Goal: Task Accomplishment & Management: Use online tool/utility

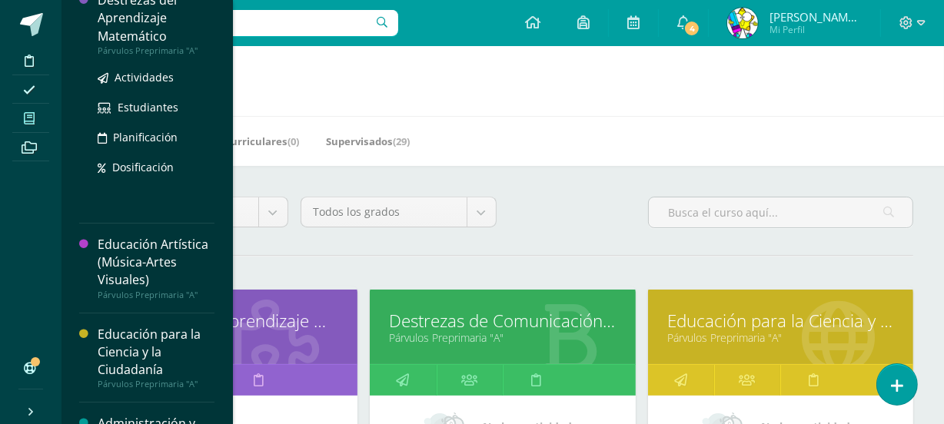
scroll to position [96, 0]
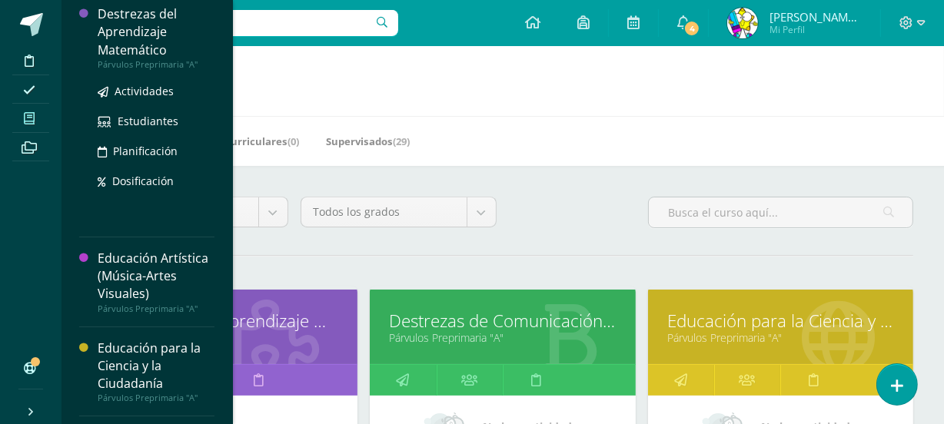
click at [134, 39] on div "Destrezas del Aprendizaje Matemático" at bounding box center [156, 31] width 117 height 53
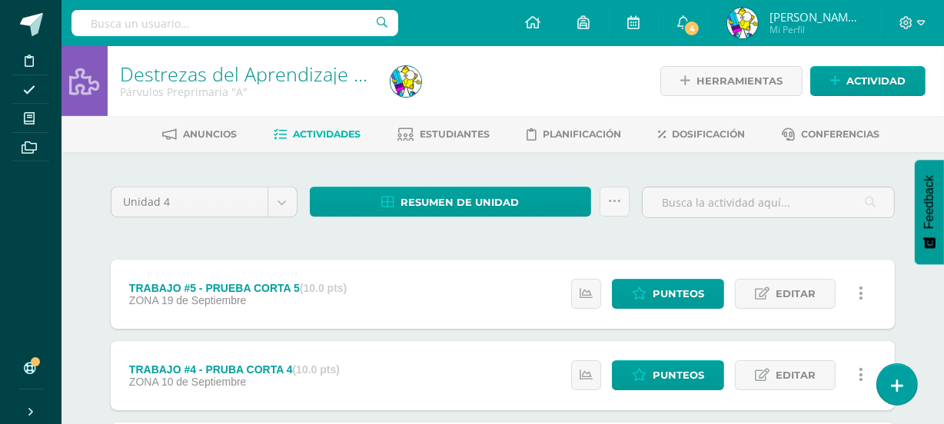
scroll to position [201, 0]
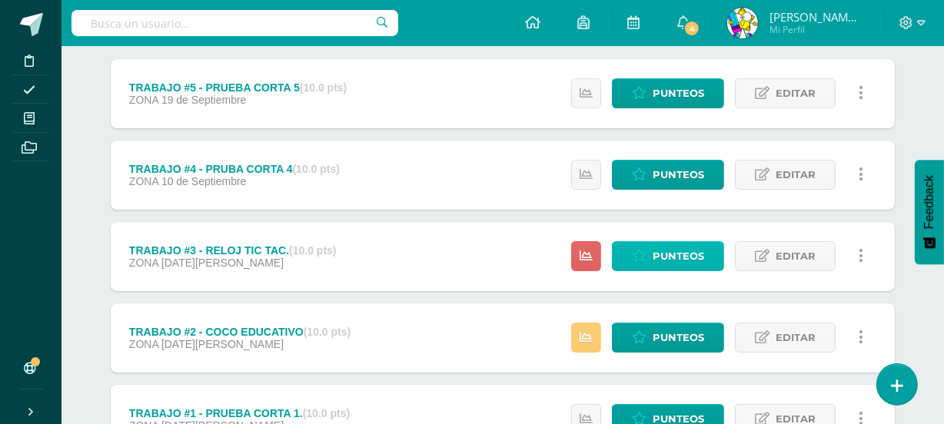
click at [696, 252] on span "Punteos" at bounding box center [677, 256] width 51 height 28
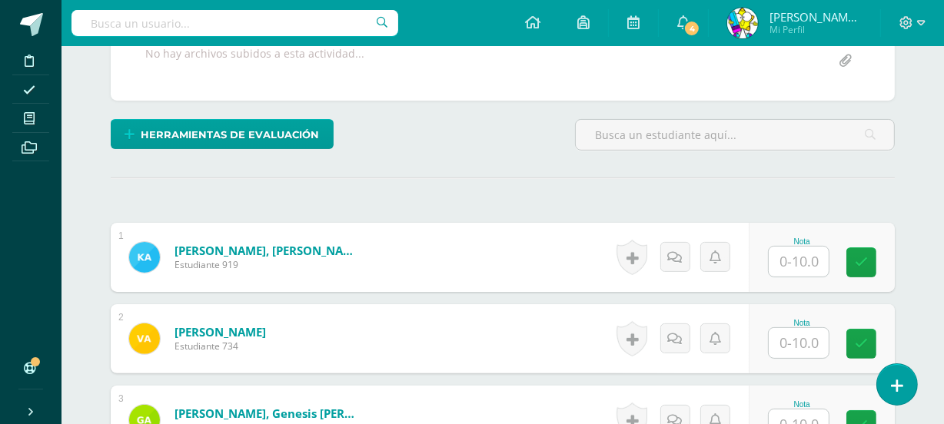
scroll to position [345, 0]
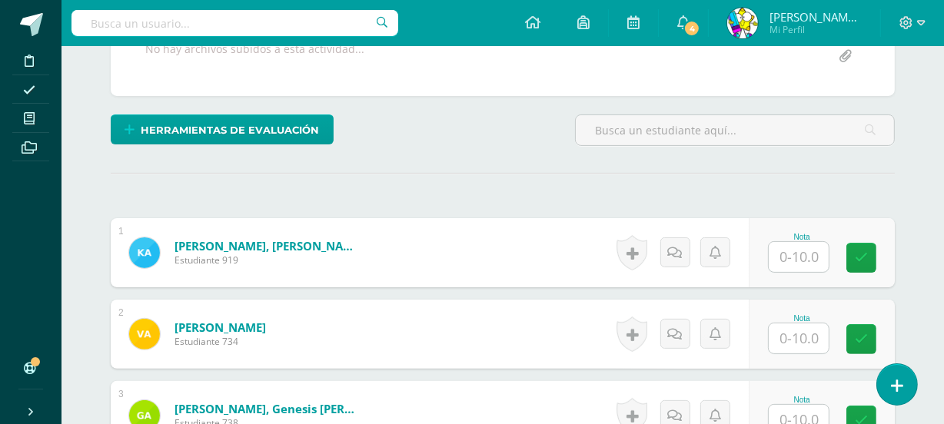
click at [799, 254] on input "text" at bounding box center [798, 257] width 60 height 30
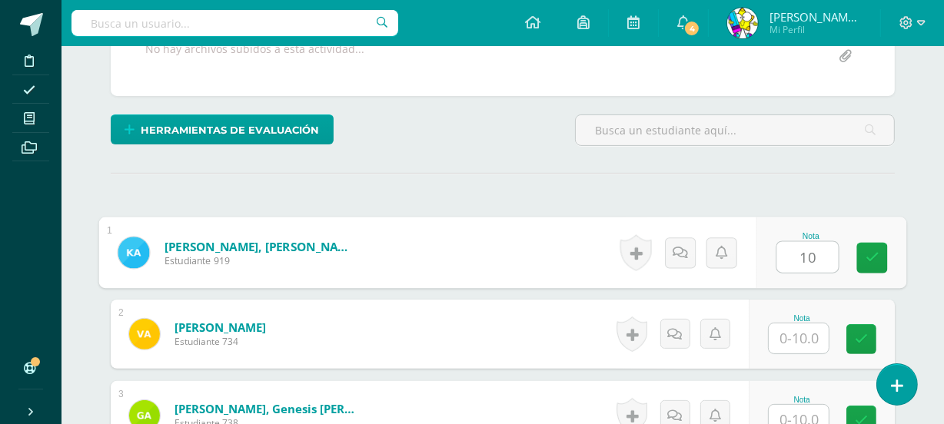
type input "10"
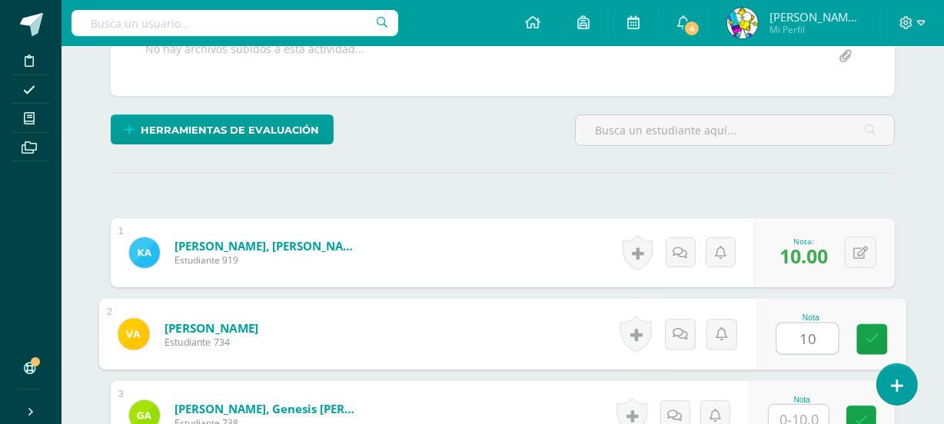
type input "10"
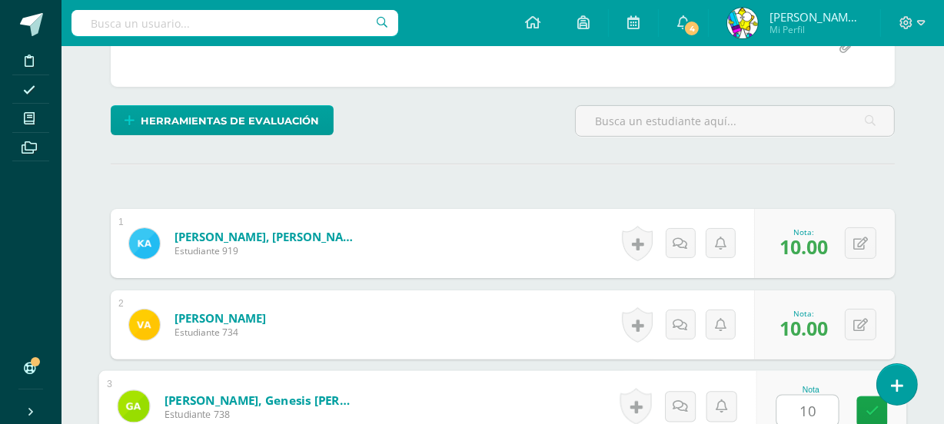
type input "10"
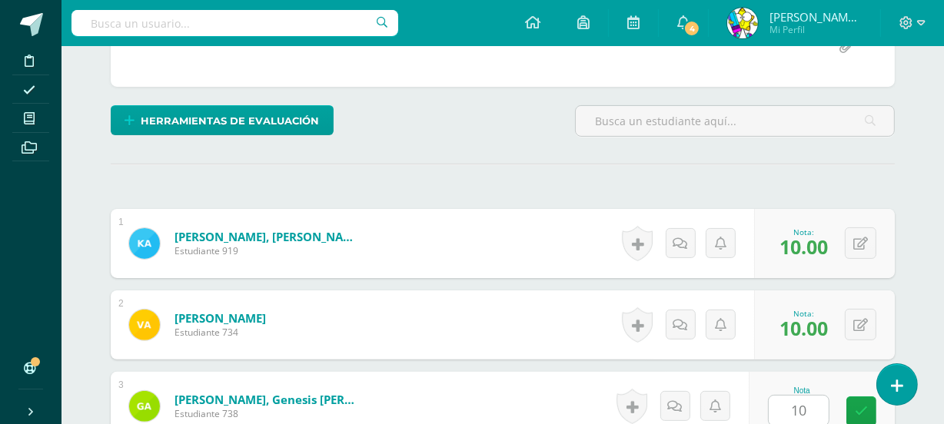
scroll to position [632, 0]
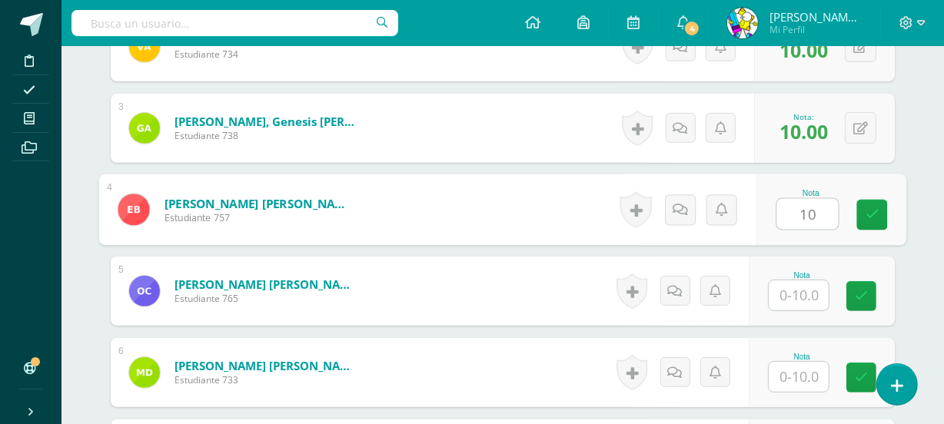
type input "10"
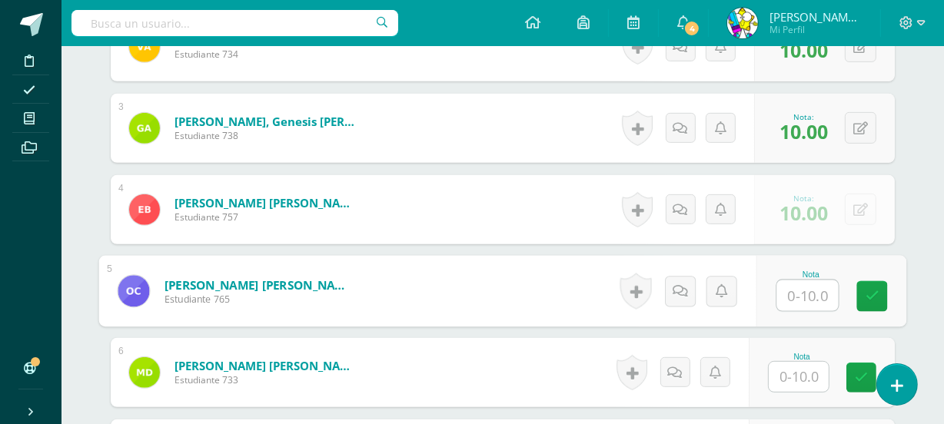
type input "9"
type input "8"
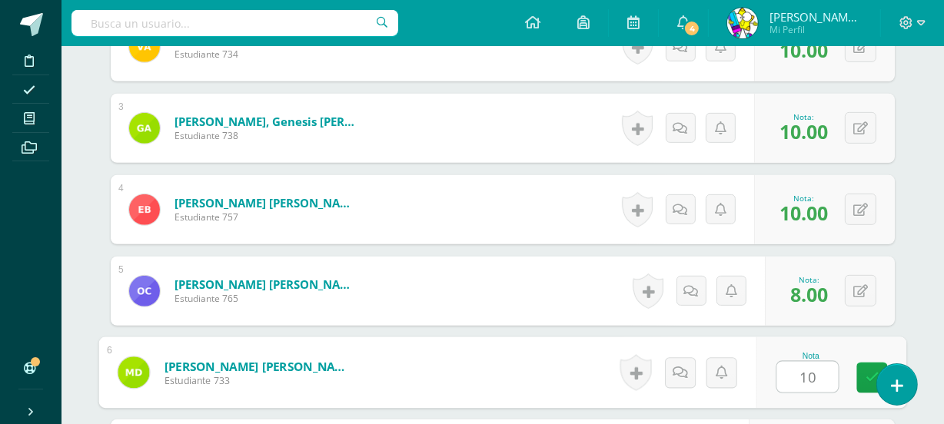
type input "10"
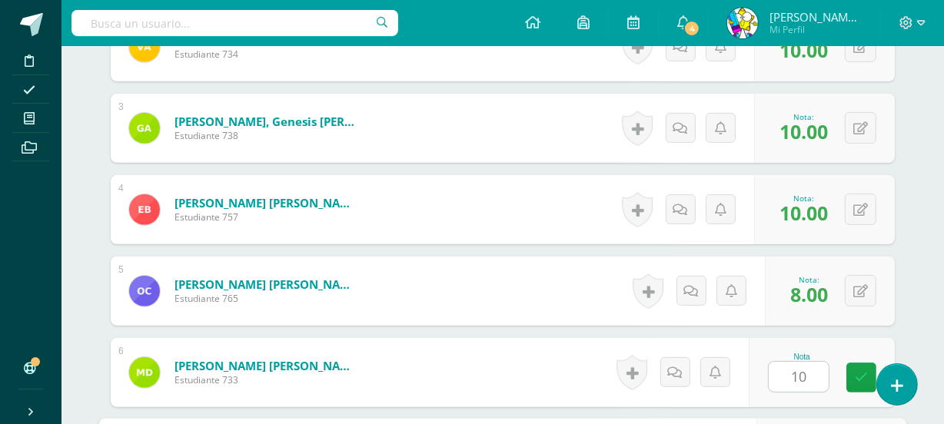
scroll to position [877, 0]
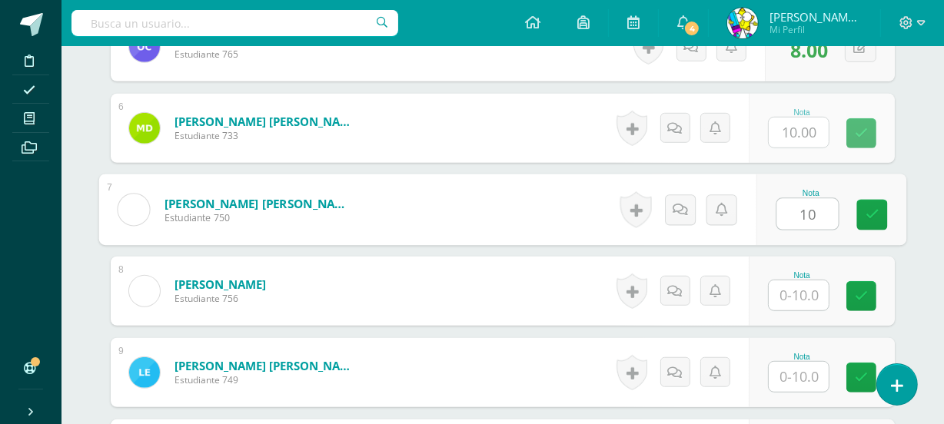
type input "10"
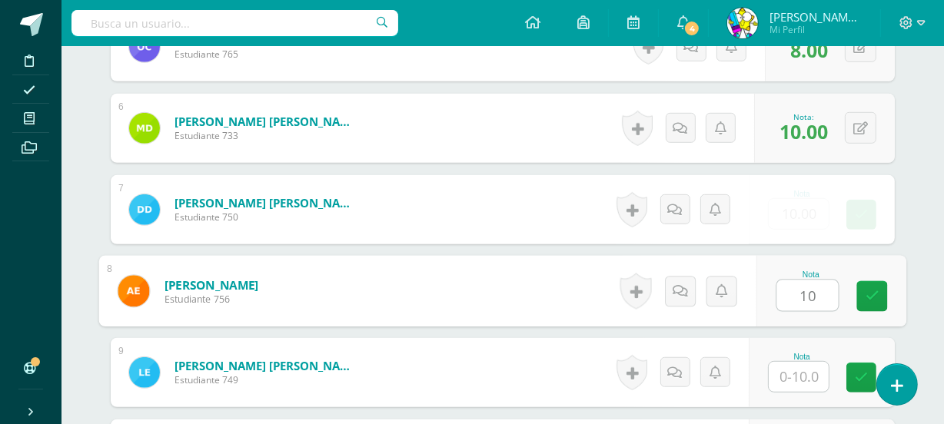
type input "10"
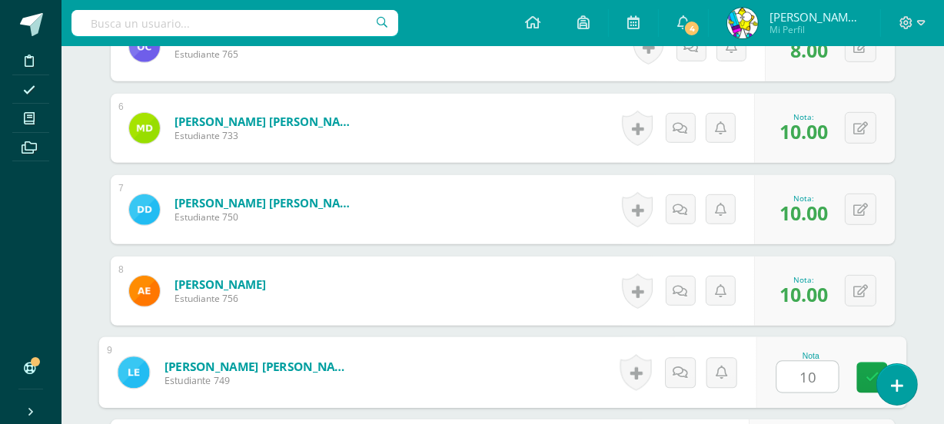
type input "10"
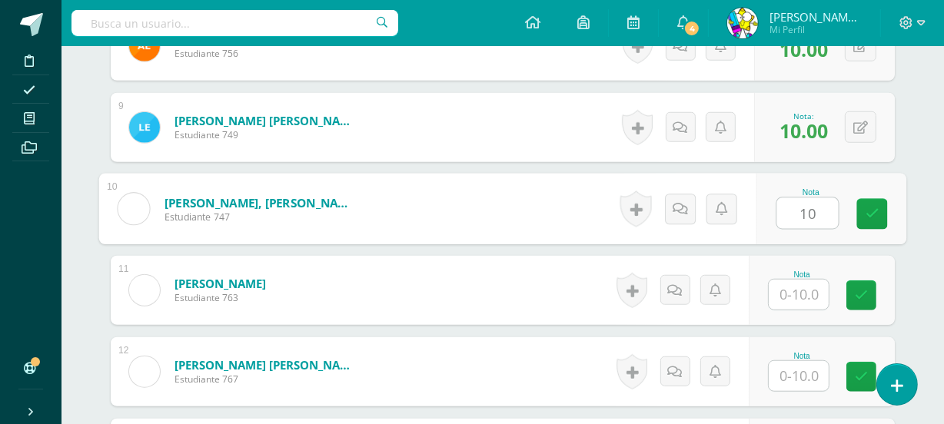
type input "10"
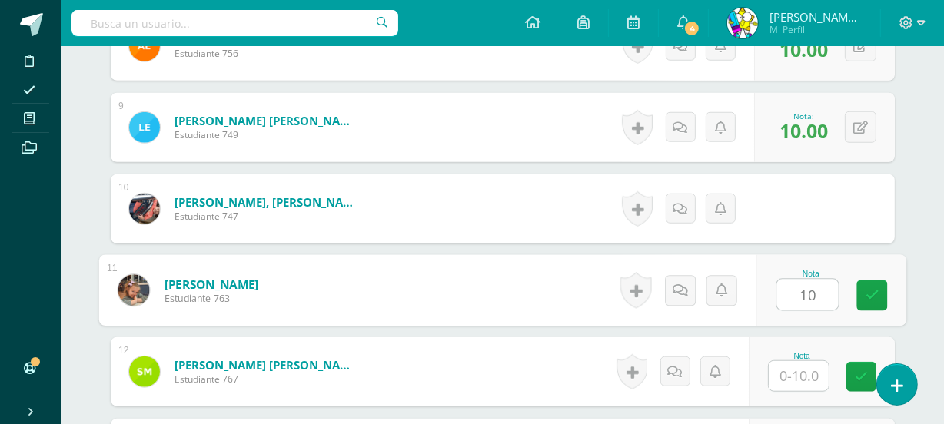
type input "10"
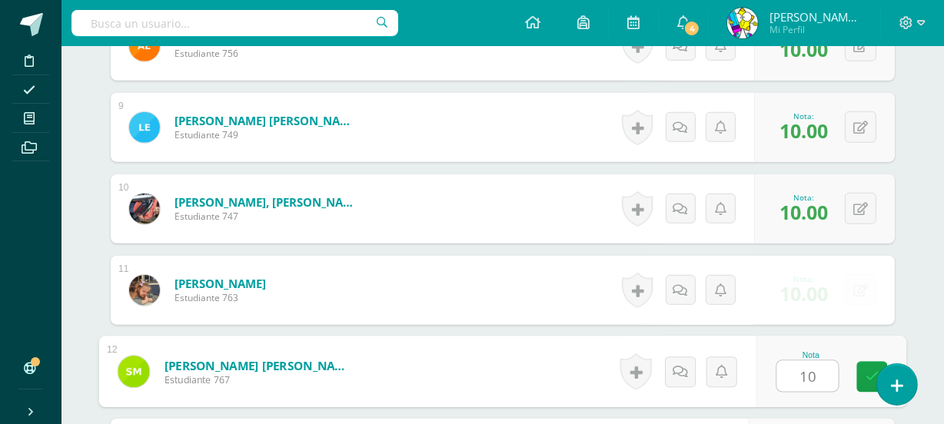
type input "10"
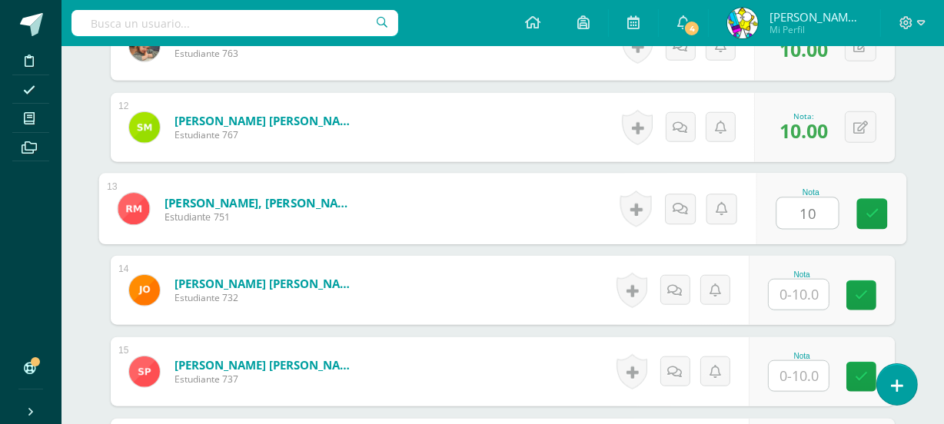
type input "10"
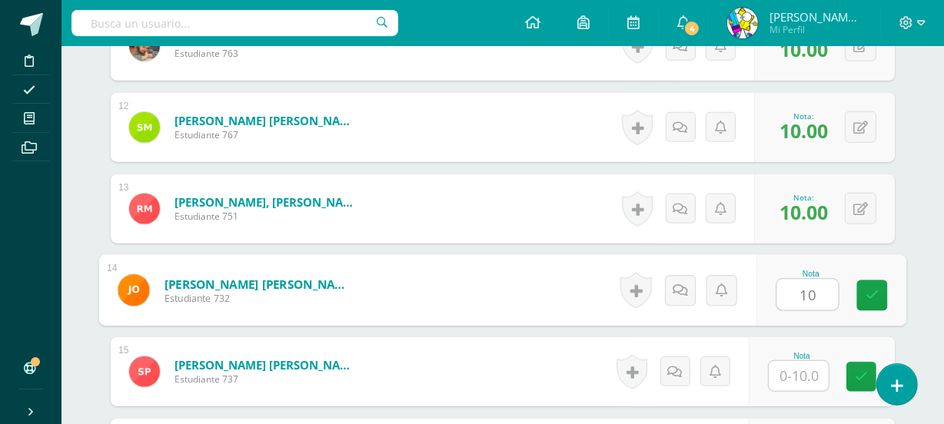
type input "10"
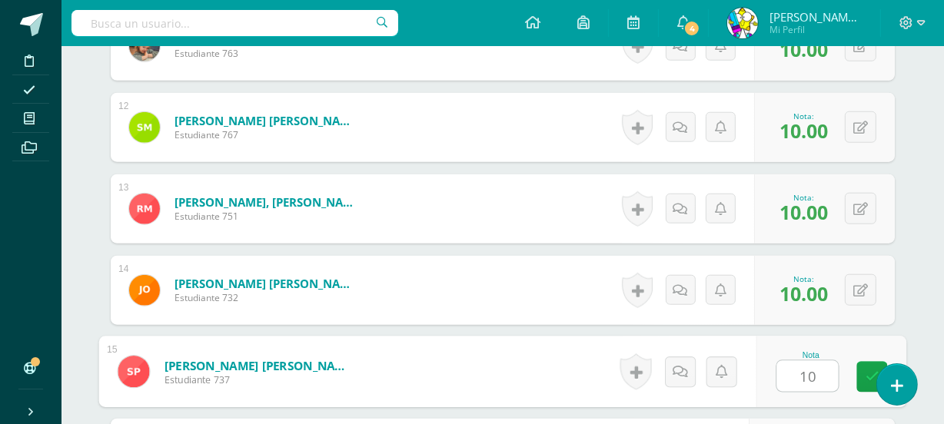
type input "10"
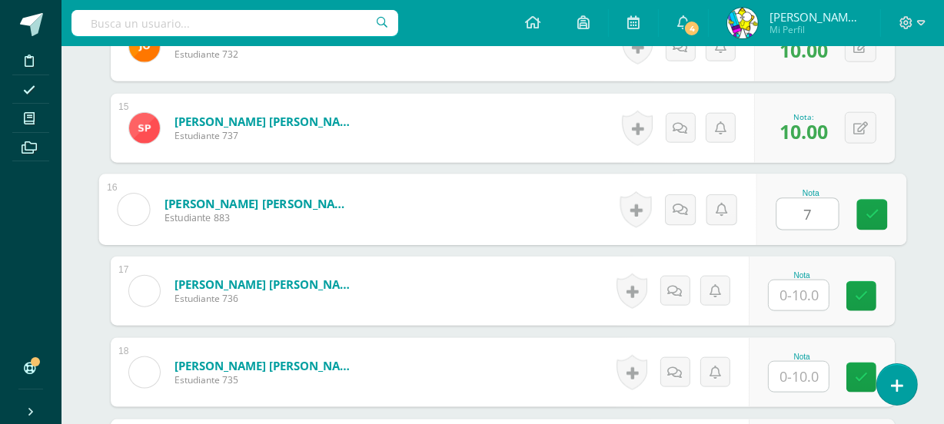
type input "7"
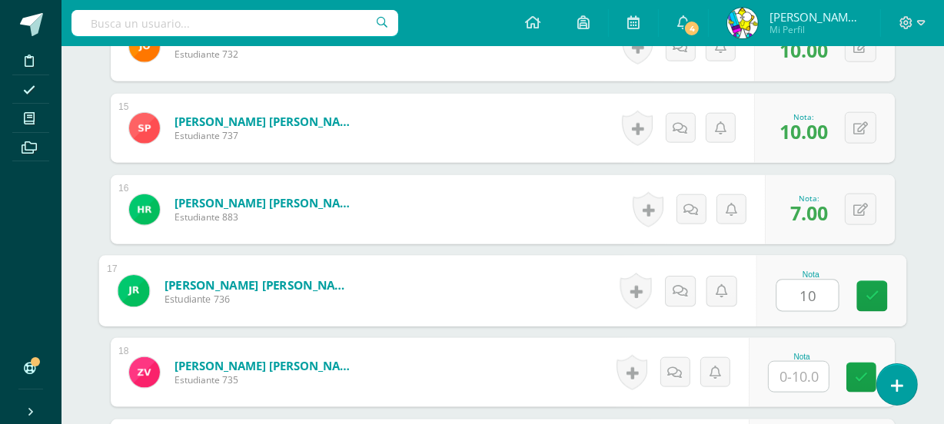
type input "10"
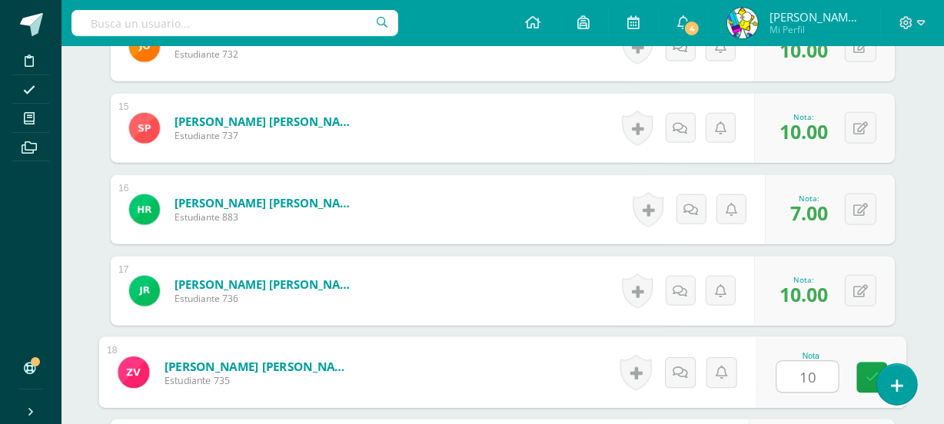
type input "10"
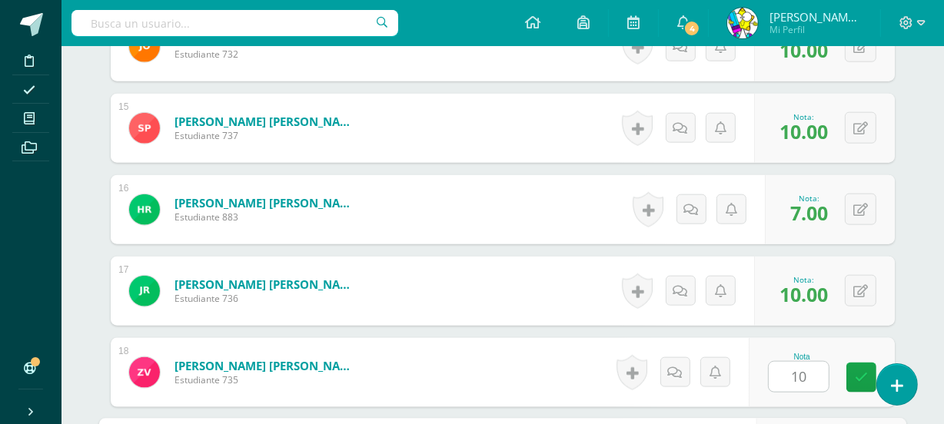
scroll to position [1854, 0]
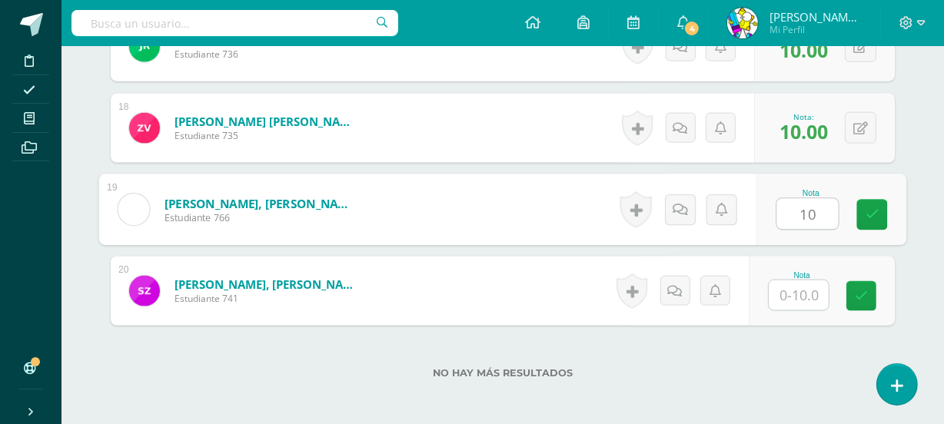
type input "10"
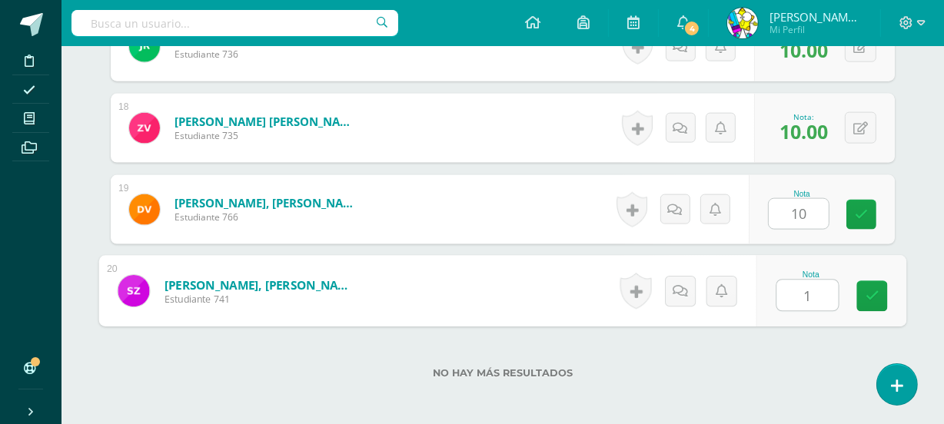
type input "10"
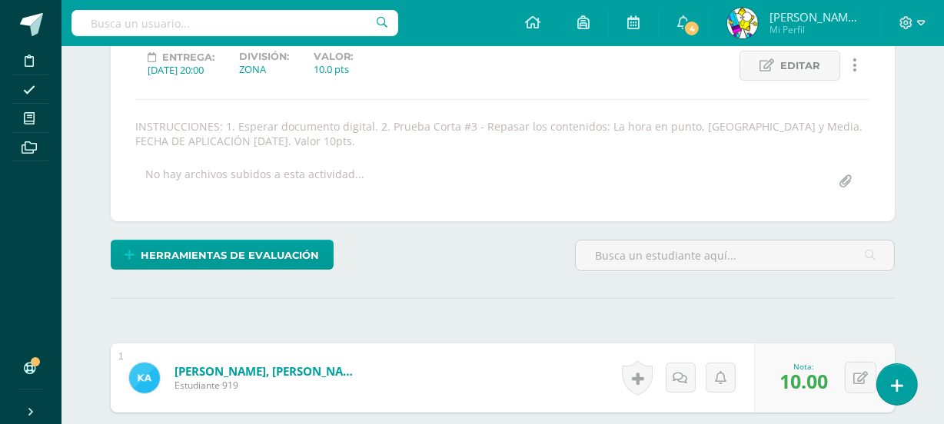
scroll to position [0, 0]
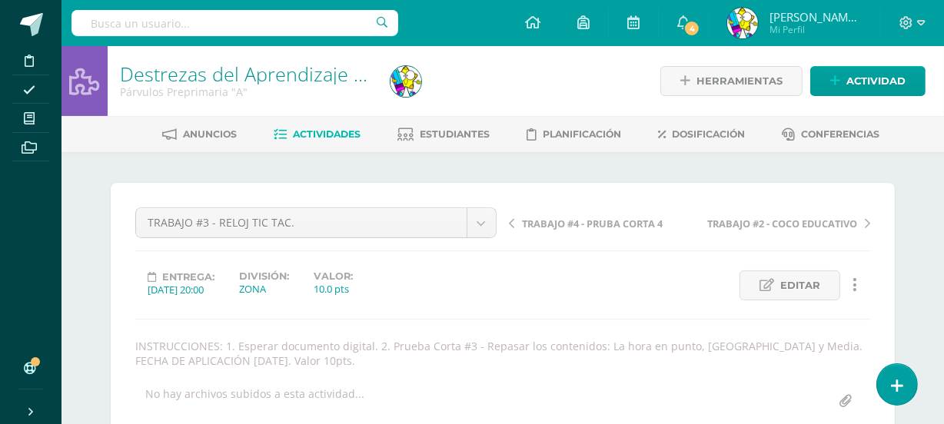
click at [328, 130] on span "Actividades" at bounding box center [328, 134] width 68 height 12
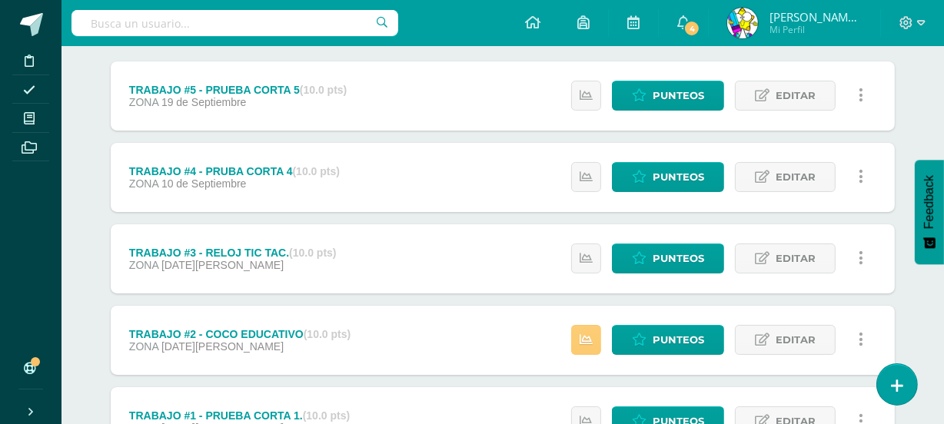
scroll to position [200, 0]
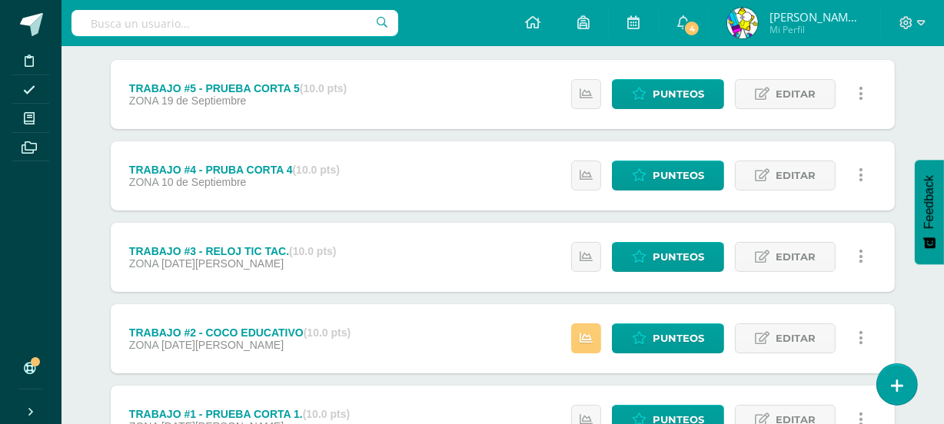
click at [427, 167] on div "TRABAJO #4 - PRUBA CORTA 4 (10.0 pts) ZONA 10 de Septiembre Estatus de Activida…" at bounding box center [503, 175] width 784 height 69
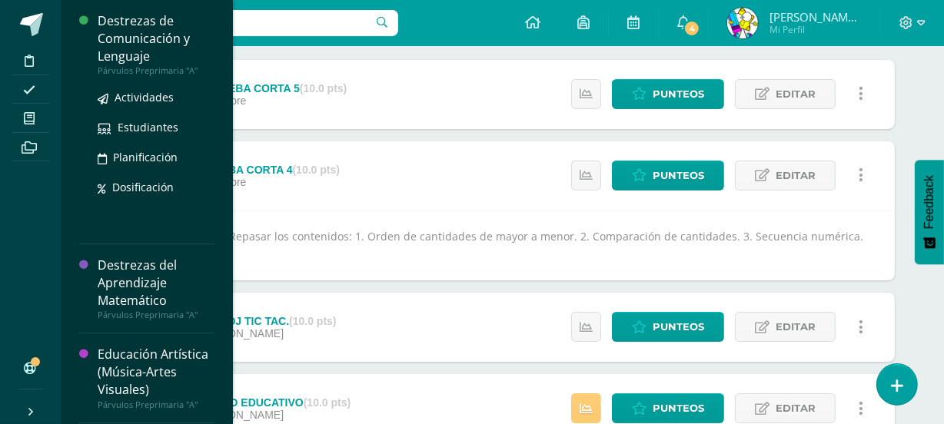
click at [154, 45] on div "Destrezas de Comunicación y Lenguaje" at bounding box center [156, 38] width 117 height 53
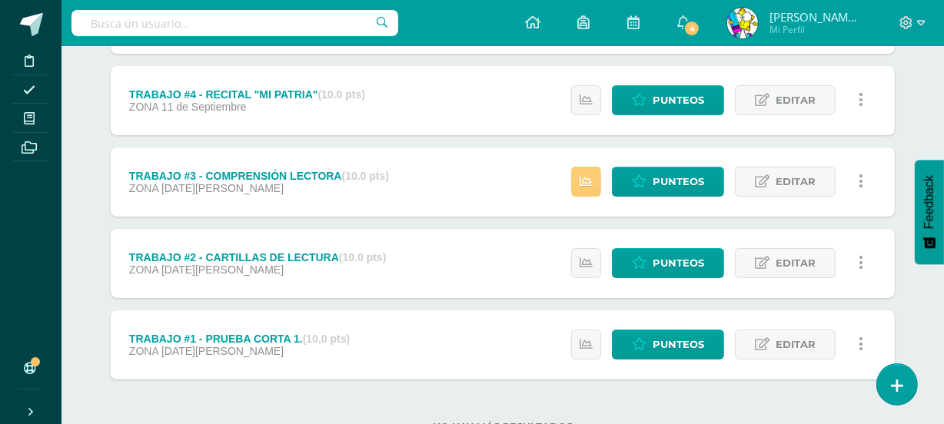
scroll to position [288, 0]
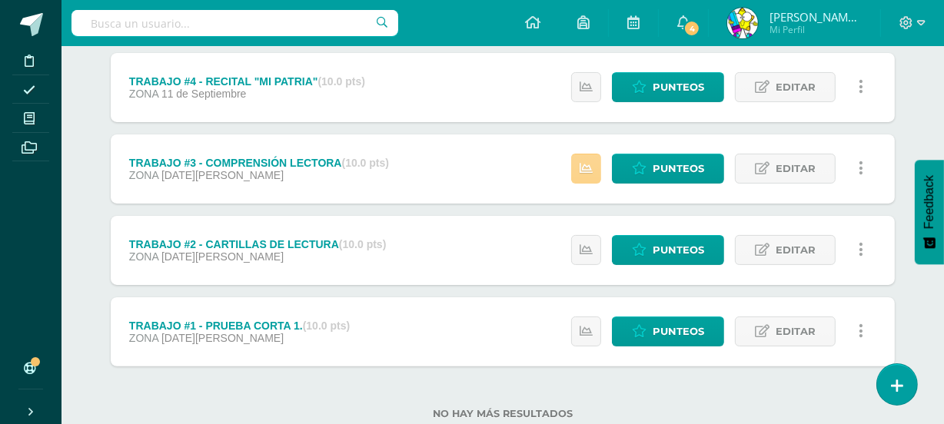
click at [589, 176] on link at bounding box center [586, 169] width 30 height 30
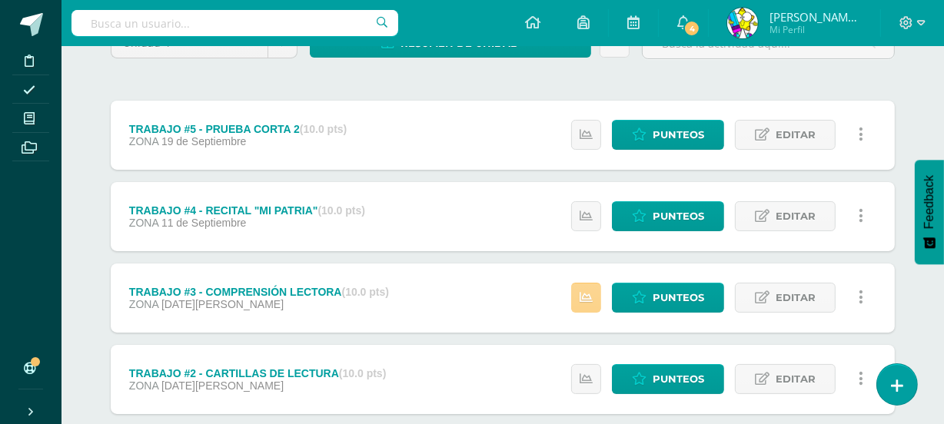
scroll to position [158, 0]
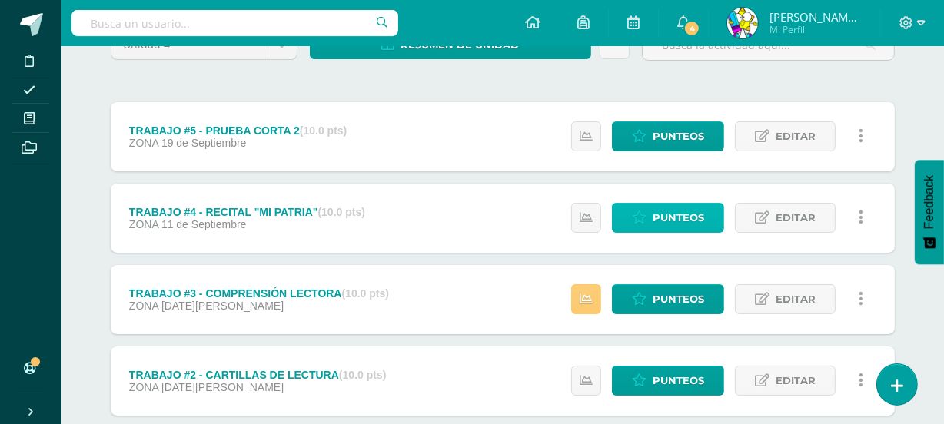
click at [682, 217] on span "Punteos" at bounding box center [677, 218] width 51 height 28
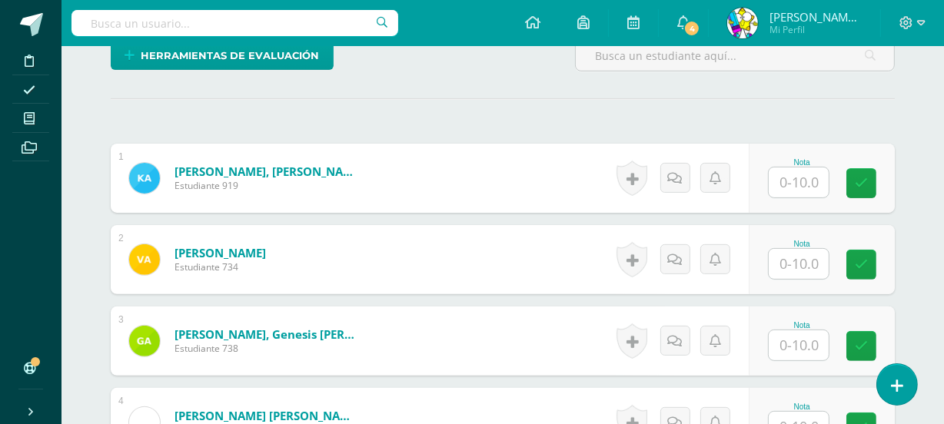
scroll to position [423, 0]
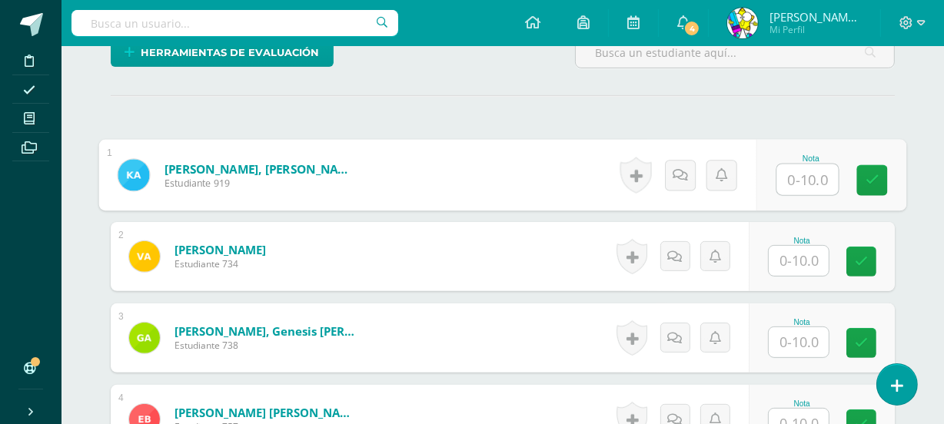
click at [792, 175] on input "text" at bounding box center [807, 179] width 61 height 31
type input "9"
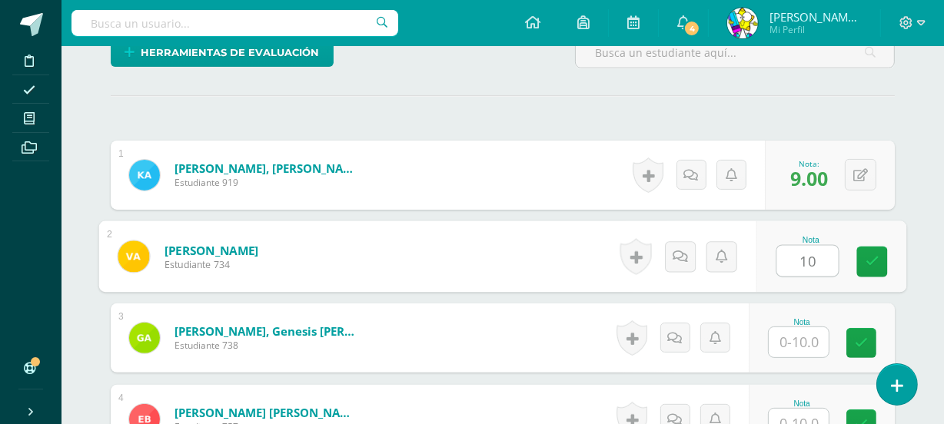
type input "10"
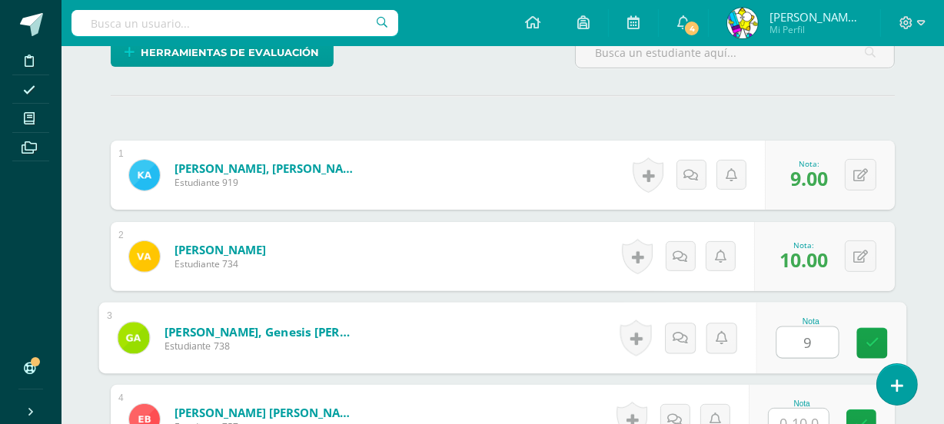
type input "9"
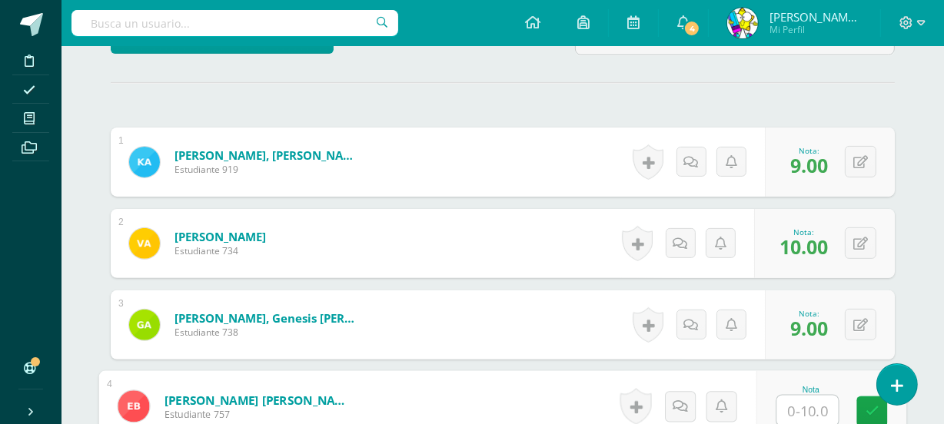
type input "8"
type input "7"
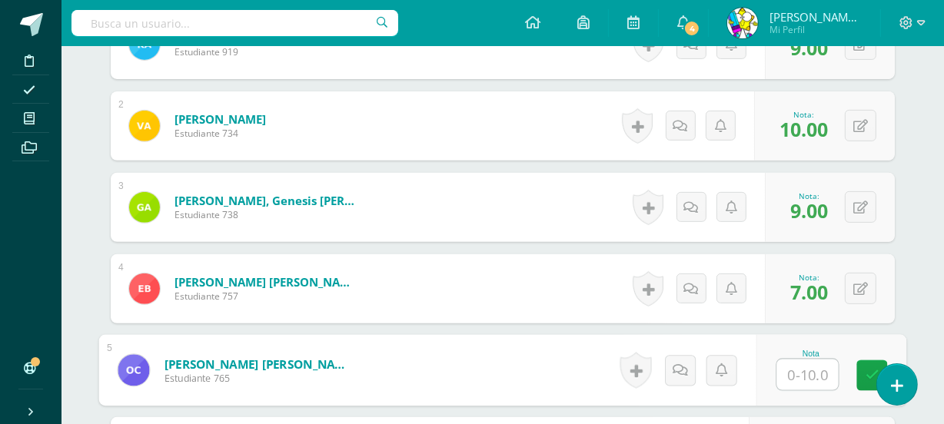
scroll to position [549, 0]
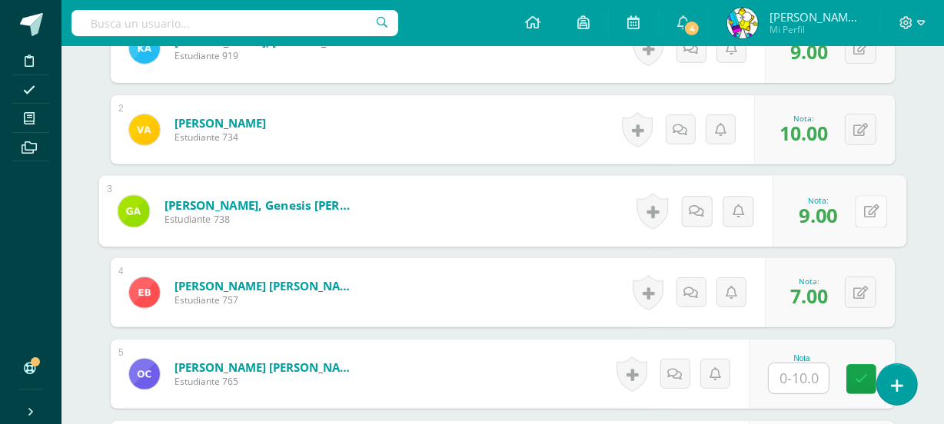
click at [864, 209] on button at bounding box center [870, 211] width 32 height 32
type input "10"
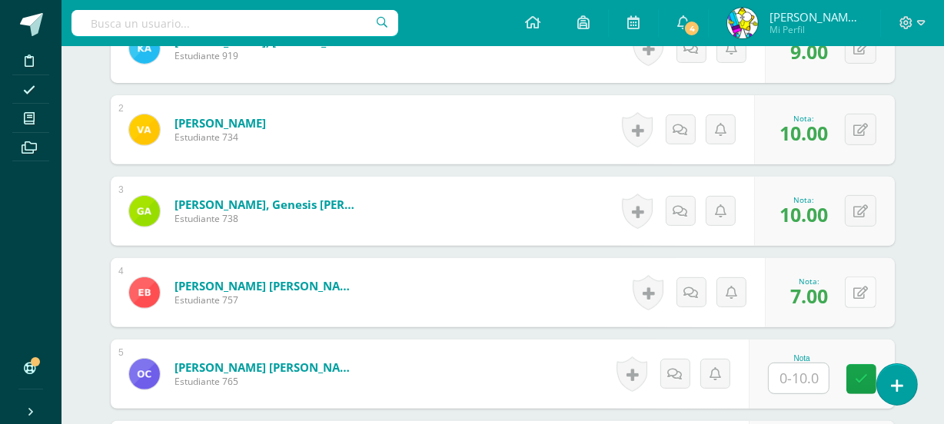
click at [861, 294] on button at bounding box center [860, 293] width 32 height 32
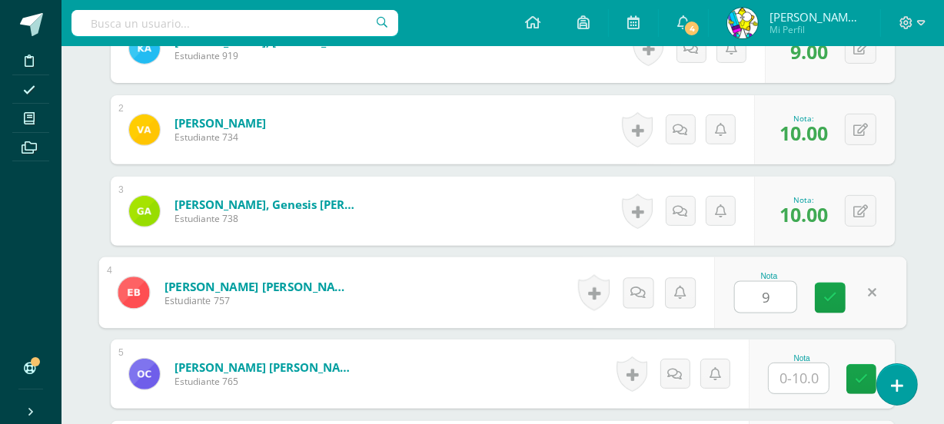
type input "9"
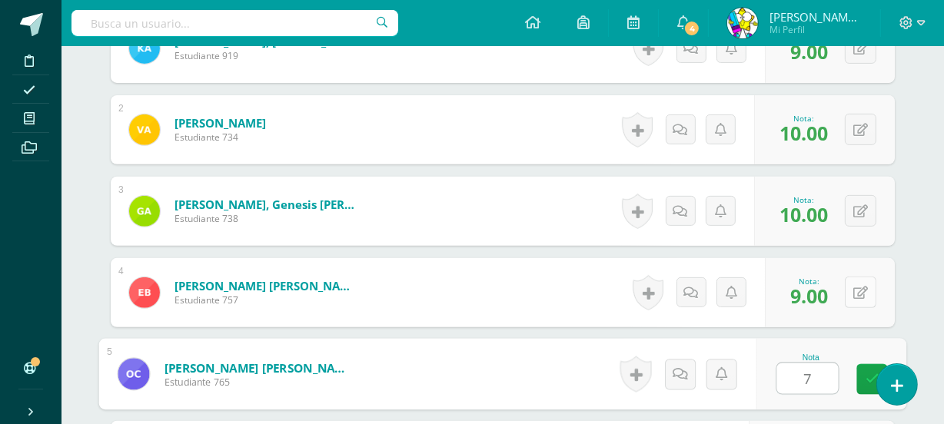
type input "7"
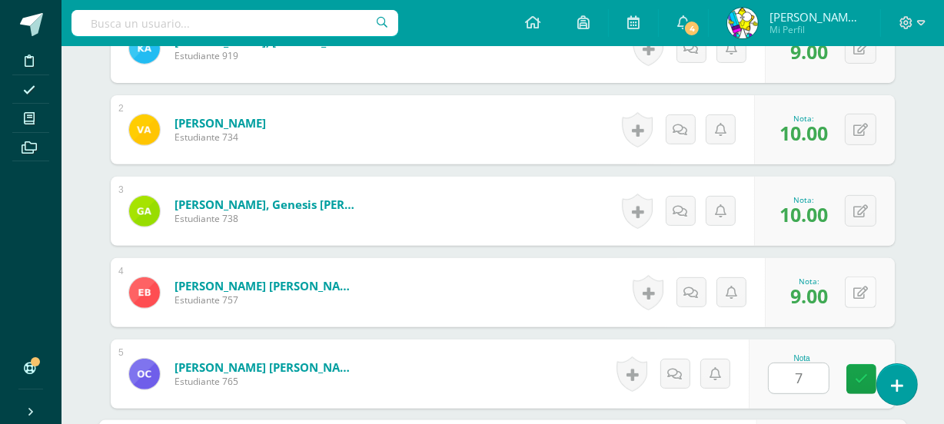
scroll to position [795, 0]
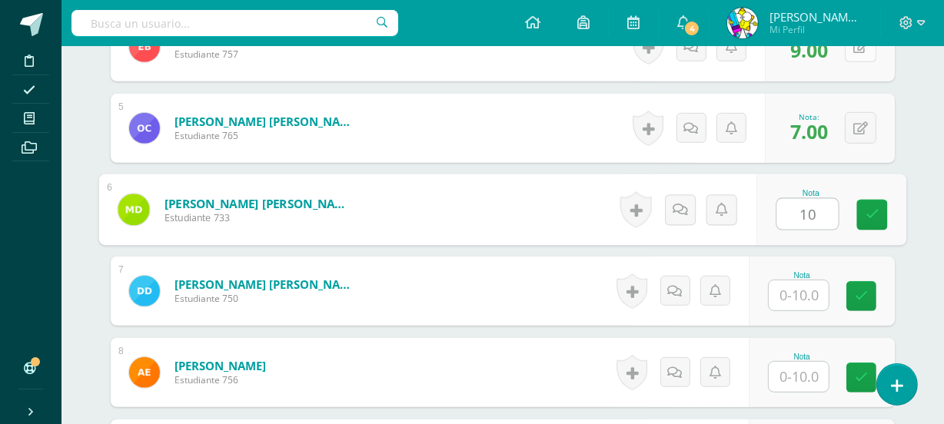
type input "10"
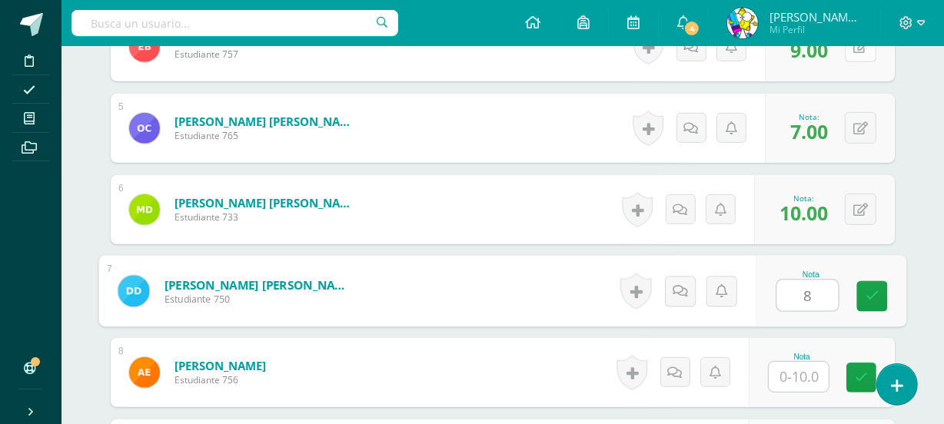
type input "8"
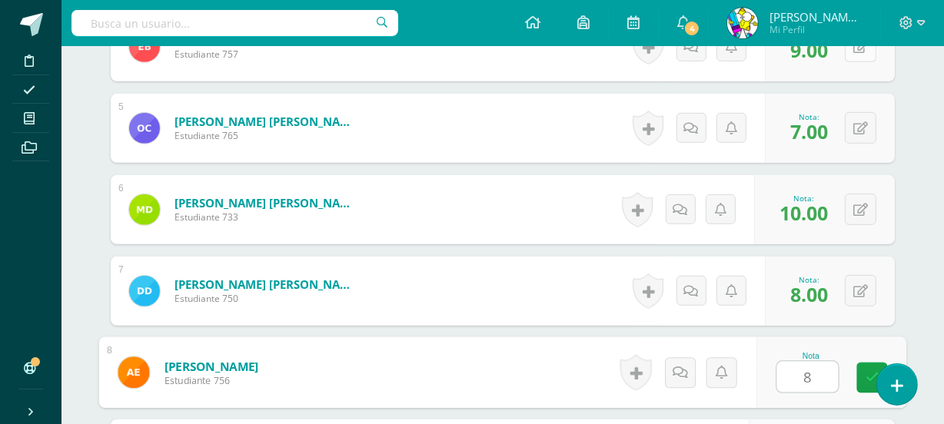
type input "8"
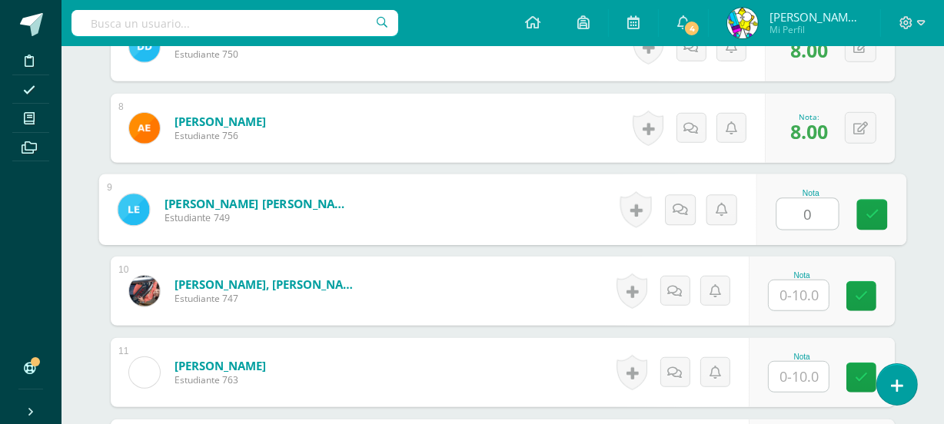
type input "0"
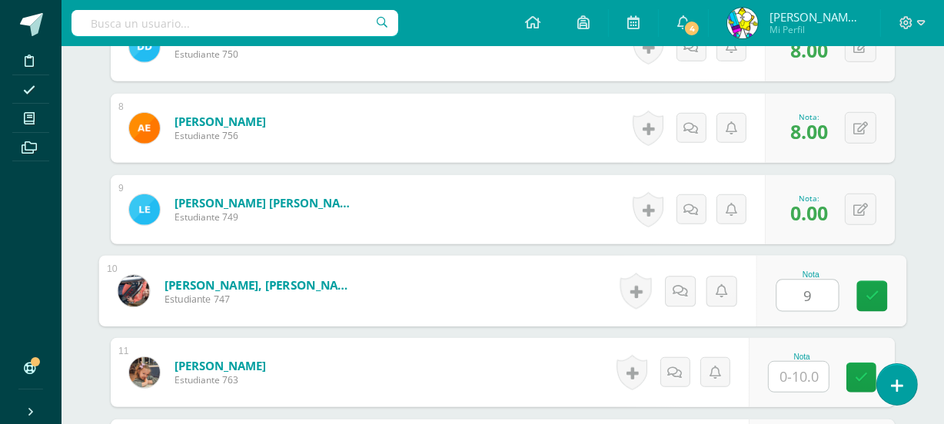
type input "9"
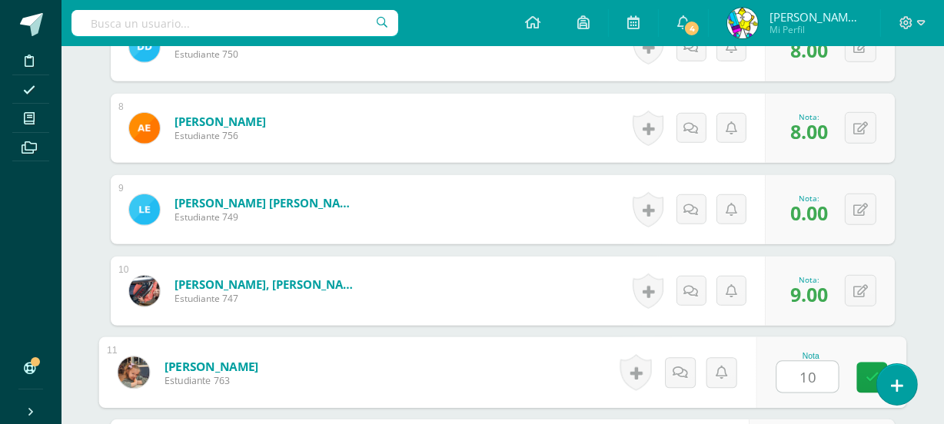
type input "10"
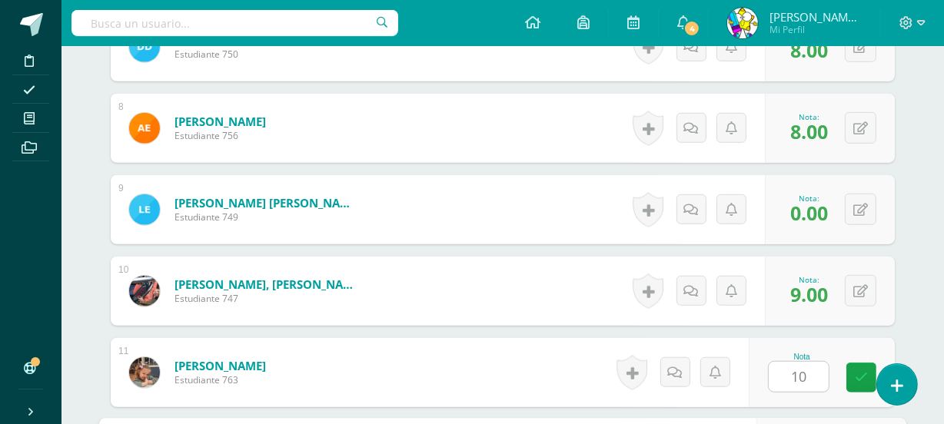
scroll to position [1284, 0]
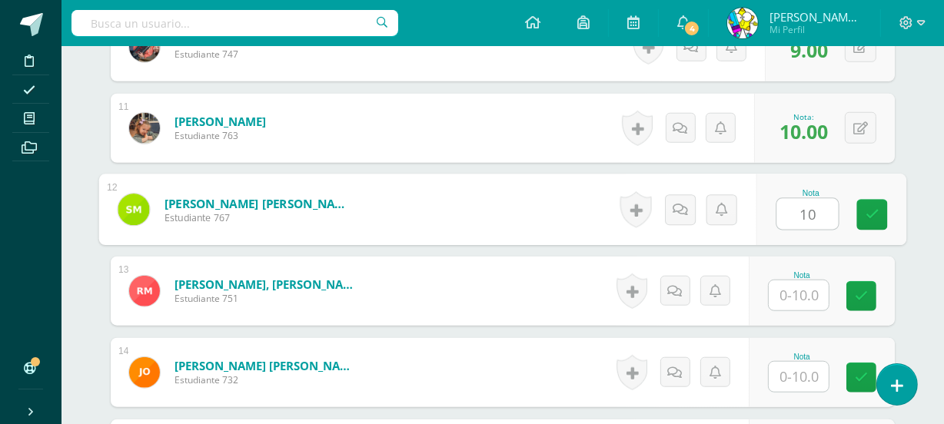
type input "10"
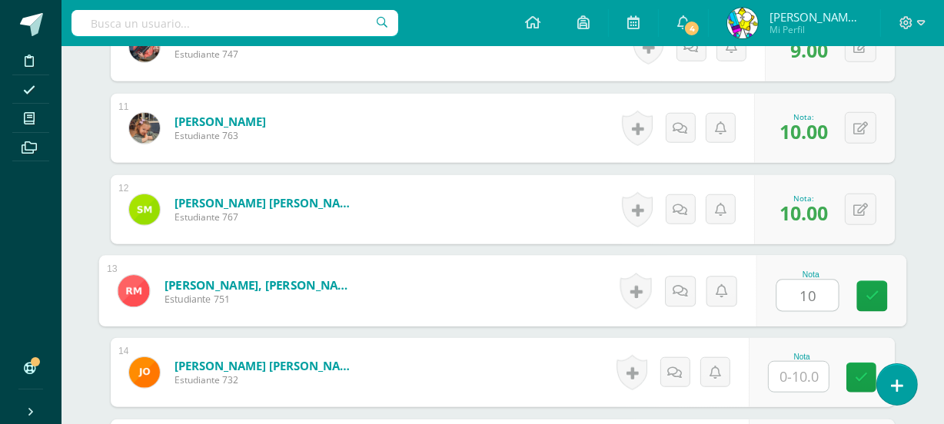
type input "10"
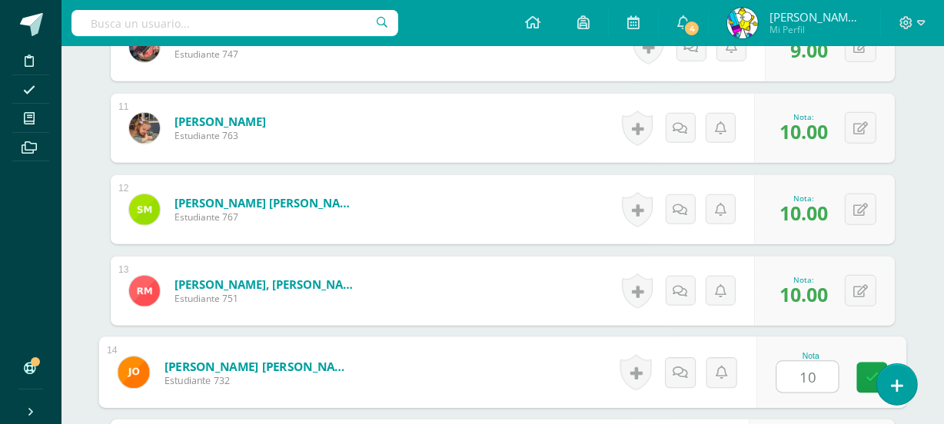
type input "10"
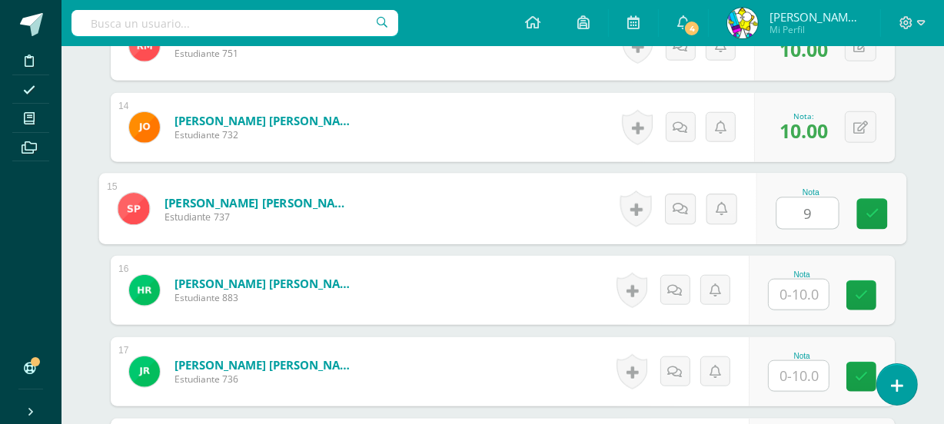
type input "9"
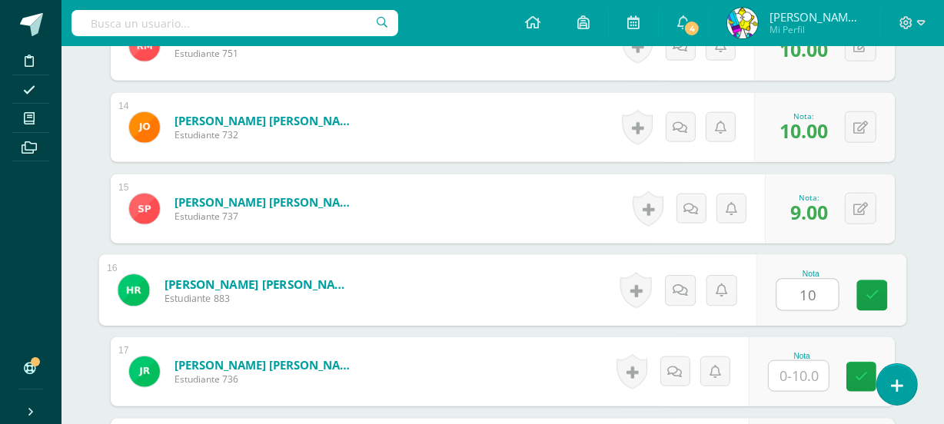
type input "10"
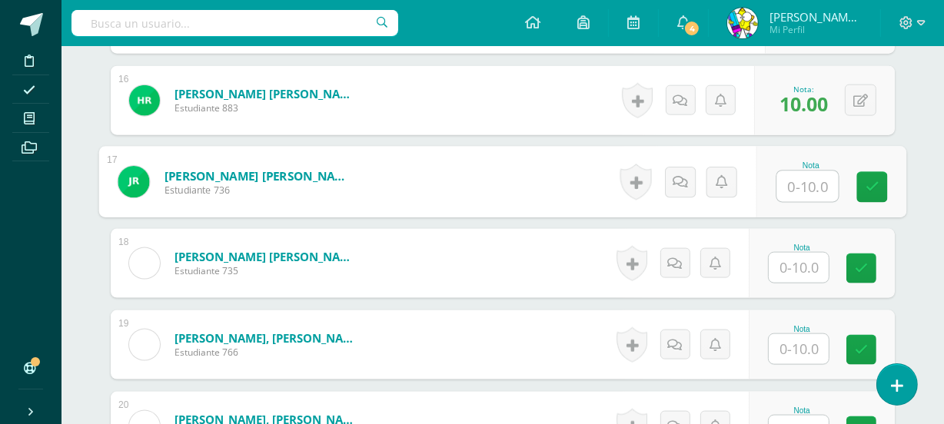
scroll to position [1736, 0]
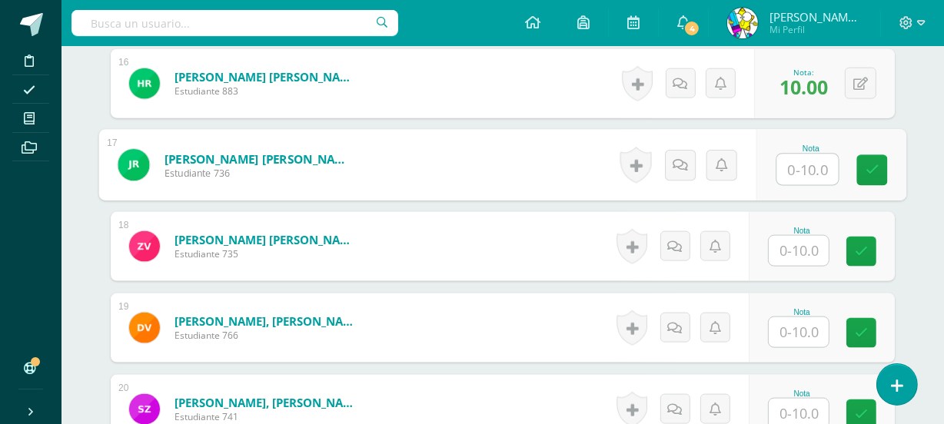
click at [797, 254] on input "text" at bounding box center [798, 251] width 60 height 30
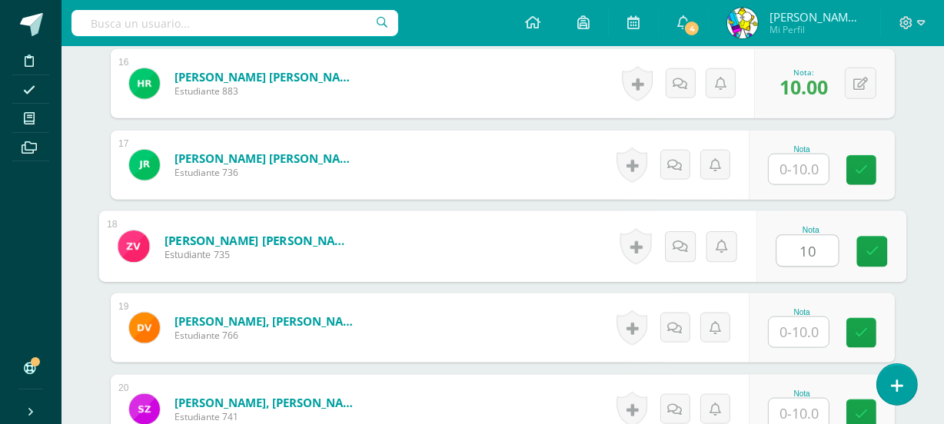
type input "10"
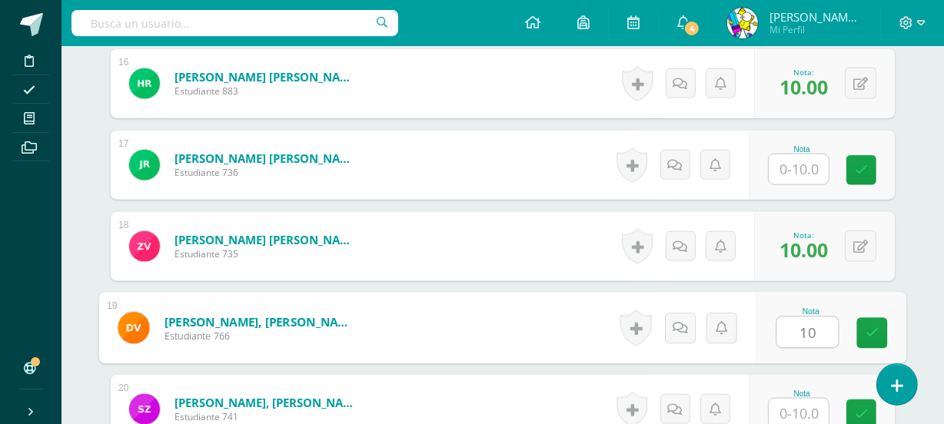
type input "10"
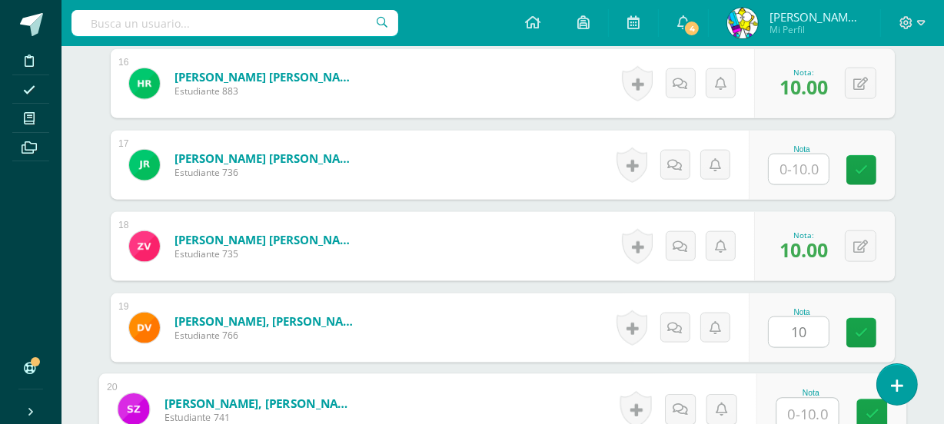
scroll to position [1739, 0]
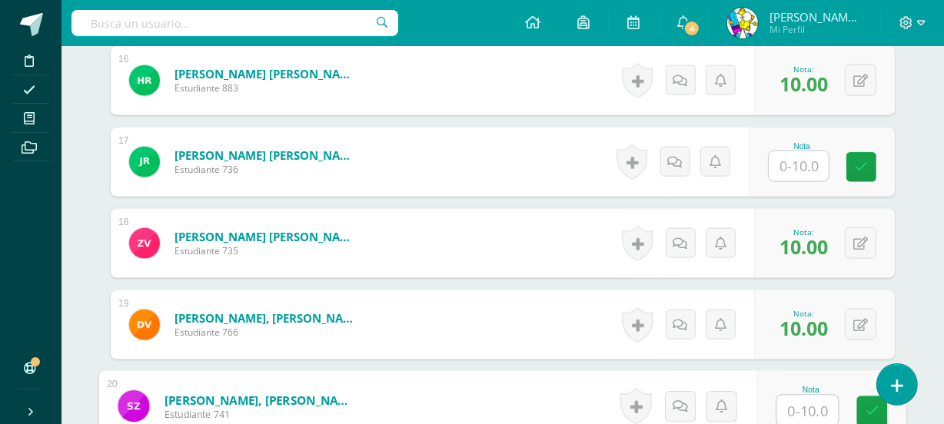
type input "1"
type input "9"
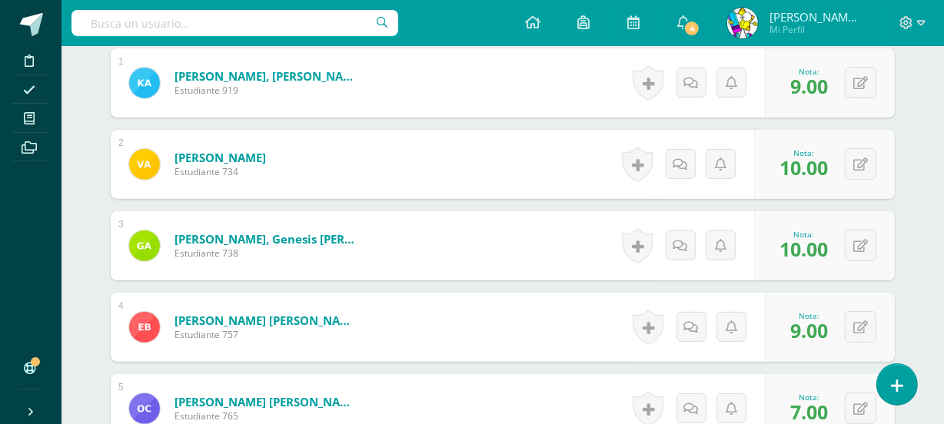
scroll to position [0, 0]
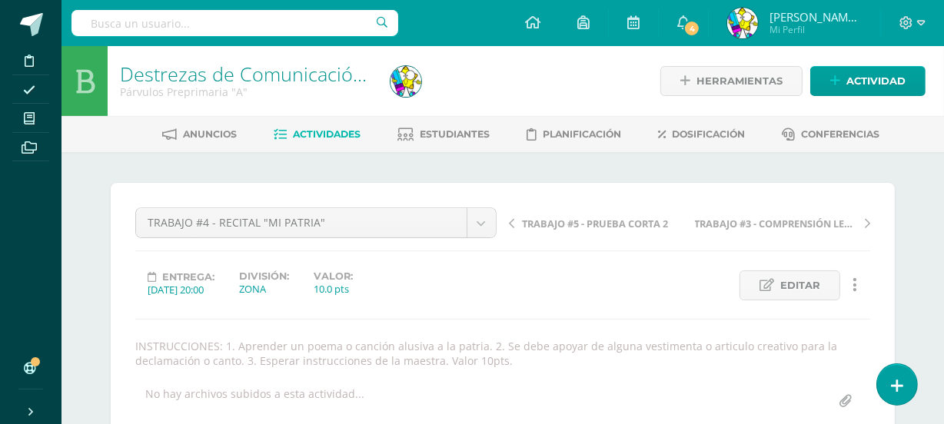
click at [330, 132] on span "Actividades" at bounding box center [328, 134] width 68 height 12
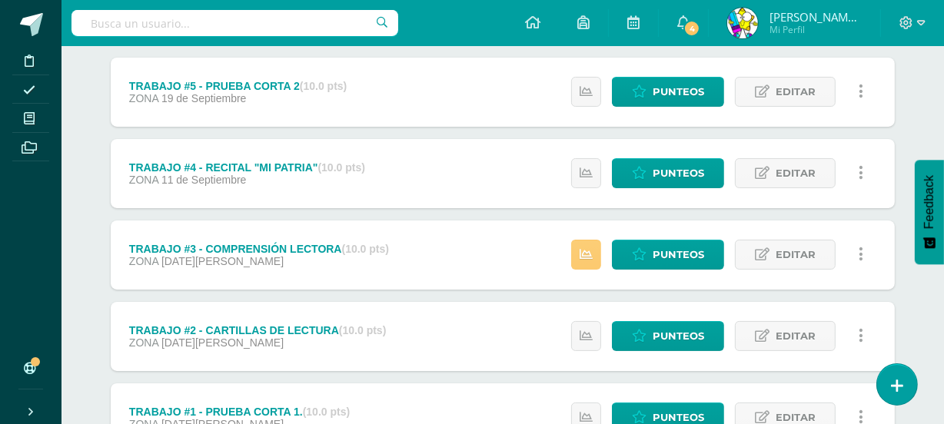
scroll to position [191, 0]
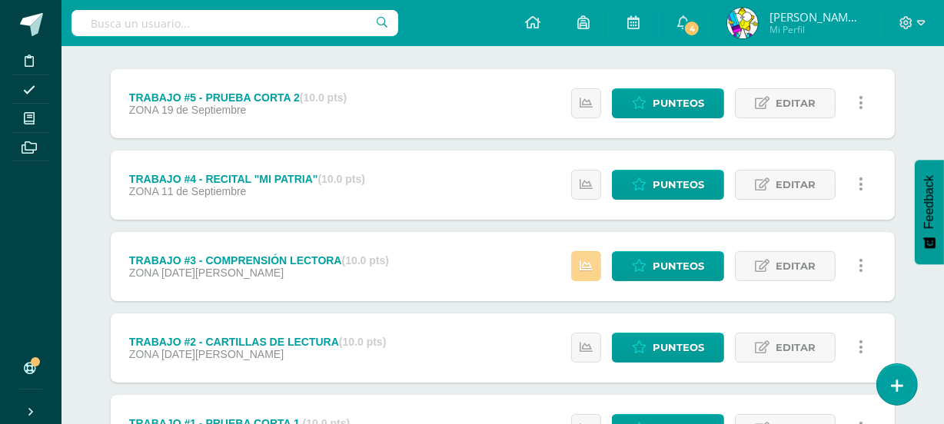
click at [593, 255] on link at bounding box center [586, 266] width 30 height 30
click at [698, 265] on span "Punteos" at bounding box center [677, 266] width 51 height 28
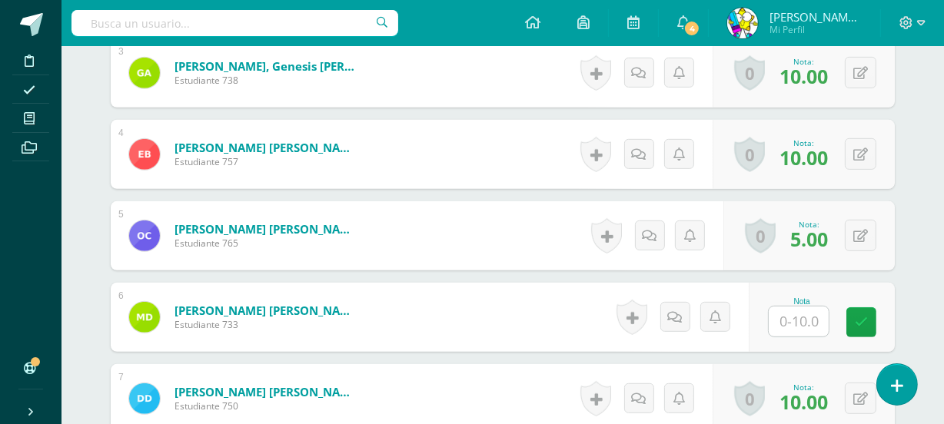
scroll to position [692, 0]
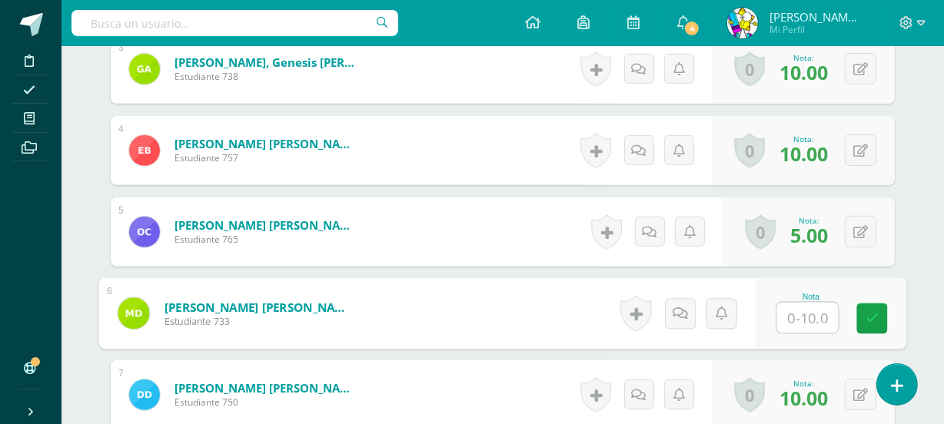
click at [811, 309] on input "text" at bounding box center [807, 318] width 61 height 31
type input "9"
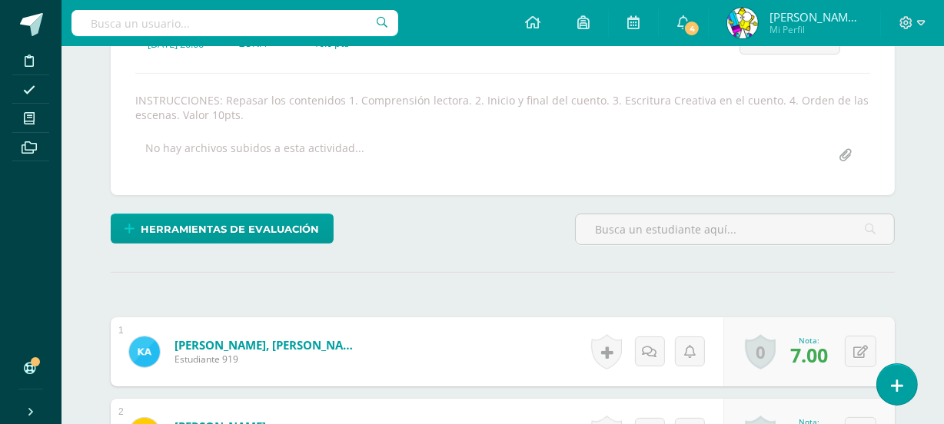
scroll to position [0, 0]
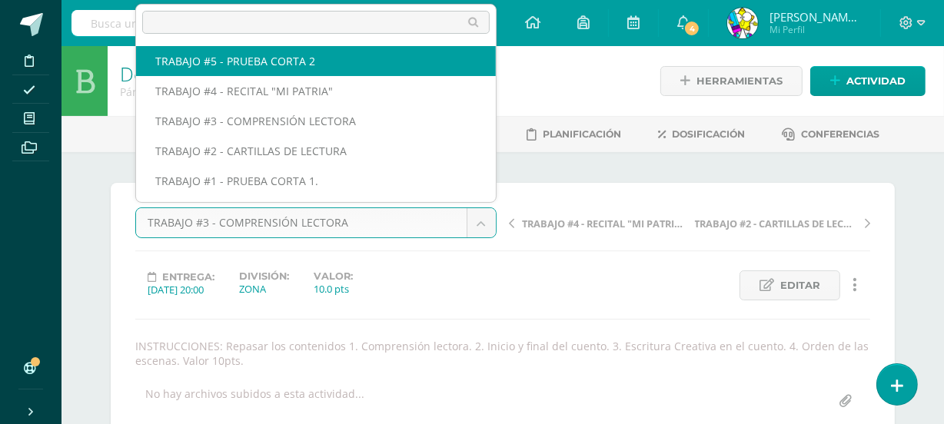
select select "/dashboard/teacher/grade-activity/80836/"
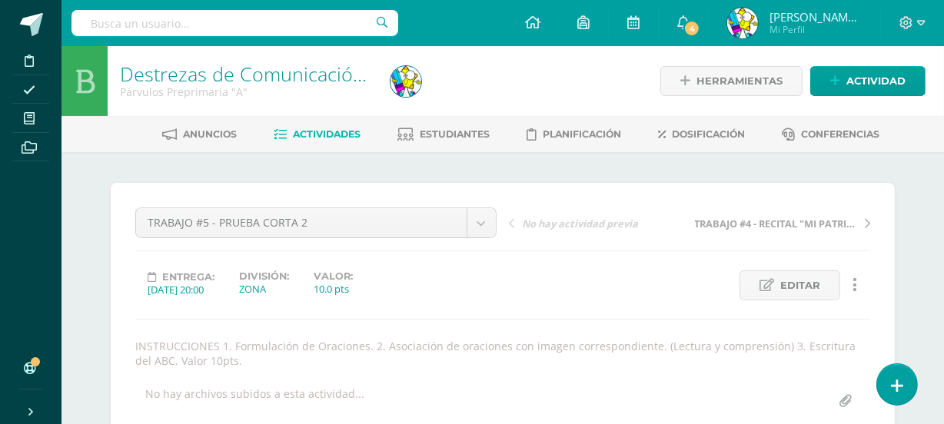
click at [327, 136] on span "Actividades" at bounding box center [328, 134] width 68 height 12
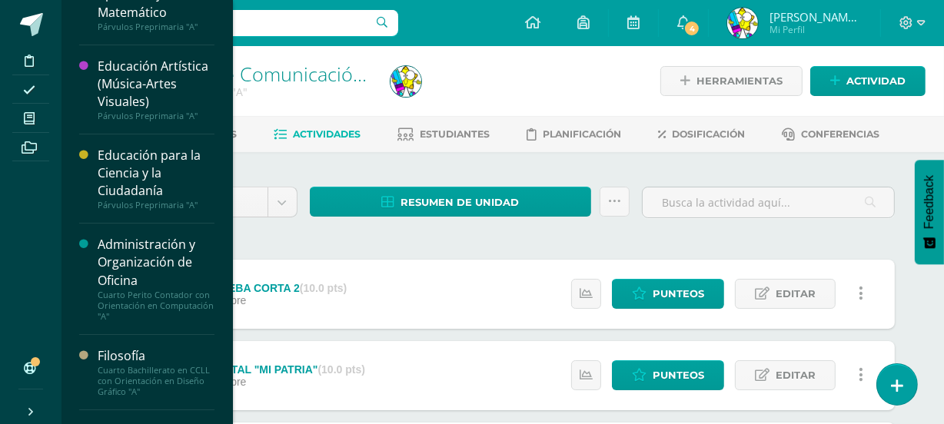
scroll to position [161, 0]
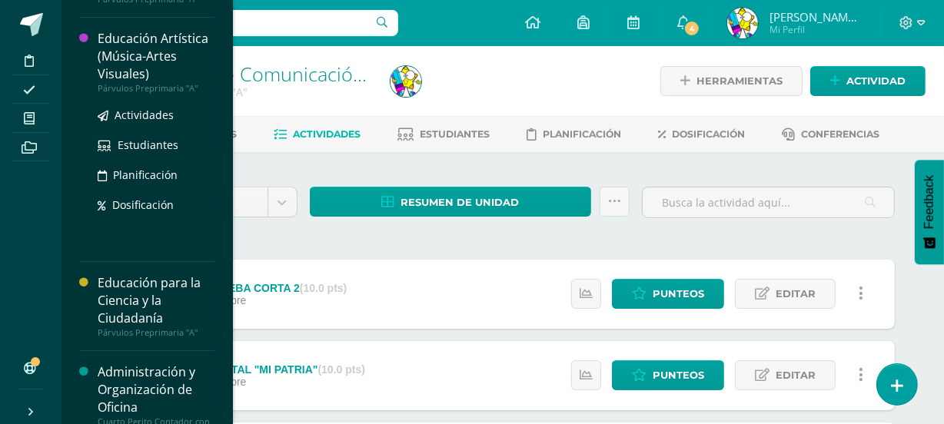
click at [153, 55] on div "Educación Artística (Música-Artes Visuales)" at bounding box center [156, 56] width 117 height 53
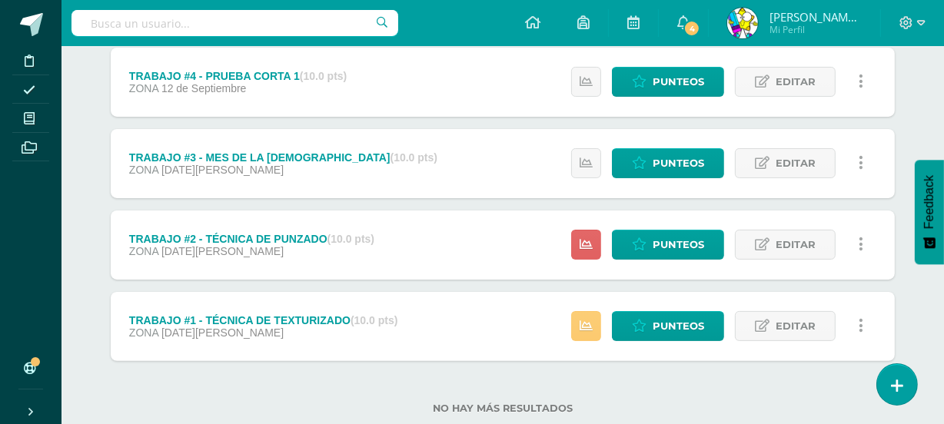
scroll to position [297, 0]
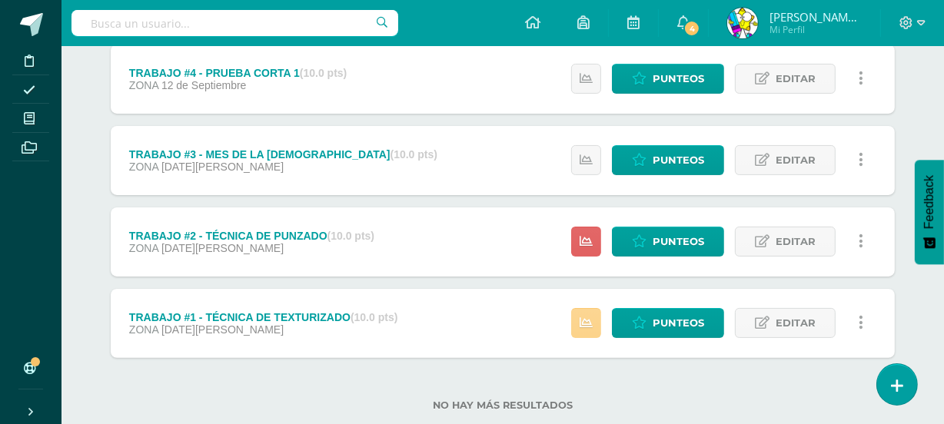
click at [590, 330] on link at bounding box center [586, 323] width 30 height 30
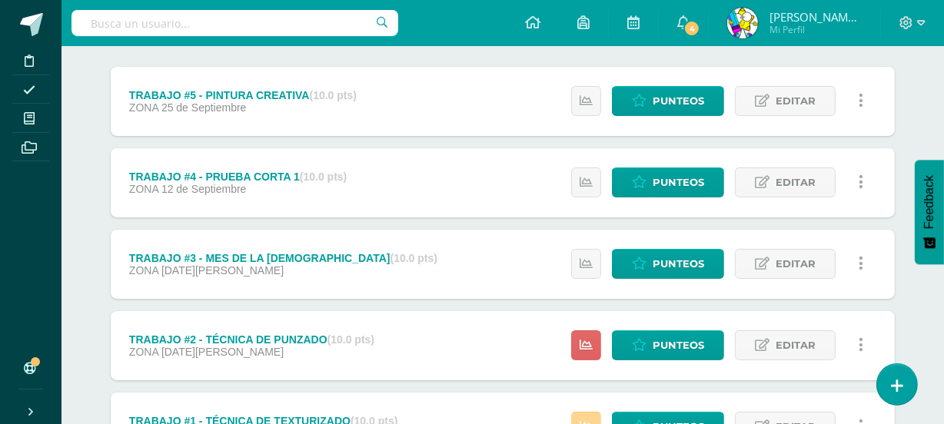
scroll to position [194, 0]
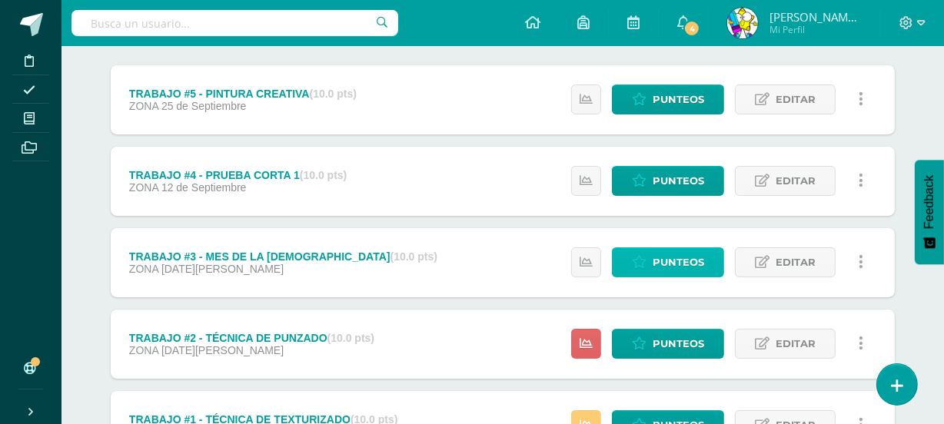
click at [673, 270] on span "Punteos" at bounding box center [677, 262] width 51 height 28
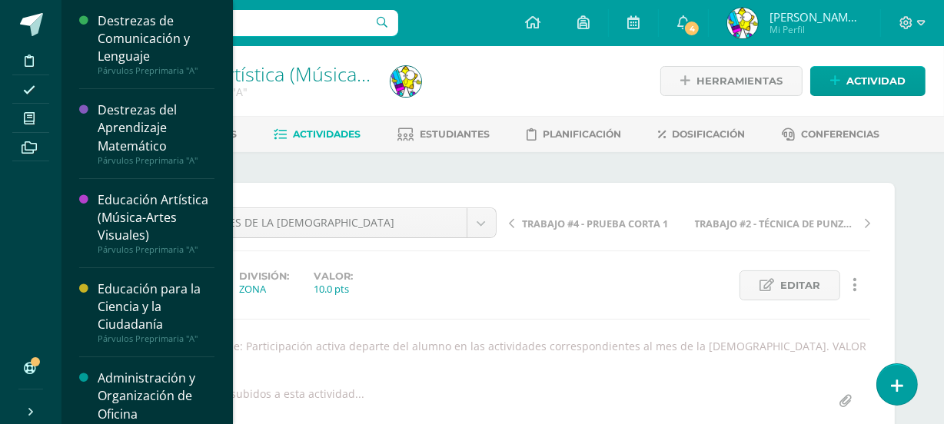
scroll to position [1, 0]
drag, startPoint x: 232, startPoint y: 58, endPoint x: 227, endPoint y: 84, distance: 26.5
click at [227, 84] on div "Destrezas de Comunicación y Lenguaje Párvulos Preprimaria "A" Actividades Estud…" at bounding box center [147, 212] width 172 height 424
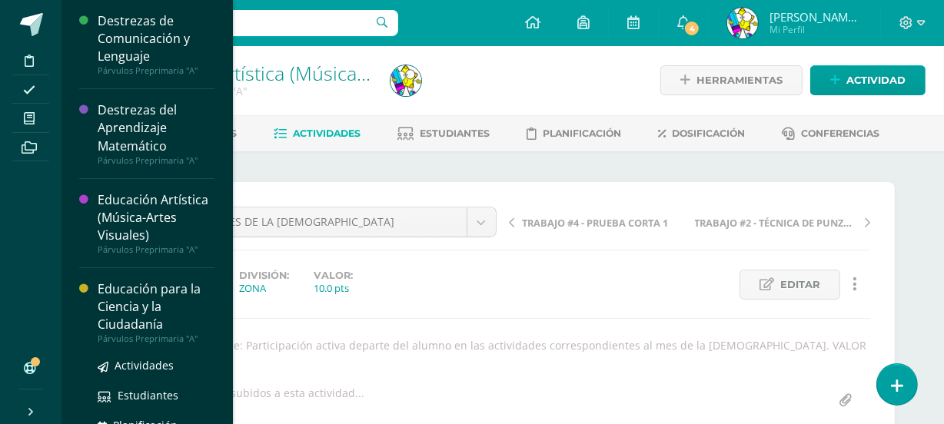
click at [139, 311] on div "Educación para la Ciencia y la Ciudadanía" at bounding box center [156, 306] width 117 height 53
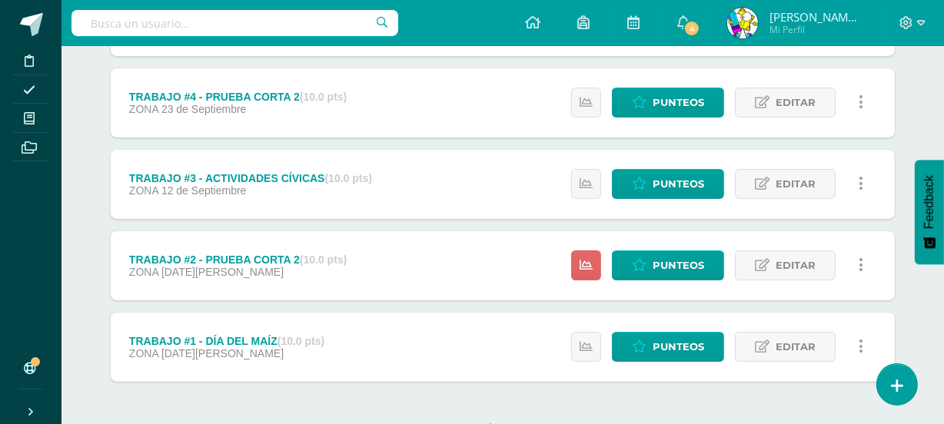
scroll to position [287, 0]
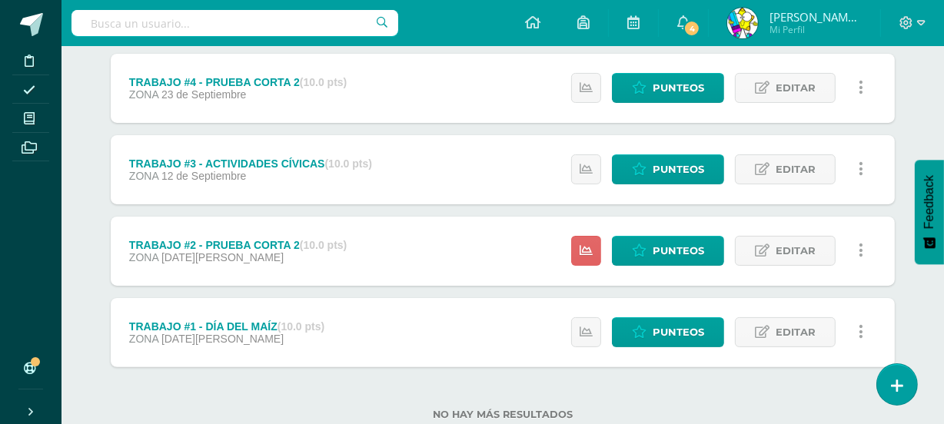
click at [501, 244] on div "TRABAJO #2 - PRUEBA CORTA 2 (10.0 pts) ZONA 28 de Agosto Estatus de Actividad: …" at bounding box center [503, 251] width 784 height 69
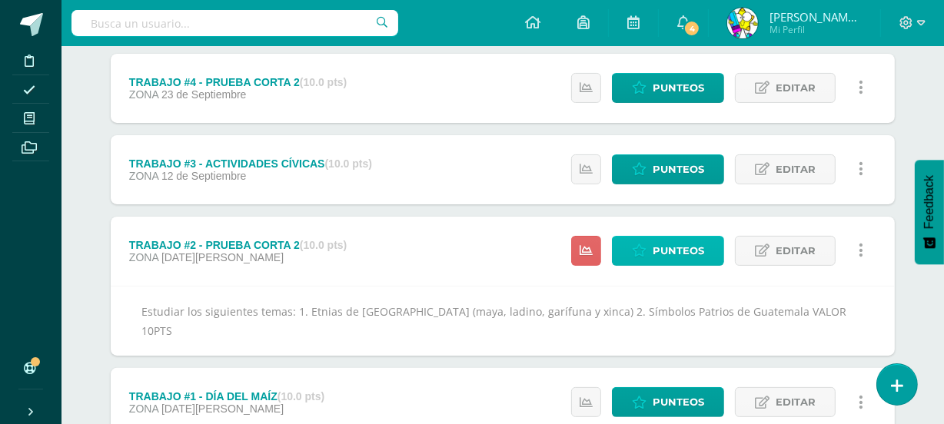
click at [675, 253] on span "Punteos" at bounding box center [677, 251] width 51 height 28
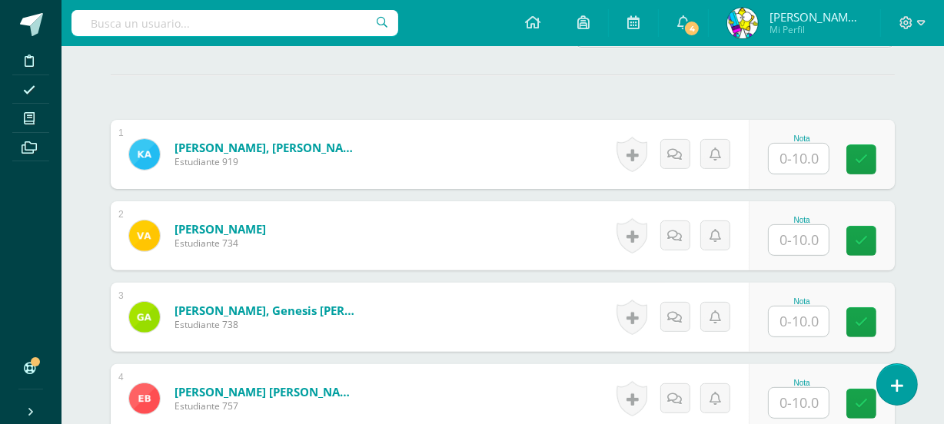
scroll to position [426, 0]
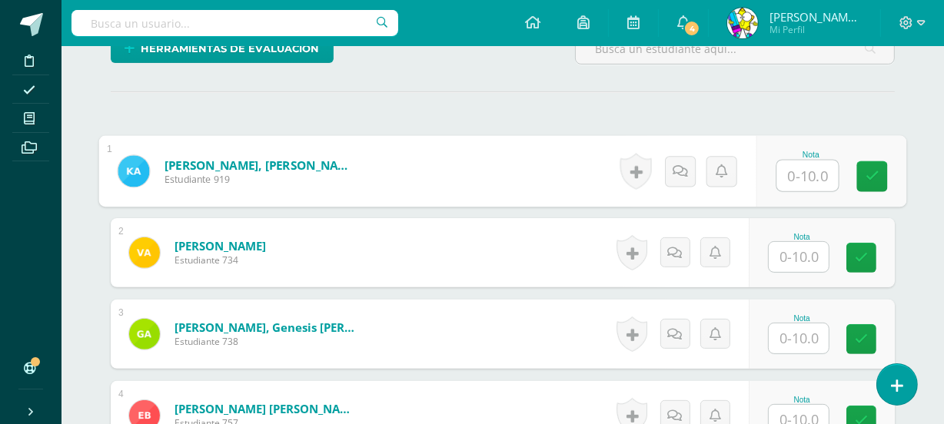
click at [793, 169] on input "text" at bounding box center [807, 176] width 61 height 31
type input "10"
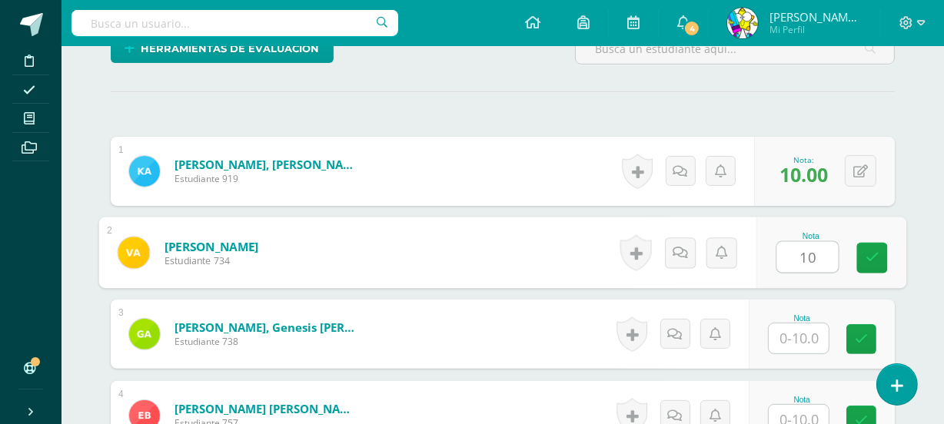
type input "10"
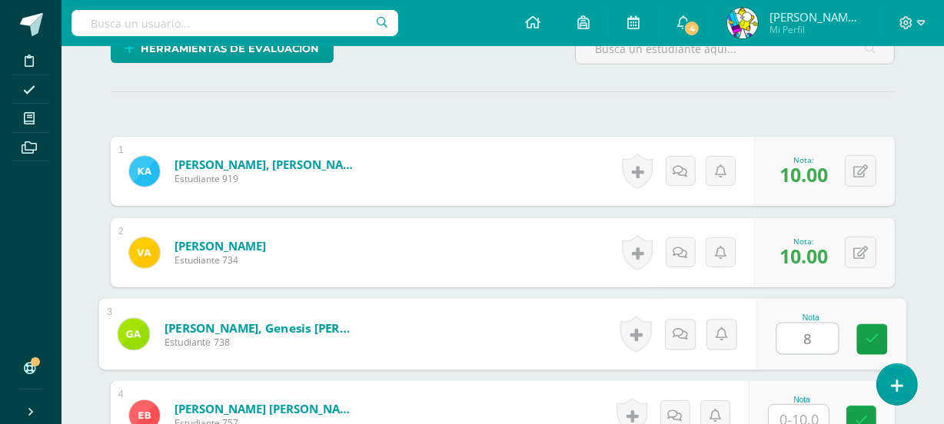
type input "8"
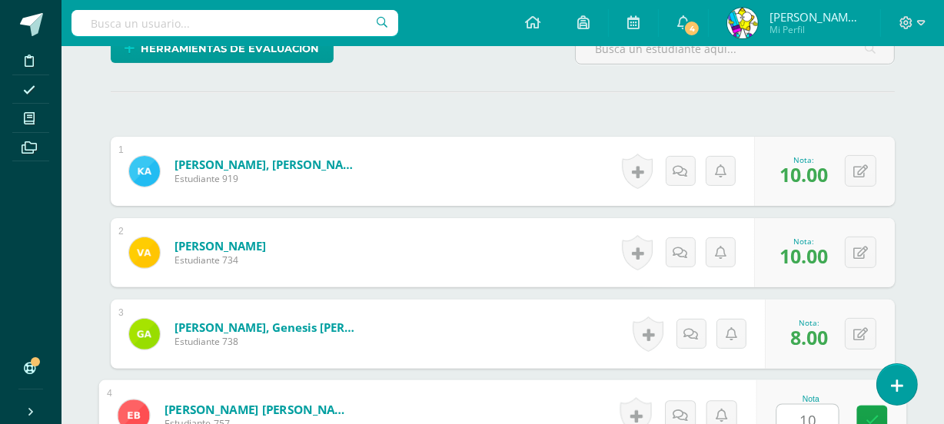
type input "10"
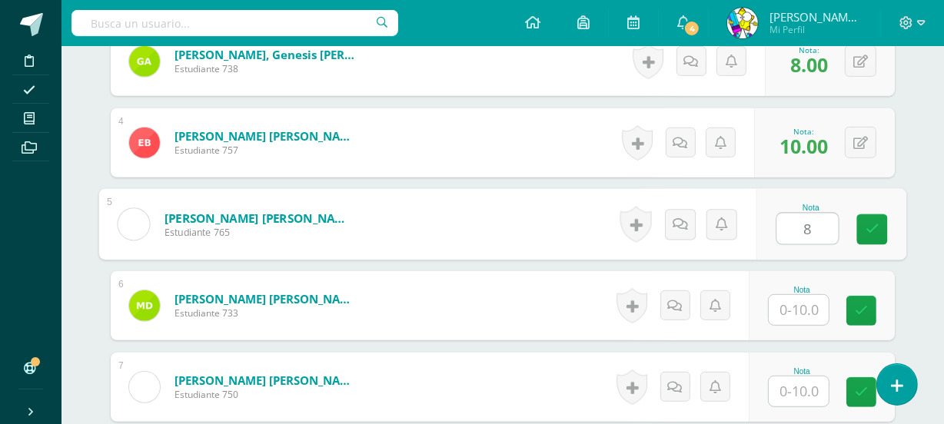
type input "8"
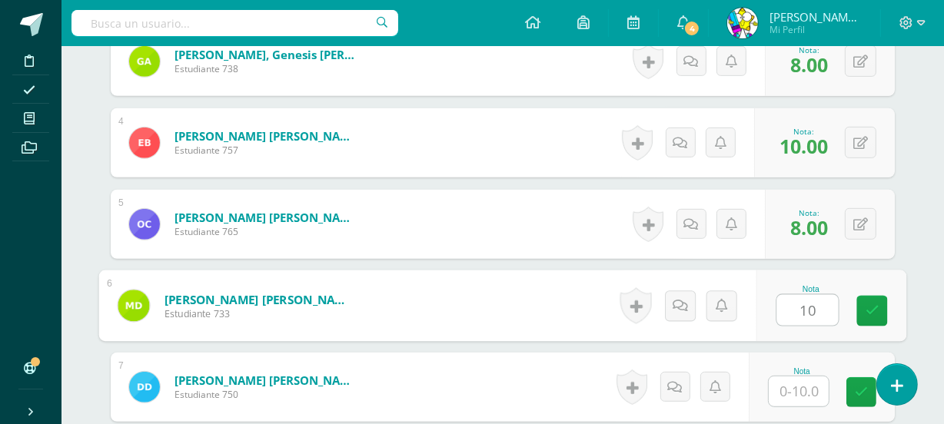
type input "10"
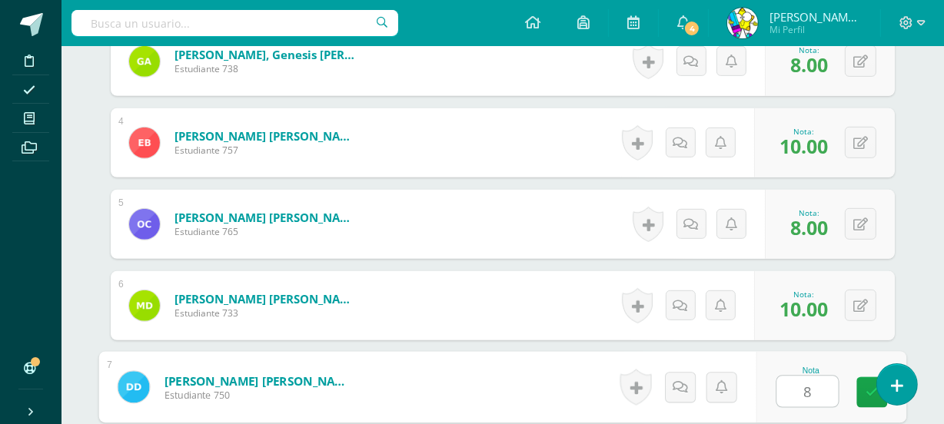
type input "8"
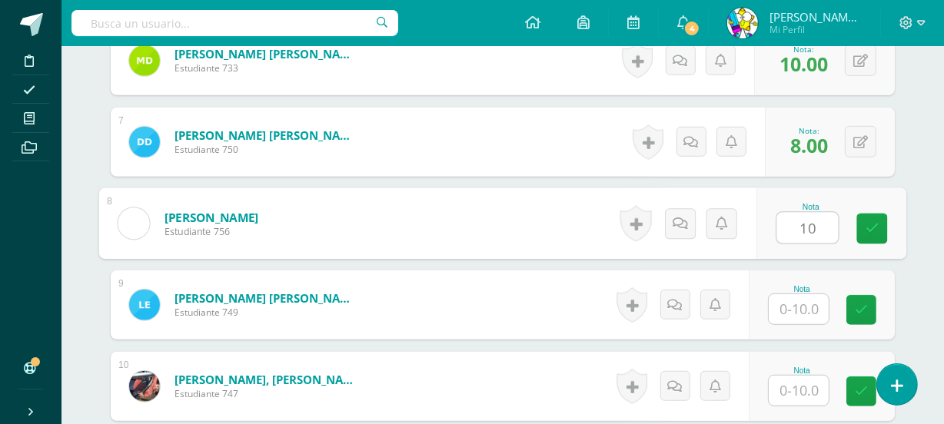
type input "10"
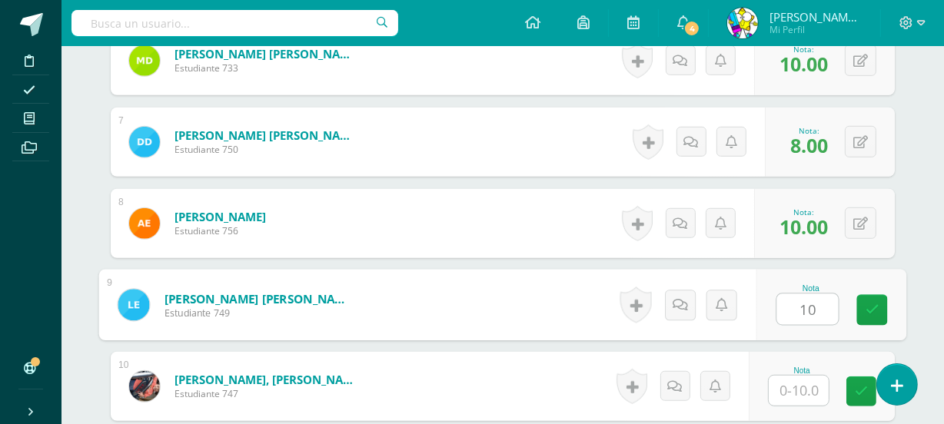
type input "10"
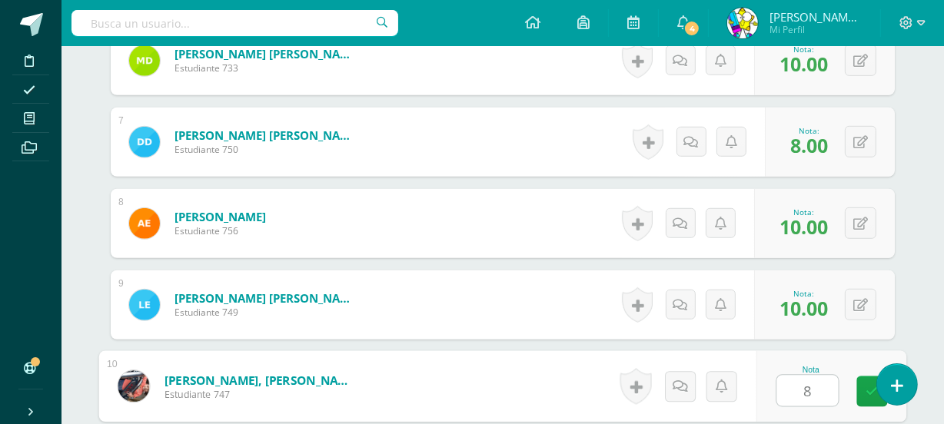
type input "8"
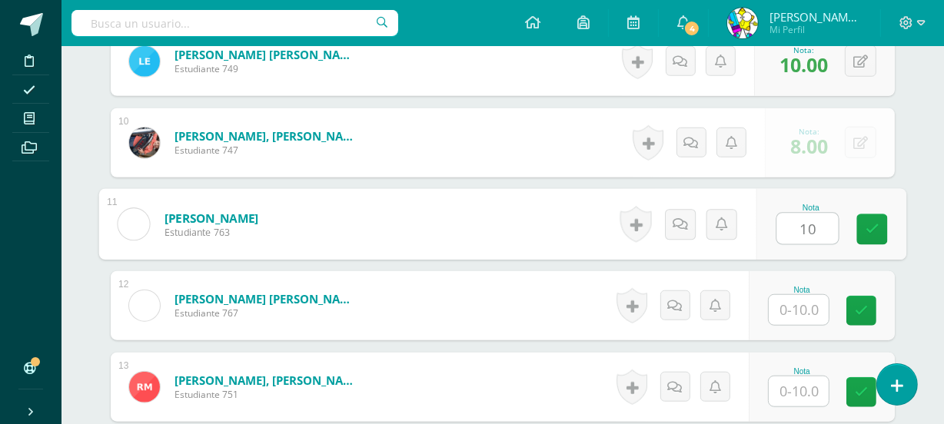
type input "10"
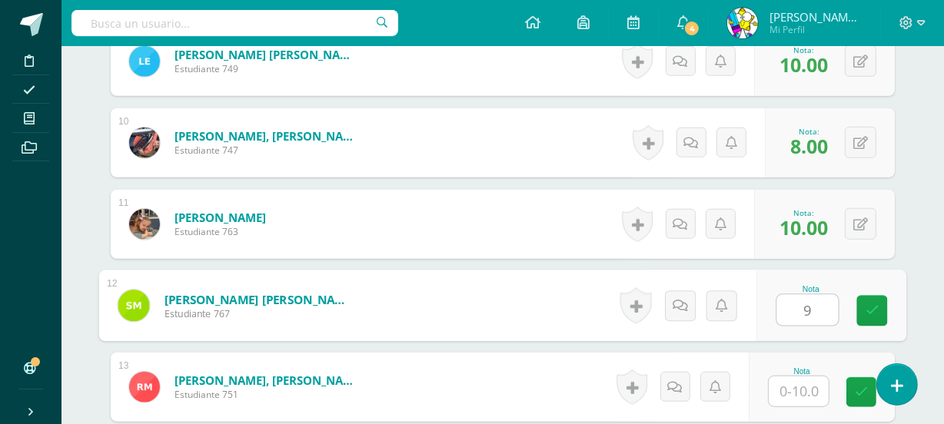
type input "9"
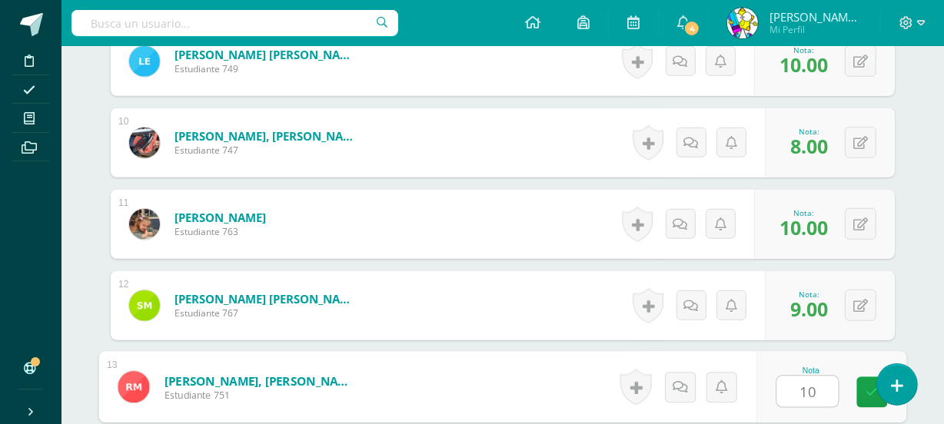
type input "10"
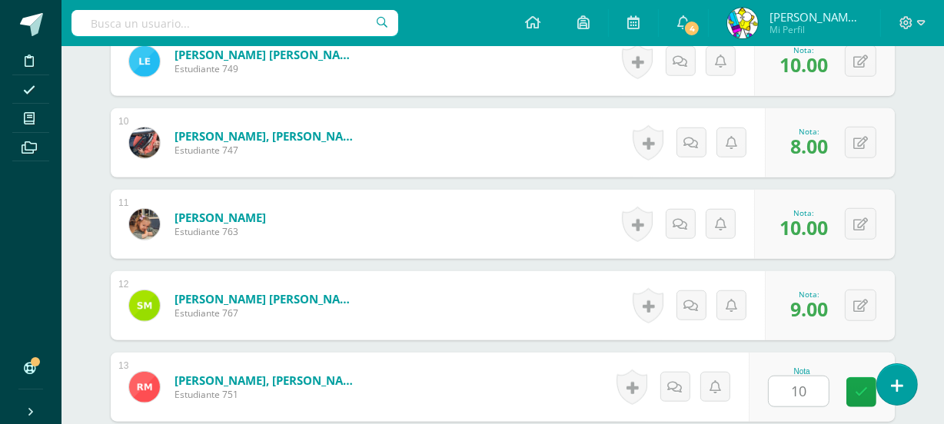
scroll to position [1432, 0]
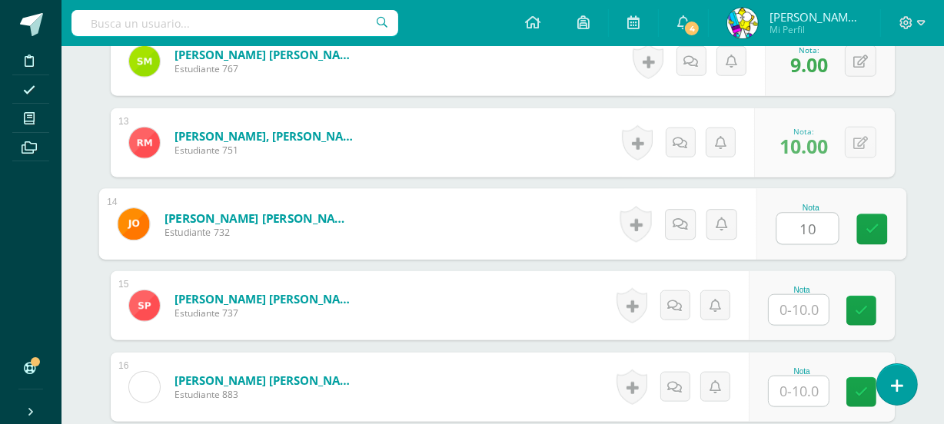
type input "10"
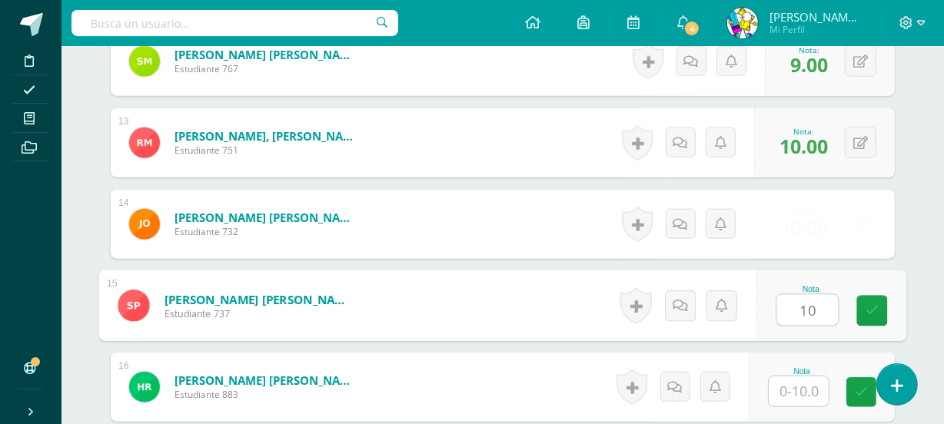
type input "10"
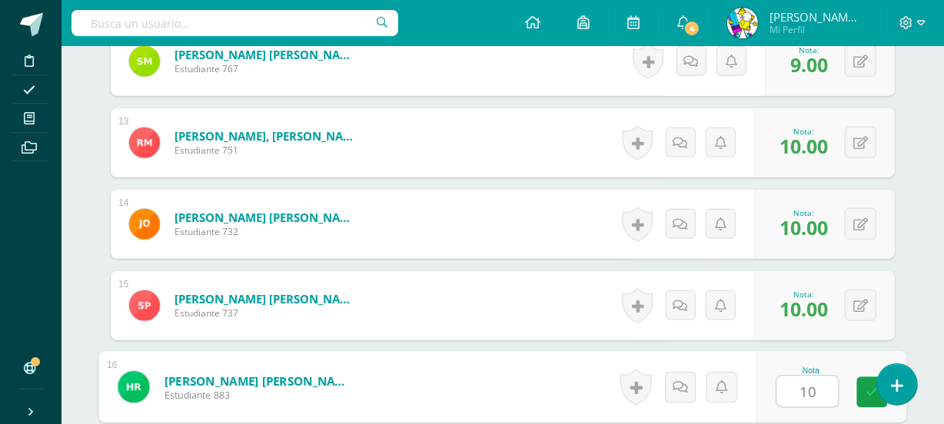
type input "10"
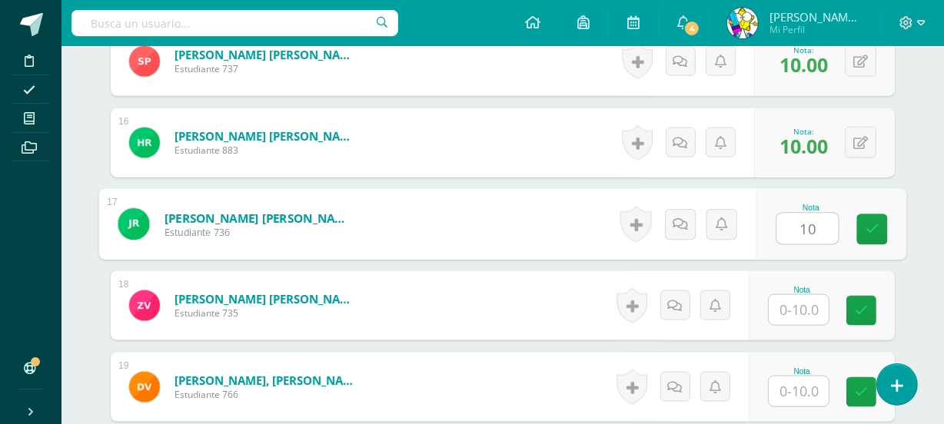
type input "10"
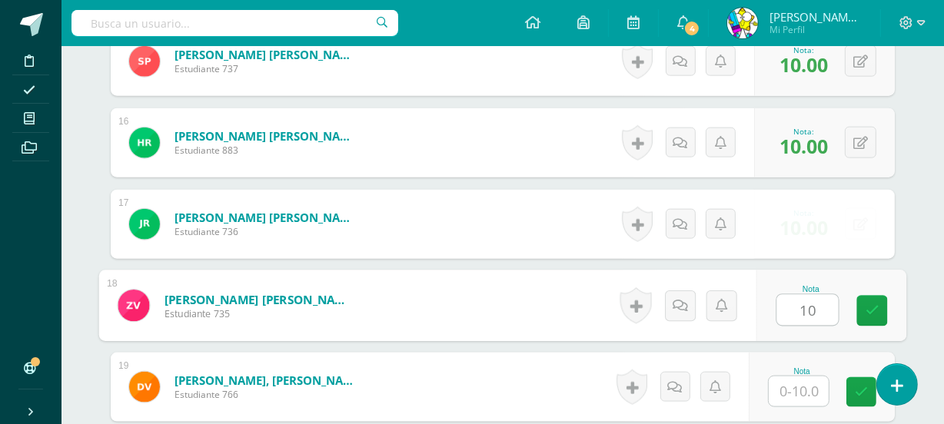
type input "10"
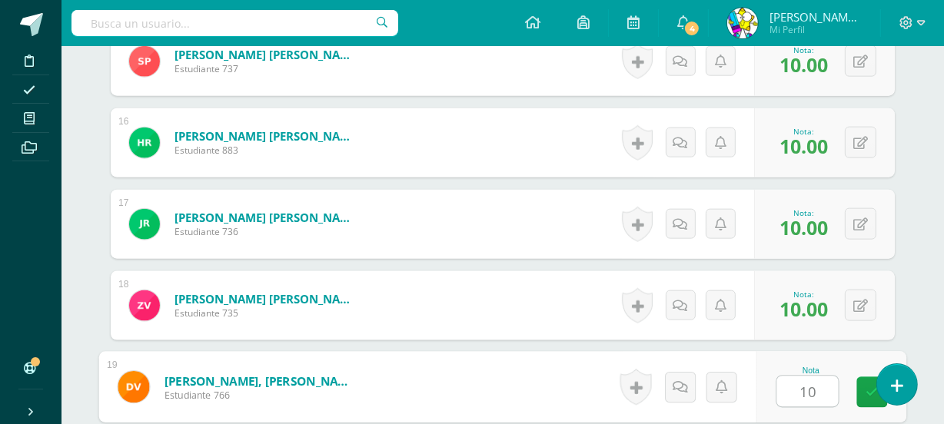
type input "10"
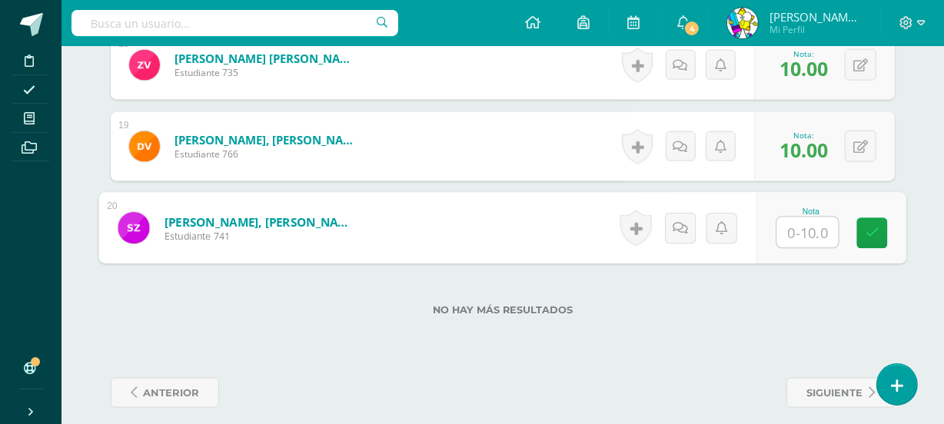
type input "8"
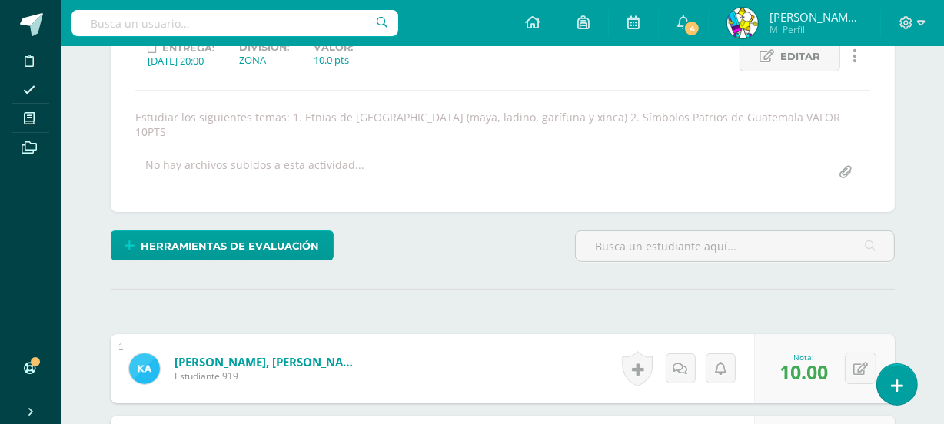
scroll to position [0, 0]
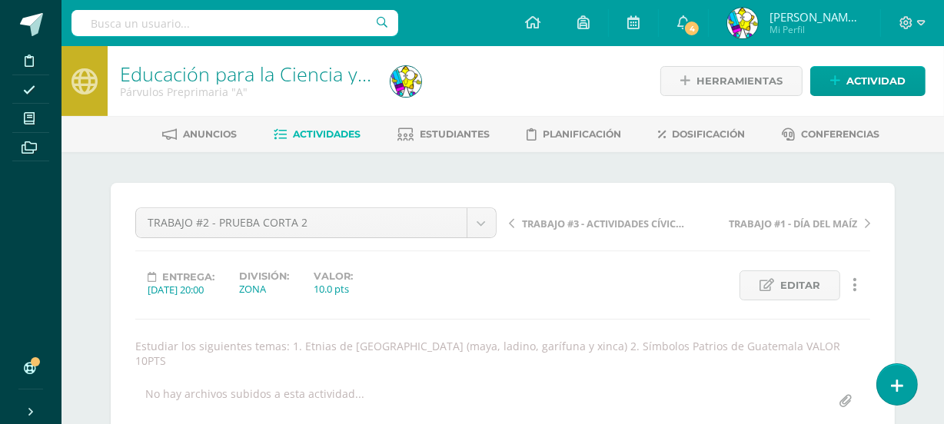
click at [345, 134] on span "Actividades" at bounding box center [328, 134] width 68 height 12
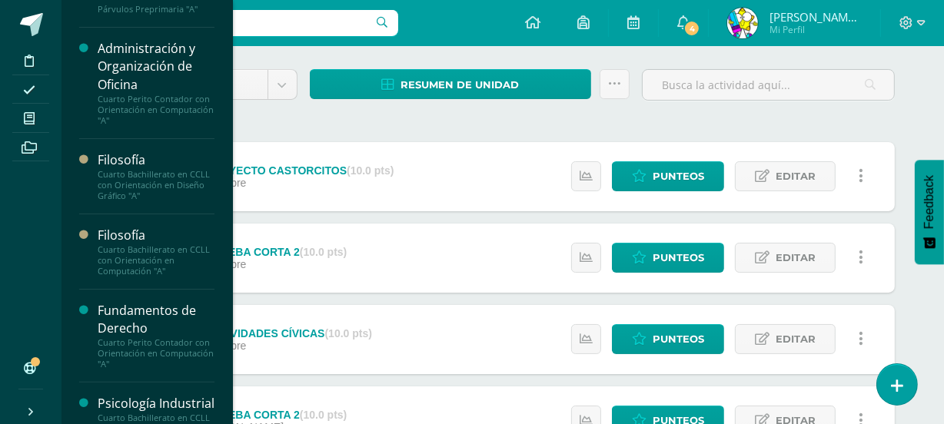
scroll to position [353, 0]
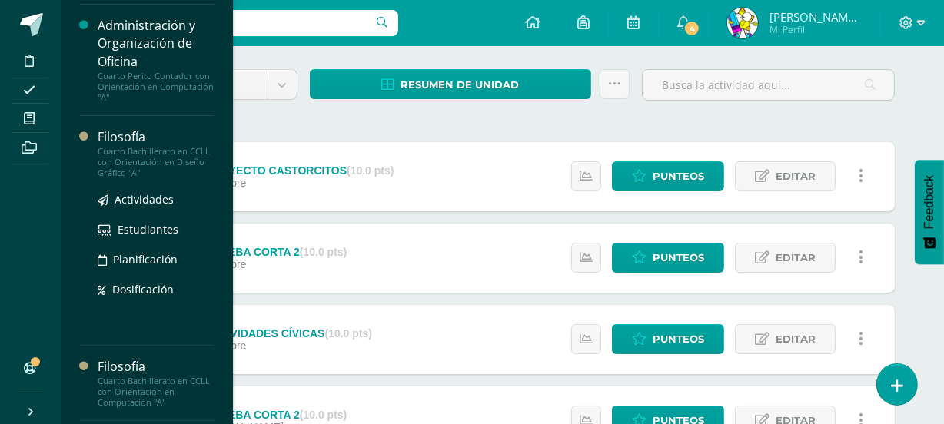
click at [130, 146] on div "Cuarto Bachillerato en CCLL con Orientación en Diseño Gráfico "A"" at bounding box center [156, 162] width 117 height 32
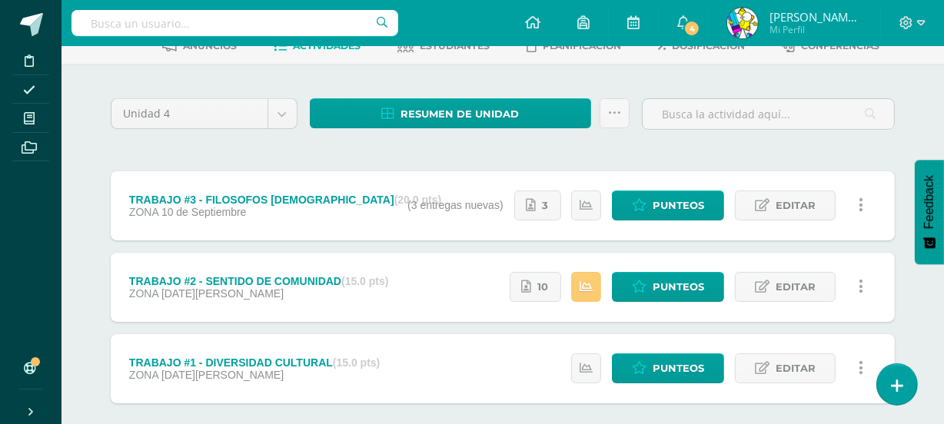
scroll to position [91, 0]
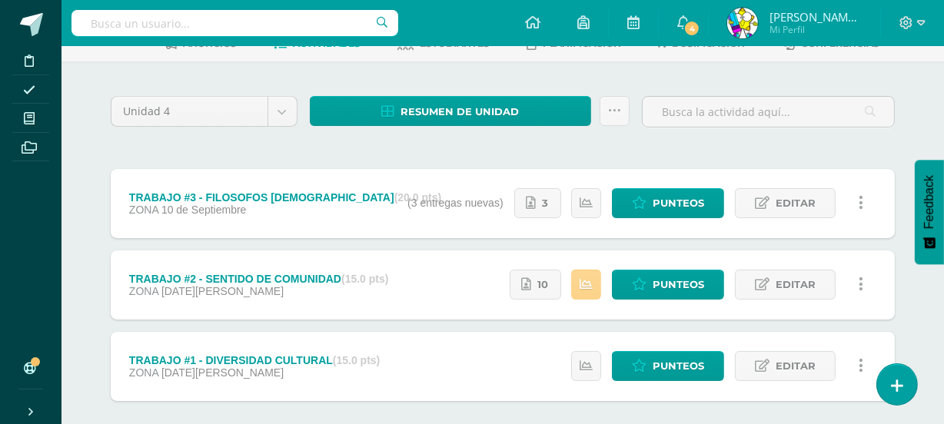
click at [590, 285] on icon at bounding box center [585, 284] width 13 height 13
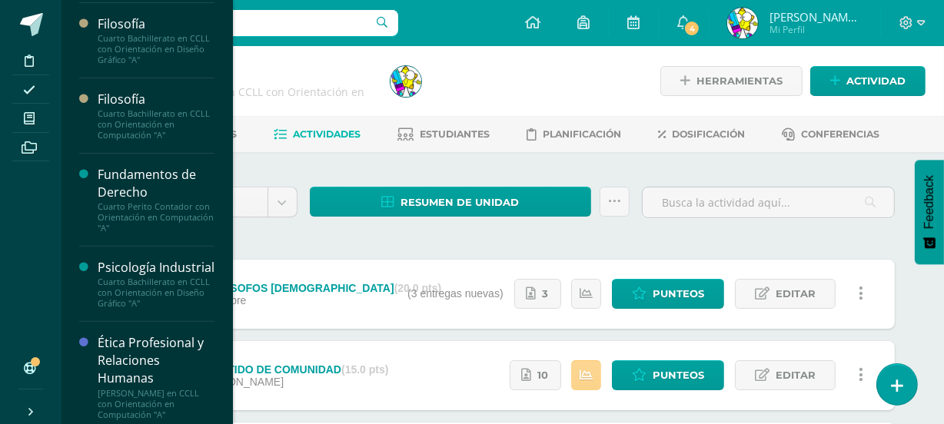
scroll to position [475, 0]
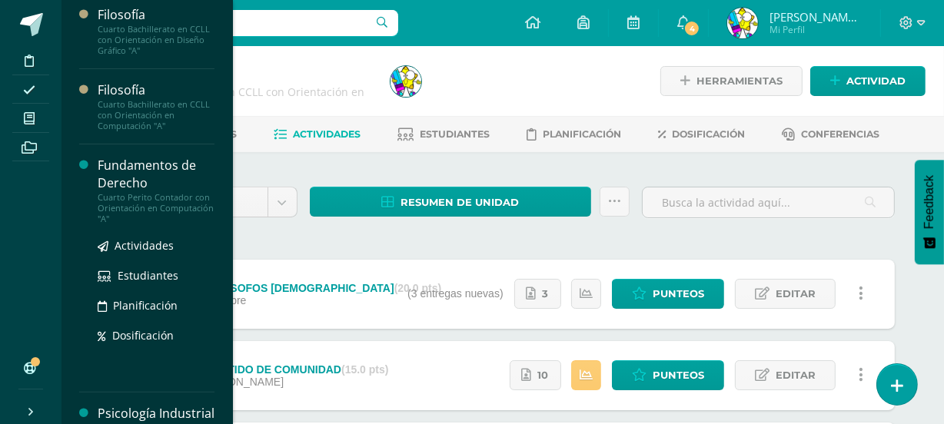
click at [124, 166] on div "Fundamentos de Derecho" at bounding box center [156, 174] width 117 height 35
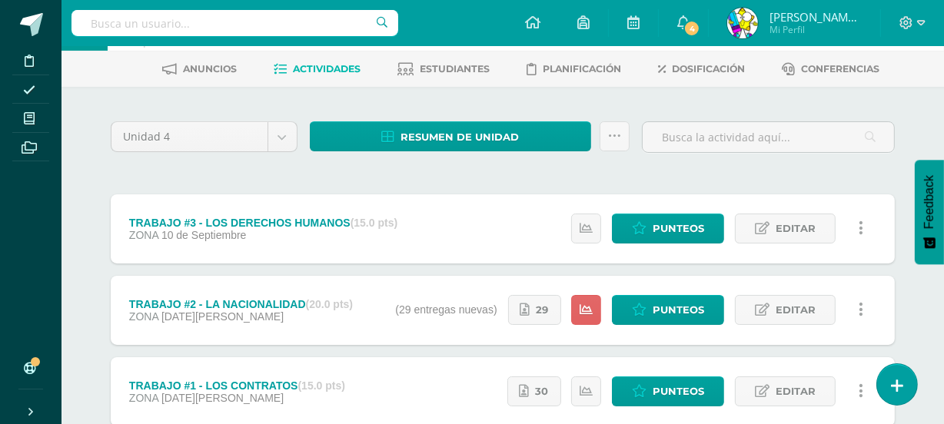
scroll to position [169, 0]
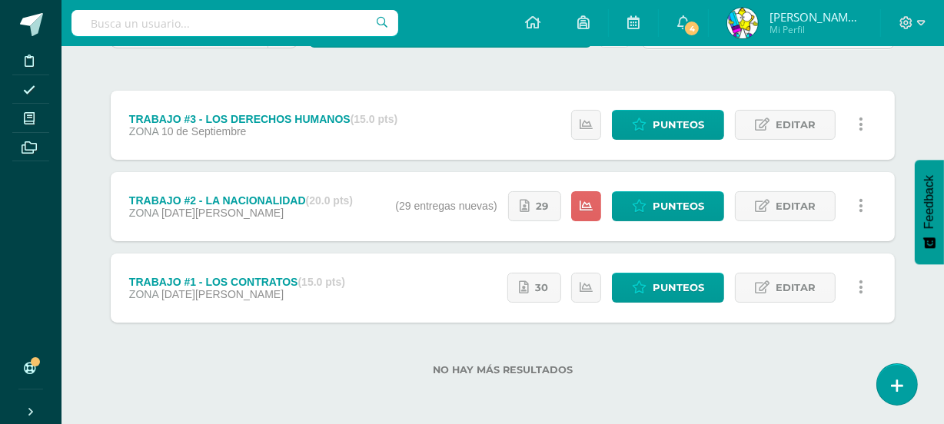
click at [324, 217] on div "TRABAJO #2 - LA NACIONALIDAD (20.0 pts) ZONA [DATE][PERSON_NAME]" at bounding box center [241, 206] width 260 height 69
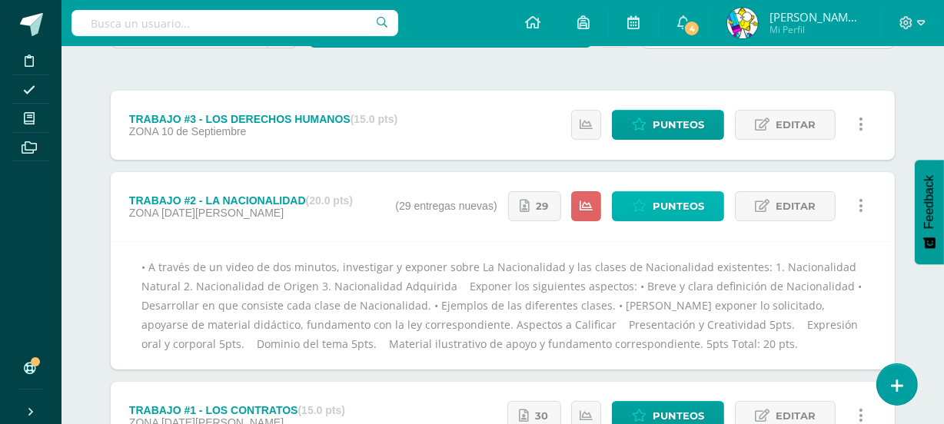
click at [685, 201] on span "Punteos" at bounding box center [677, 206] width 51 height 28
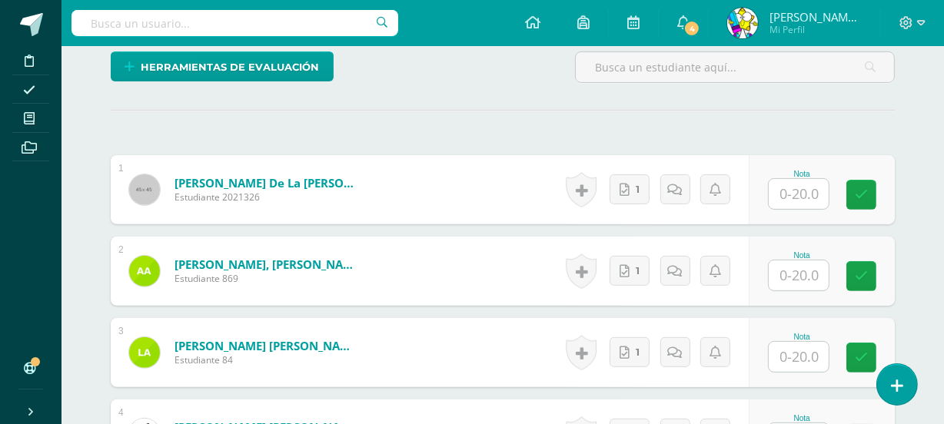
scroll to position [446, 0]
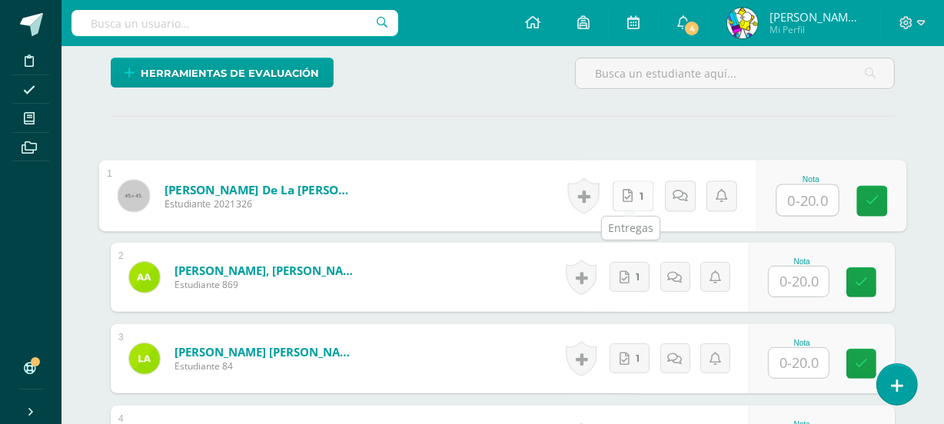
click at [635, 197] on link "1" at bounding box center [632, 196] width 41 height 31
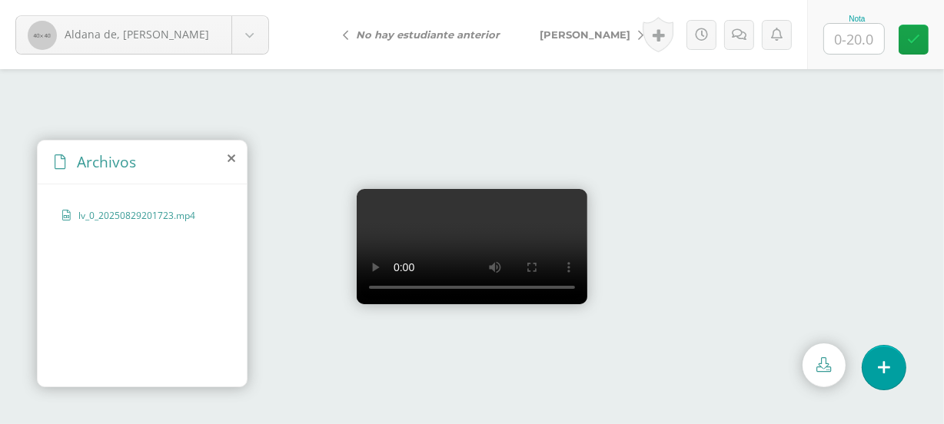
click at [230, 159] on icon at bounding box center [231, 158] width 8 height 12
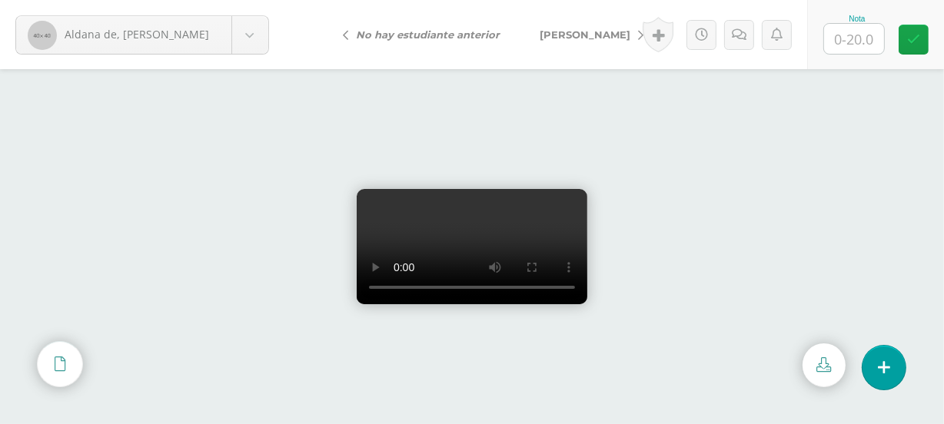
scroll to position [30, 0]
click at [853, 43] on input "text" at bounding box center [854, 39] width 60 height 30
type input "20"
click at [572, 34] on span "[PERSON_NAME]" at bounding box center [584, 34] width 91 height 12
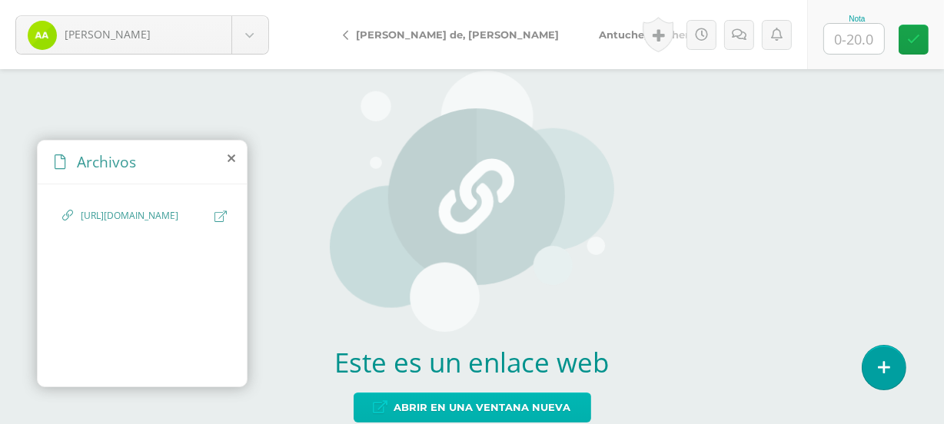
click at [513, 408] on span "Abrir en una ventana nueva" at bounding box center [482, 407] width 177 height 28
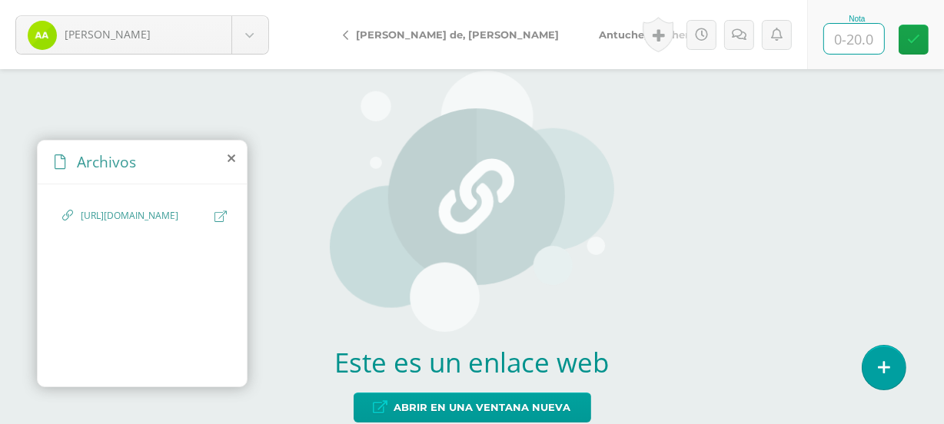
click at [837, 36] on input "text" at bounding box center [854, 39] width 60 height 30
type input "20"
click at [383, 31] on span "[PERSON_NAME] de, [PERSON_NAME]" at bounding box center [457, 34] width 203 height 12
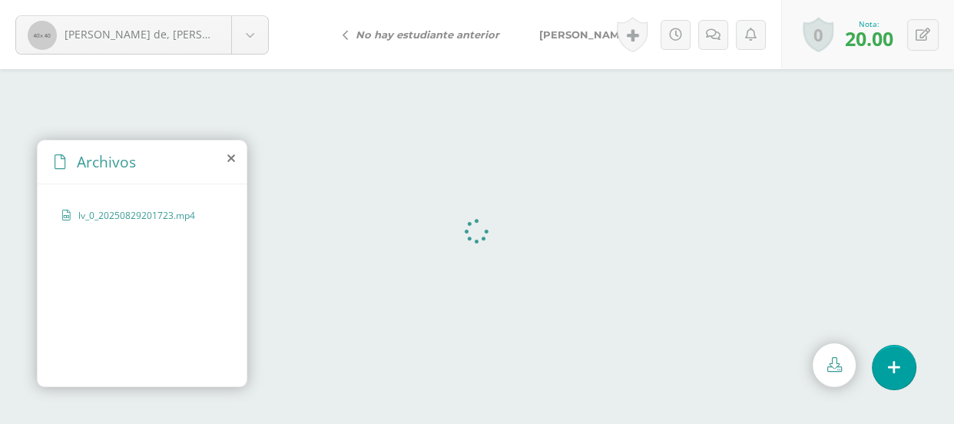
click at [575, 33] on span "[PERSON_NAME]" at bounding box center [584, 34] width 91 height 12
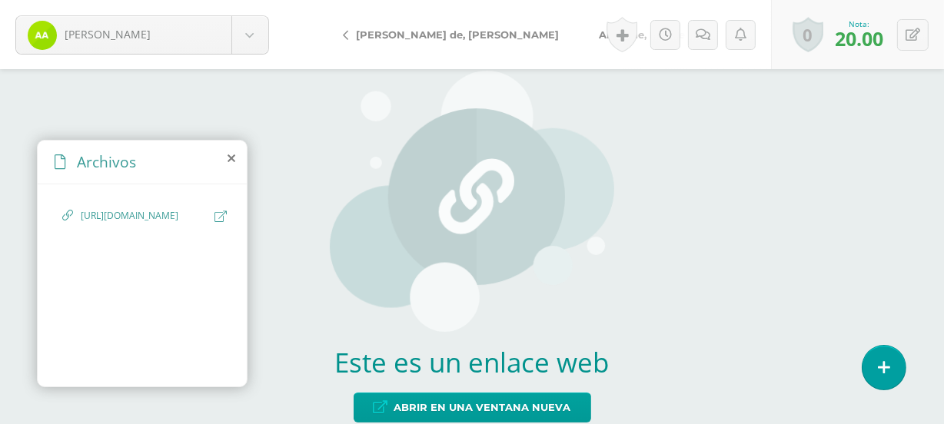
click at [599, 30] on span "Antuche, Lesther" at bounding box center [644, 34] width 91 height 12
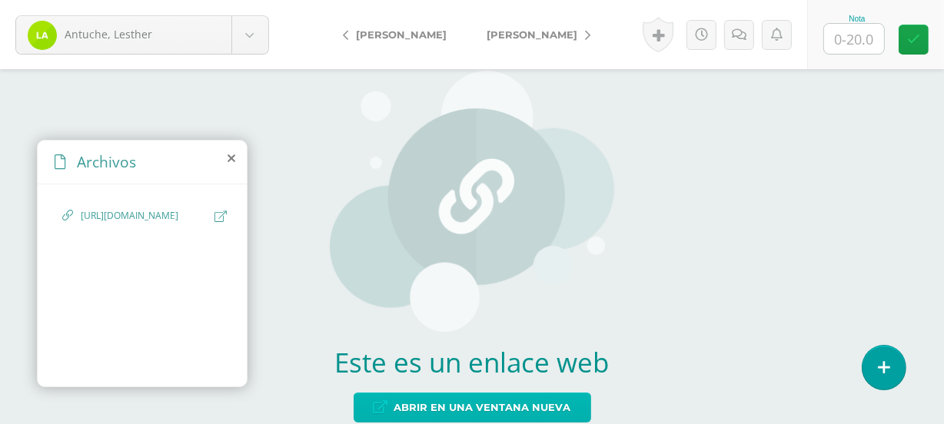
click at [453, 397] on span "Abrir en una ventana nueva" at bounding box center [482, 407] width 177 height 28
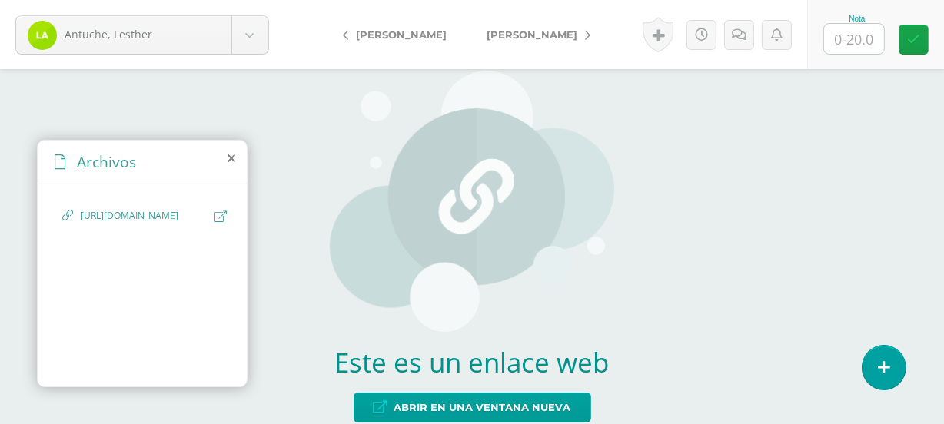
click at [869, 41] on input "text" at bounding box center [854, 39] width 60 height 30
type input "20"
click at [509, 43] on link "[PERSON_NAME]" at bounding box center [534, 34] width 136 height 37
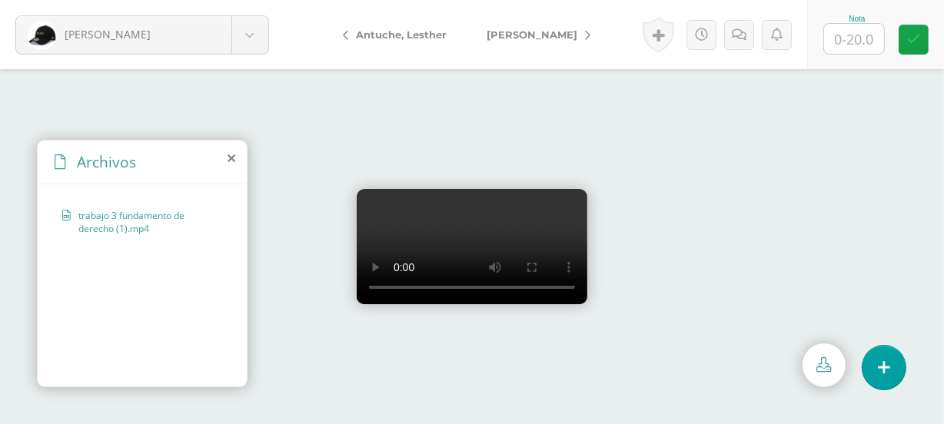
scroll to position [99, 0]
click at [847, 33] on input "text" at bounding box center [854, 39] width 60 height 30
type input "20"
click at [542, 32] on span "[PERSON_NAME]" at bounding box center [531, 34] width 91 height 12
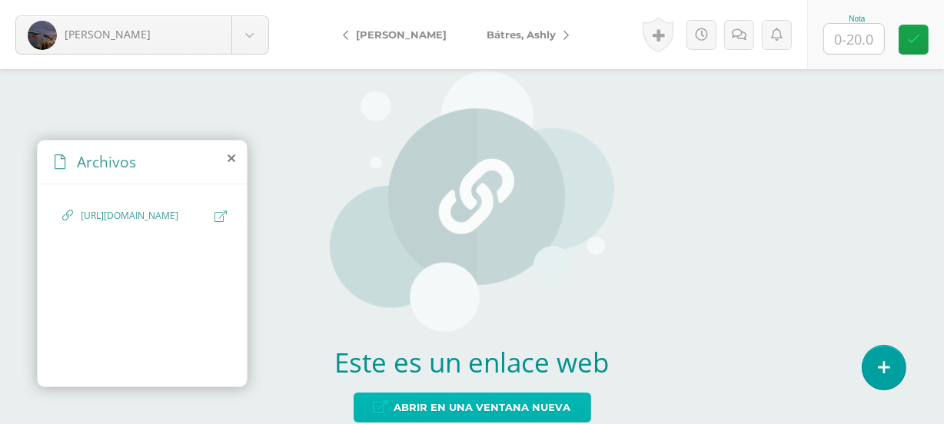
click at [465, 407] on span "Abrir en una ventana nueva" at bounding box center [482, 407] width 177 height 28
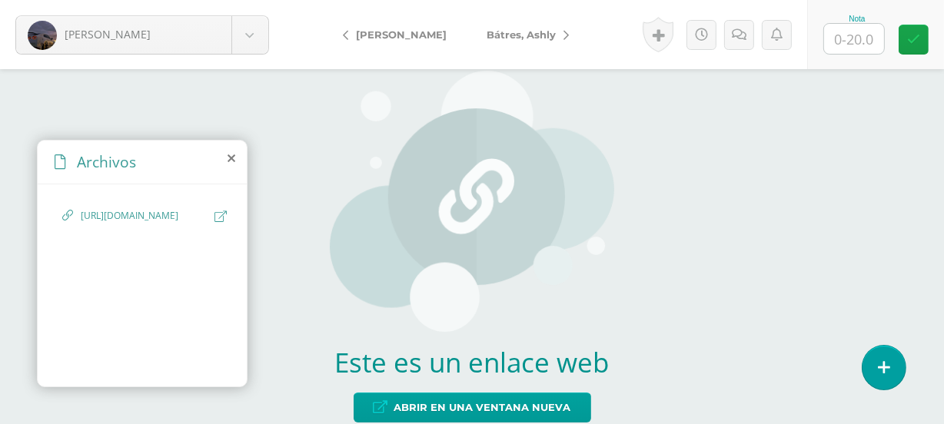
click at [153, 224] on span "[URL][DOMAIN_NAME]" at bounding box center [144, 216] width 126 height 15
click at [152, 224] on span "[URL][DOMAIN_NAME]" at bounding box center [144, 216] width 126 height 15
click at [224, 216] on icon at bounding box center [220, 217] width 12 height 12
click at [865, 39] on input "text" at bounding box center [854, 39] width 60 height 30
type input "19"
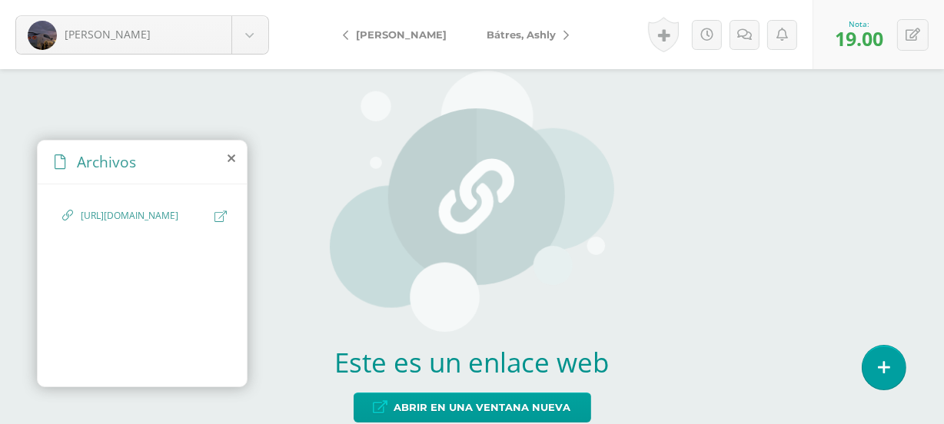
click at [492, 34] on span "Bátres, Ashly" at bounding box center [520, 34] width 69 height 12
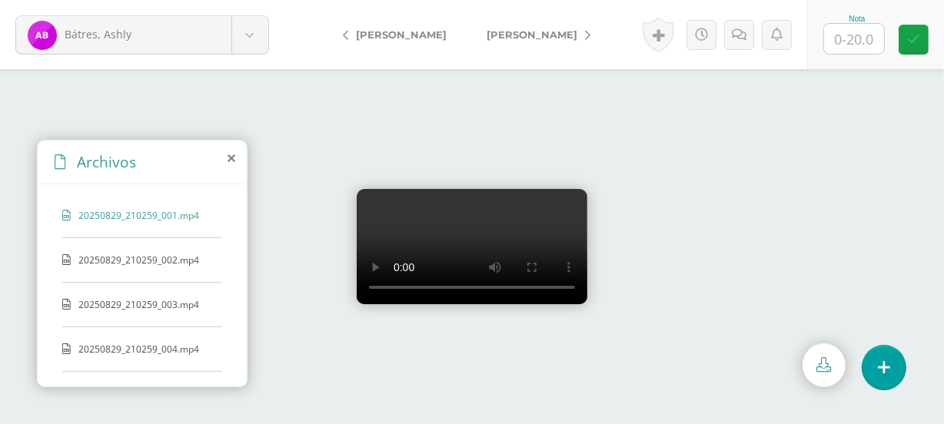
scroll to position [44, 0]
click at [138, 356] on span "17565234732895761298604624931019.jpg" at bounding box center [146, 356] width 136 height 26
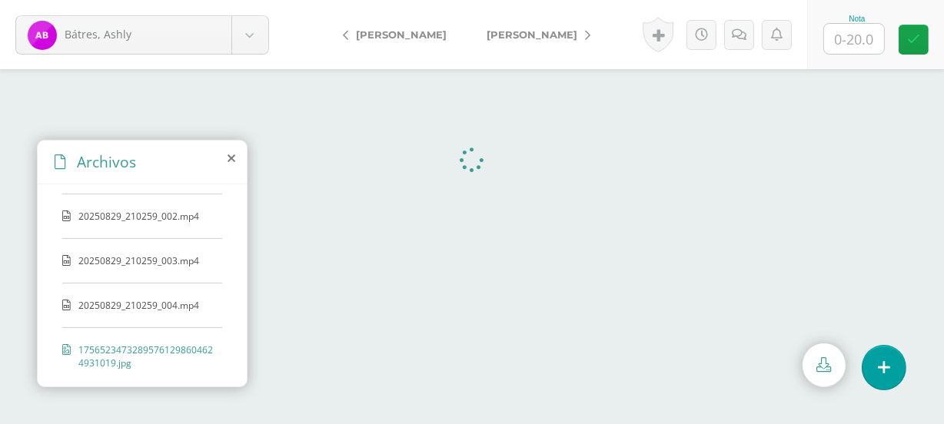
scroll to position [0, 0]
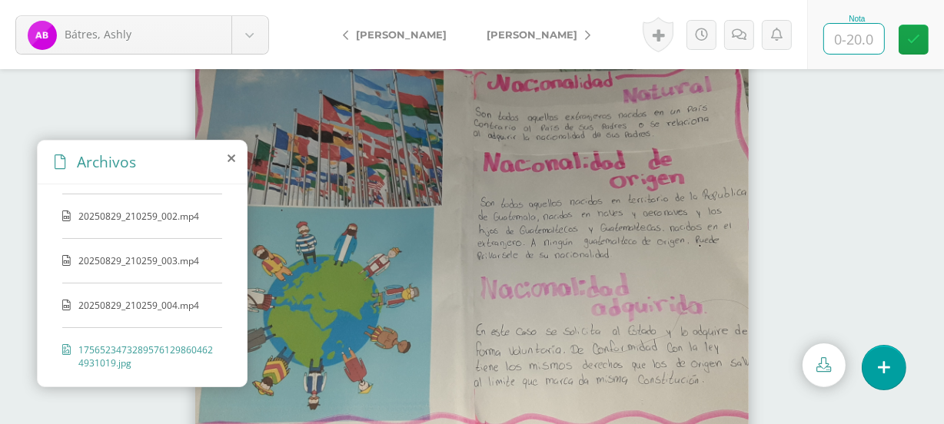
click at [848, 38] on input "text" at bounding box center [854, 39] width 60 height 30
type input "20"
click at [487, 44] on link "[PERSON_NAME]" at bounding box center [534, 34] width 136 height 37
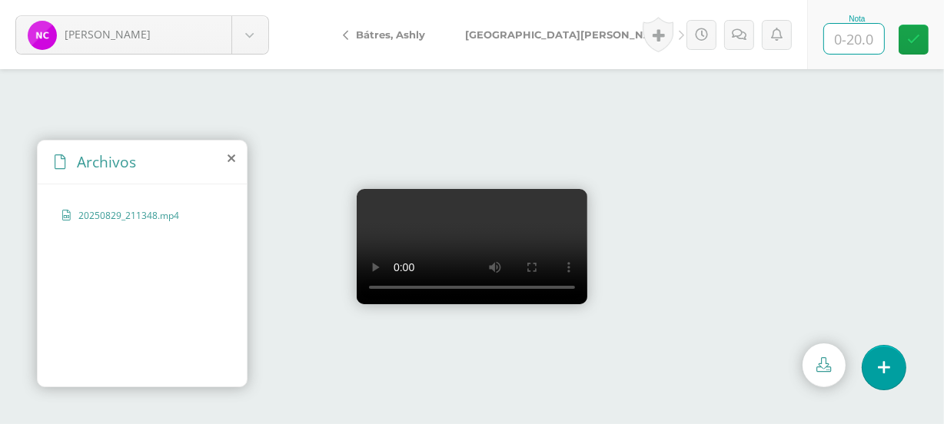
click at [854, 35] on input "text" at bounding box center [854, 39] width 60 height 30
type input "19"
click at [532, 38] on span "[GEOGRAPHIC_DATA][PERSON_NAME]" at bounding box center [568, 34] width 206 height 12
click at [847, 38] on input "text" at bounding box center [854, 39] width 60 height 30
type input "20"
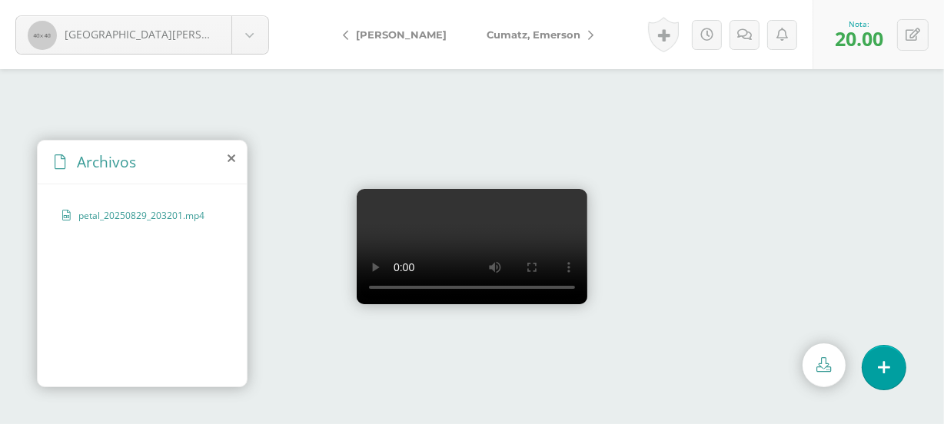
click at [527, 38] on span "Cumatz, Emerson" at bounding box center [533, 34] width 94 height 12
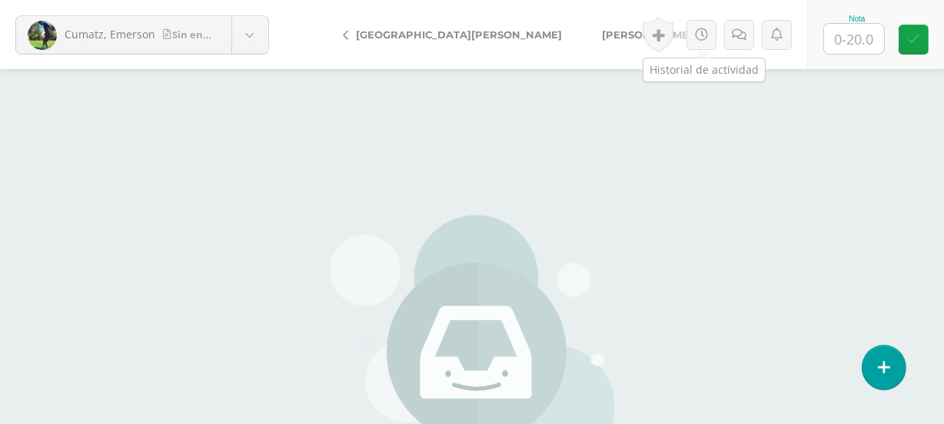
click at [842, 45] on input "text" at bounding box center [854, 39] width 60 height 30
type input "0"
click at [602, 30] on span "[PERSON_NAME]" at bounding box center [647, 34] width 91 height 12
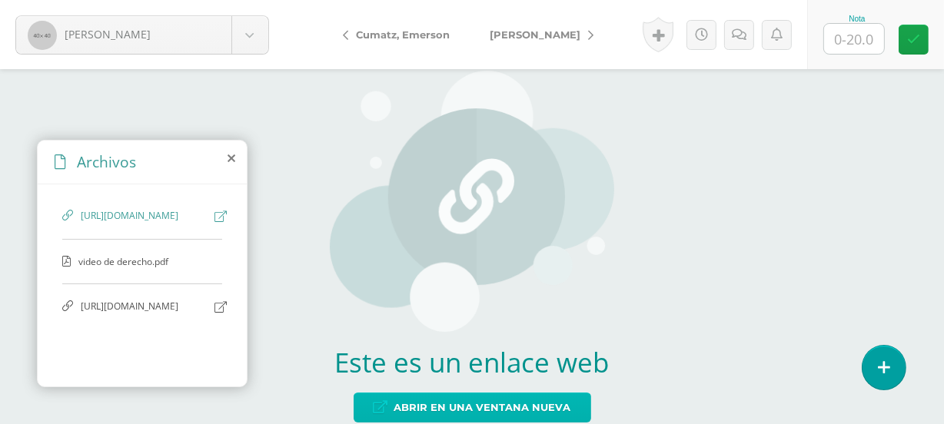
click at [433, 411] on span "Abrir en una ventana nueva" at bounding box center [482, 407] width 177 height 28
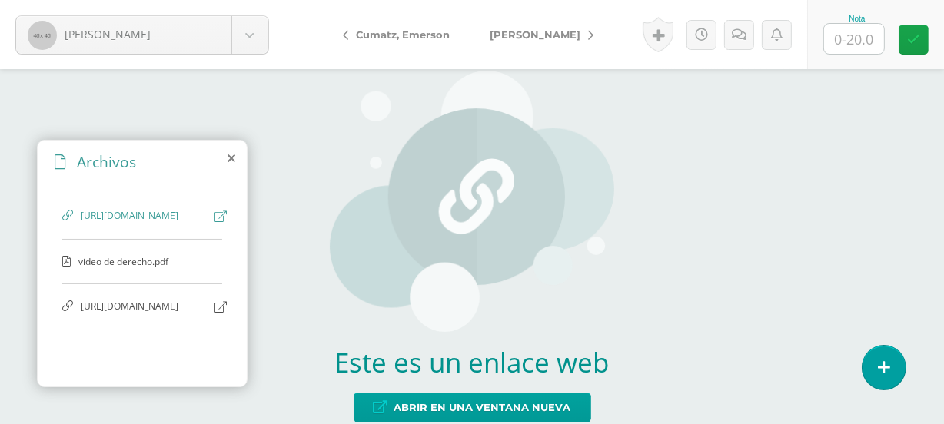
click at [858, 29] on input "text" at bounding box center [854, 39] width 60 height 30
type input "20"
click at [536, 31] on span "[PERSON_NAME]" at bounding box center [534, 34] width 91 height 12
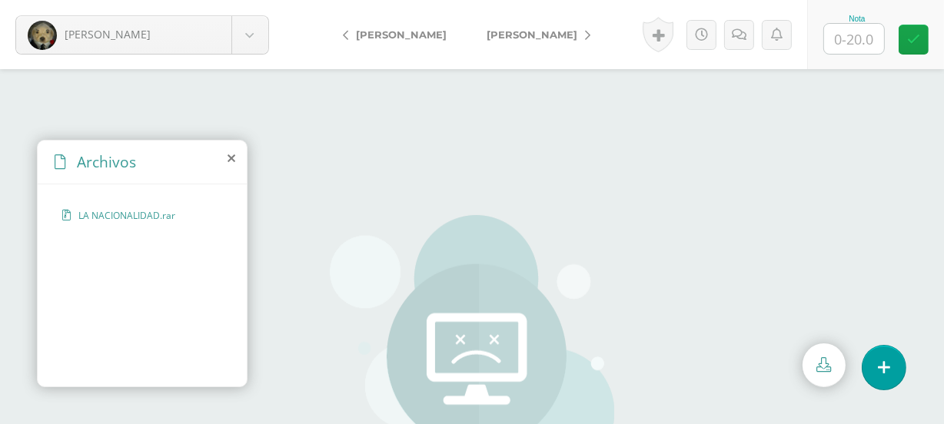
click at [108, 221] on div "LA NACIONALIDAD.rar" at bounding box center [142, 223] width 160 height 28
click at [823, 366] on icon at bounding box center [824, 364] width 15 height 15
click at [881, 44] on input "text" at bounding box center [854, 39] width 60 height 30
type input "20"
click at [519, 32] on span "[PERSON_NAME]" at bounding box center [531, 34] width 91 height 12
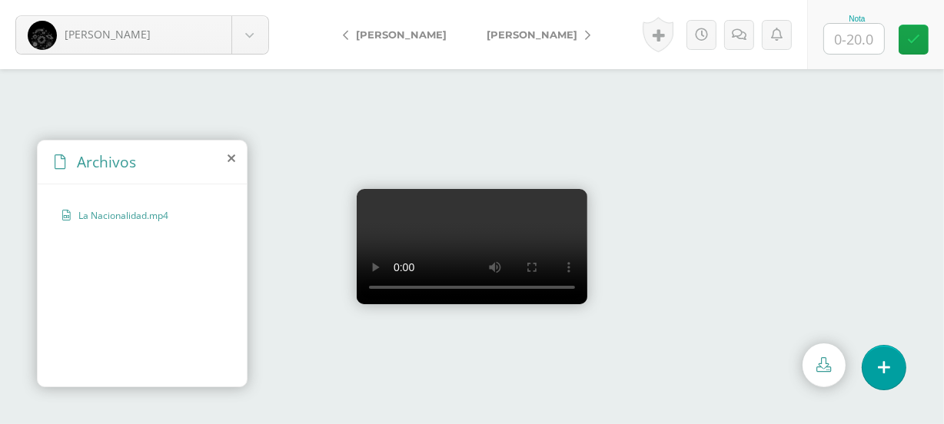
scroll to position [30, 0]
click at [861, 44] on input "text" at bounding box center [854, 39] width 60 height 30
type input "17"
click at [508, 33] on span "[PERSON_NAME]" at bounding box center [531, 34] width 91 height 12
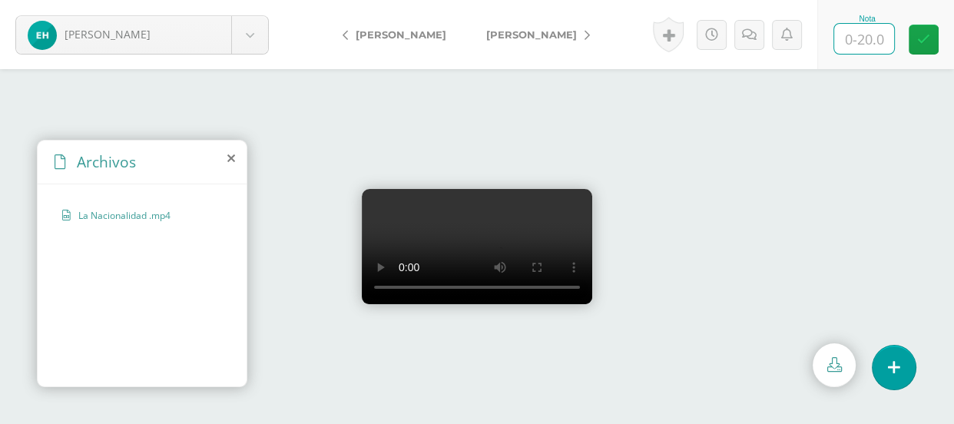
click at [856, 41] on input "text" at bounding box center [864, 39] width 60 height 30
type input "20"
click at [515, 41] on link "[PERSON_NAME]" at bounding box center [534, 34] width 136 height 37
click at [841, 33] on input "text" at bounding box center [854, 39] width 60 height 30
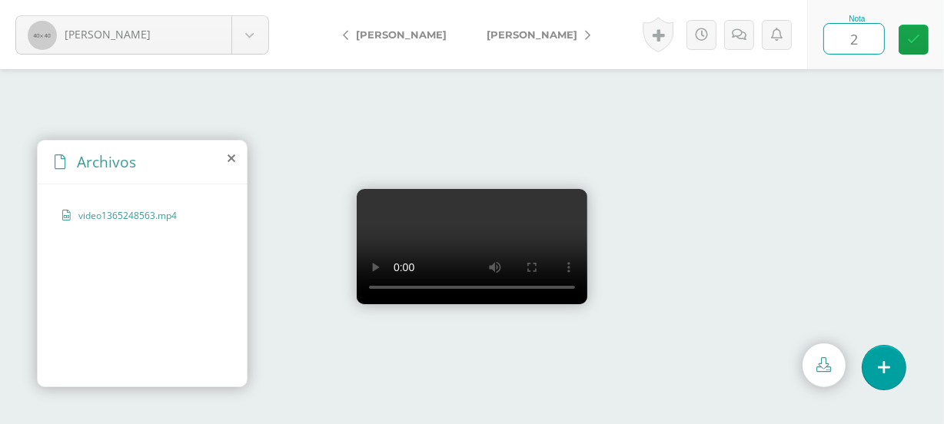
type input "20"
click at [489, 35] on span "[PERSON_NAME]" at bounding box center [531, 34] width 91 height 12
click at [840, 42] on input "text" at bounding box center [854, 39] width 60 height 30
type input "1"
click at [896, 48] on div "Nota" at bounding box center [875, 34] width 137 height 69
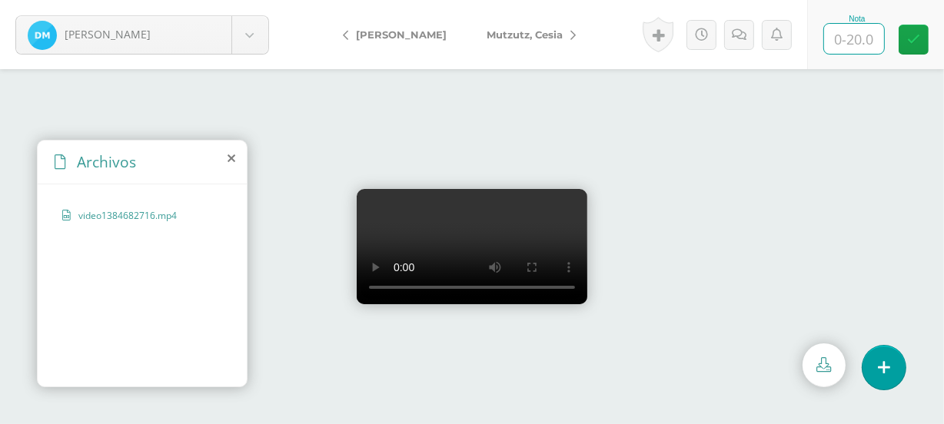
click at [879, 46] on input "text" at bounding box center [854, 39] width 60 height 30
click at [228, 163] on icon at bounding box center [231, 158] width 8 height 12
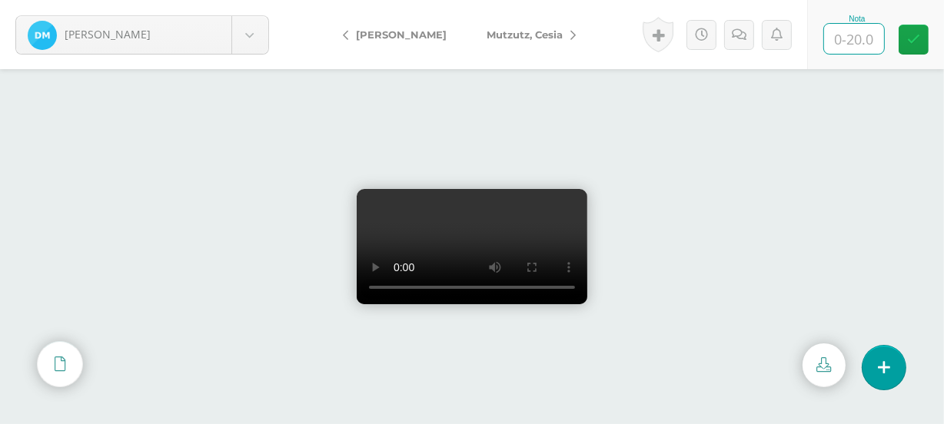
click at [842, 40] on input "text" at bounding box center [854, 39] width 60 height 30
type input "10"
click at [501, 35] on span "Mutzutz, Cesia" at bounding box center [524, 34] width 76 height 12
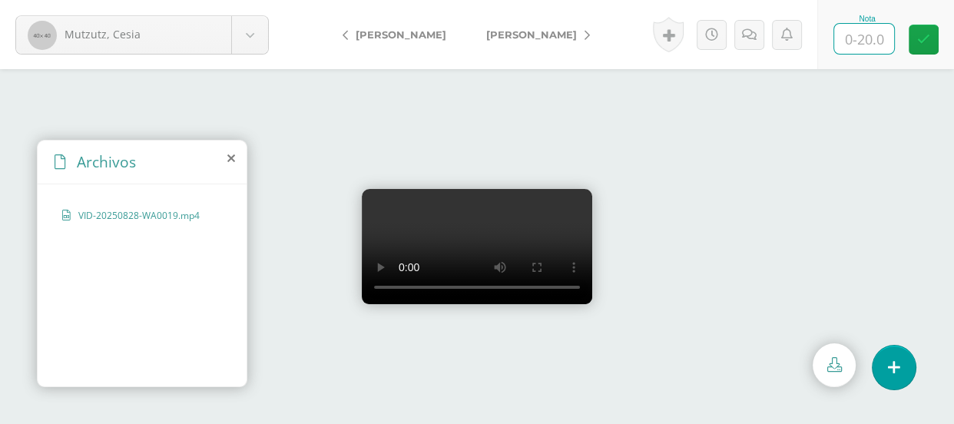
click at [863, 49] on input "text" at bounding box center [864, 39] width 60 height 30
type input "17"
click at [538, 37] on span "[PERSON_NAME]" at bounding box center [531, 34] width 91 height 12
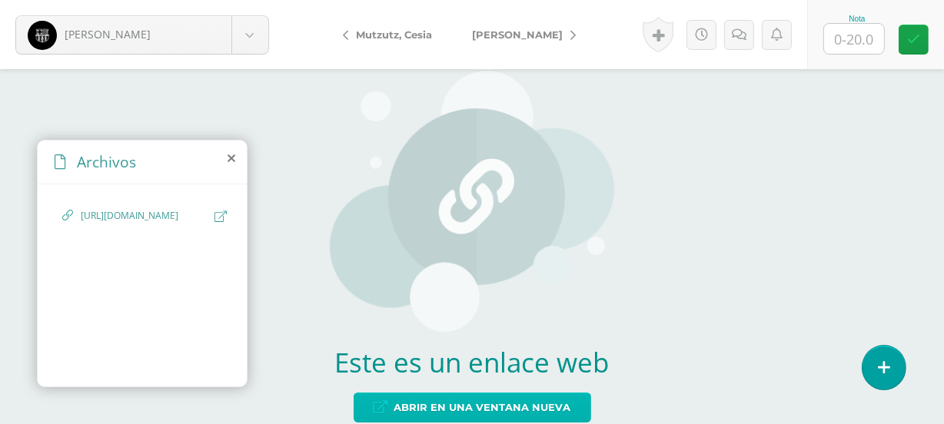
click at [509, 405] on span "Abrir en una ventana nueva" at bounding box center [482, 407] width 177 height 28
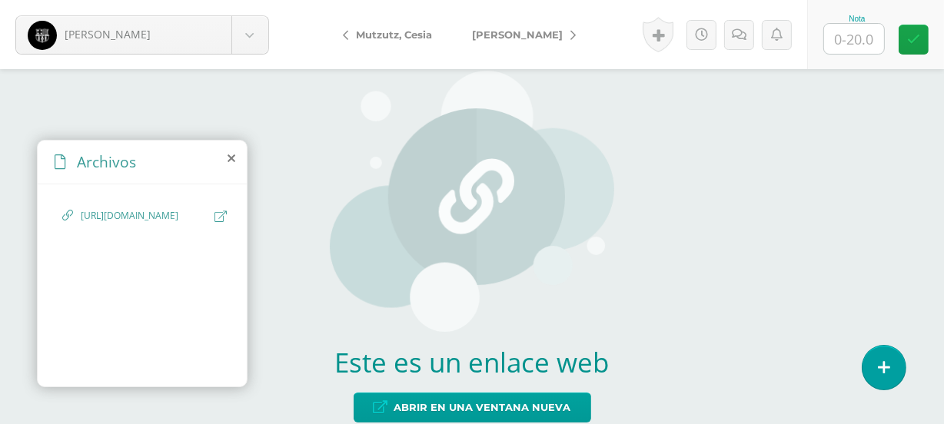
click at [845, 37] on input "text" at bounding box center [854, 39] width 60 height 30
type input "20"
click at [531, 39] on span "[PERSON_NAME]" at bounding box center [517, 34] width 91 height 12
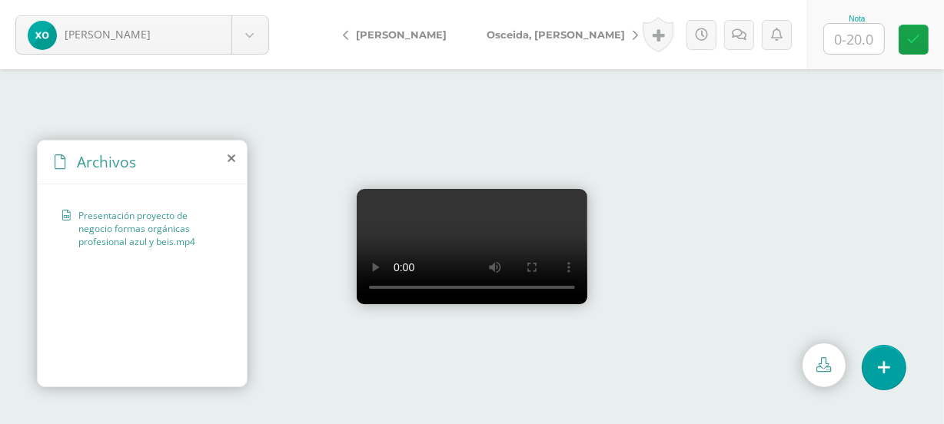
click at [231, 160] on icon at bounding box center [231, 158] width 8 height 12
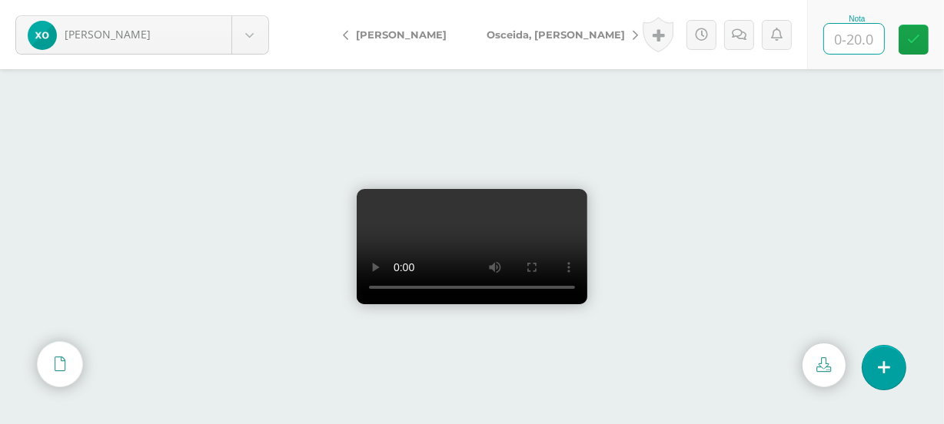
click at [861, 39] on input "text" at bounding box center [854, 39] width 60 height 30
type input "19"
click at [501, 35] on span "Osceida, [PERSON_NAME]" at bounding box center [555, 34] width 138 height 12
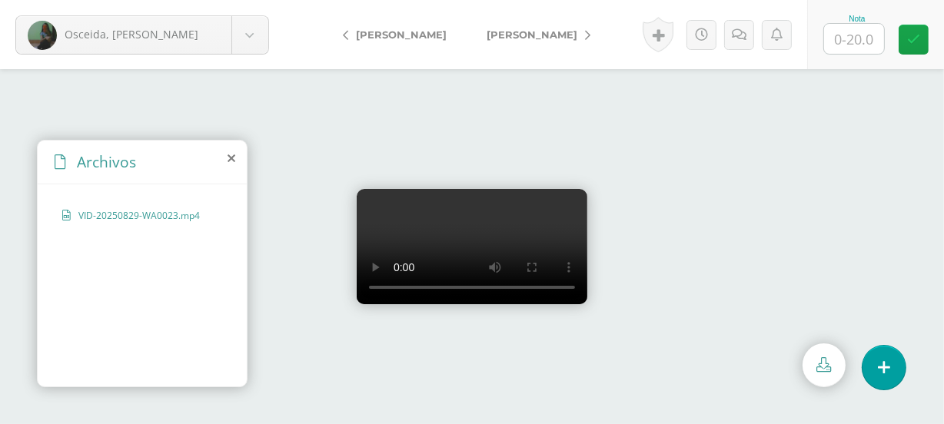
click at [868, 42] on input "text" at bounding box center [854, 39] width 60 height 30
type input "19"
click at [499, 41] on link "[PERSON_NAME]" at bounding box center [534, 34] width 136 height 37
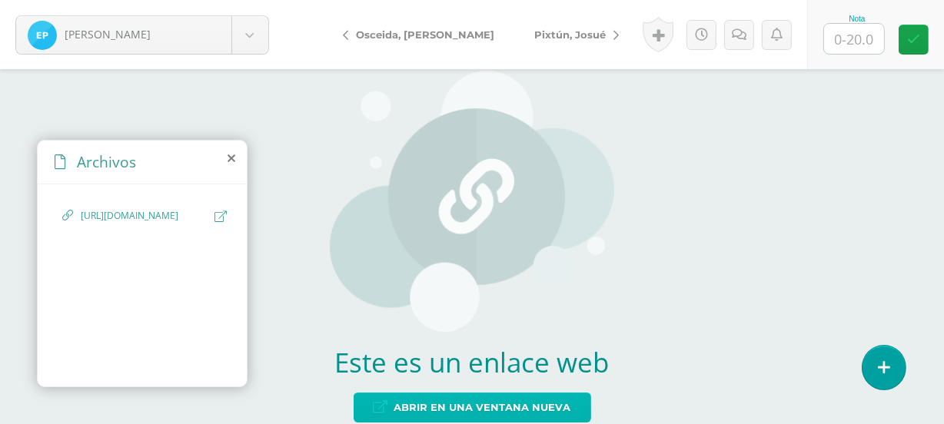
click at [473, 410] on span "Abrir en una ventana nueva" at bounding box center [482, 407] width 177 height 28
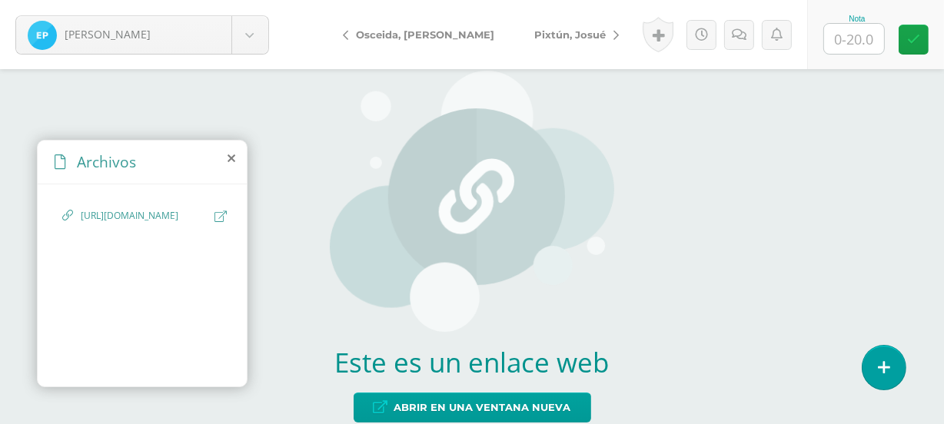
click at [858, 40] on input "text" at bounding box center [854, 39] width 60 height 30
type input "0"
click at [739, 35] on icon at bounding box center [738, 34] width 15 height 13
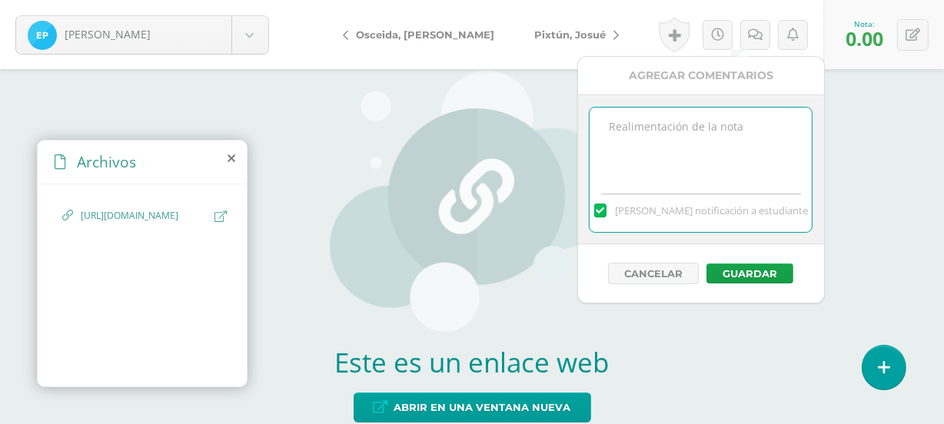
click at [713, 147] on textarea at bounding box center [700, 146] width 222 height 77
type textarea "Permitir el acceso Gracias."
click at [749, 272] on button "Guardar" at bounding box center [749, 274] width 87 height 20
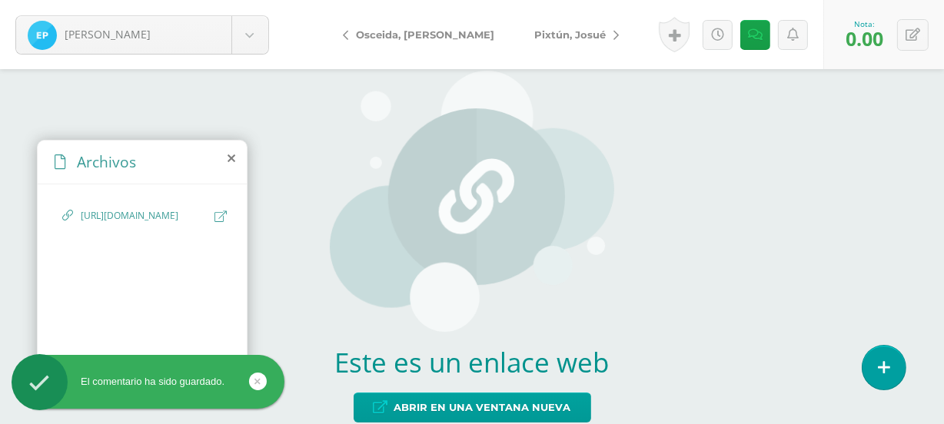
click at [529, 42] on link "Pixtún, Josué" at bounding box center [572, 34] width 117 height 37
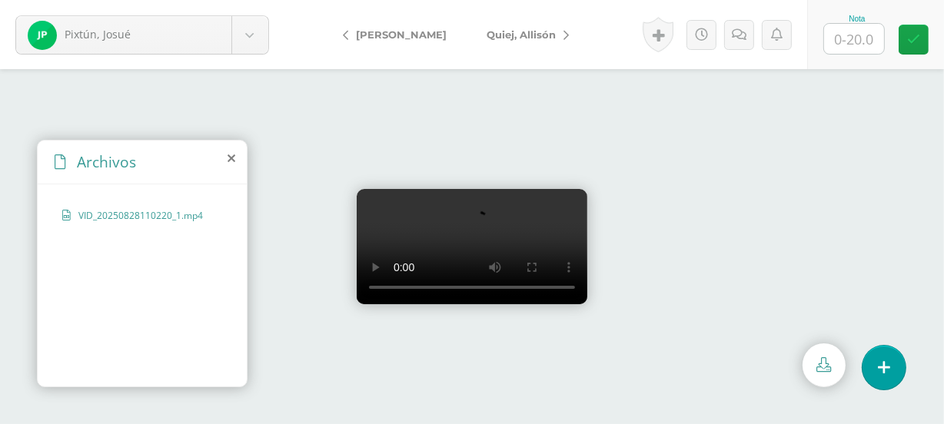
click at [392, 33] on span "[PERSON_NAME]" at bounding box center [401, 34] width 91 height 12
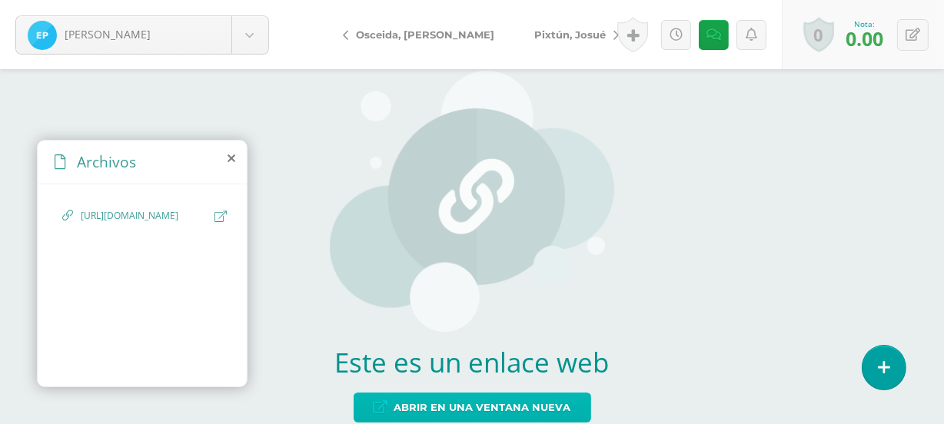
click at [459, 407] on span "Abrir en una ventana nueva" at bounding box center [482, 407] width 177 height 28
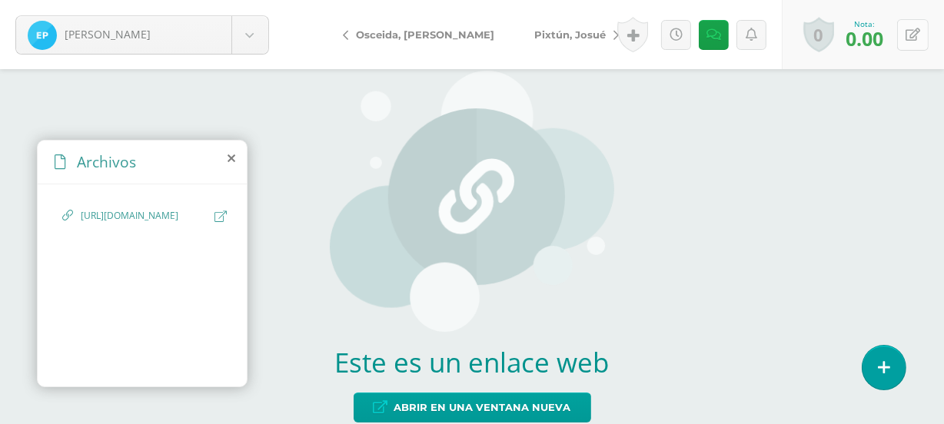
click at [912, 38] on icon at bounding box center [912, 34] width 15 height 13
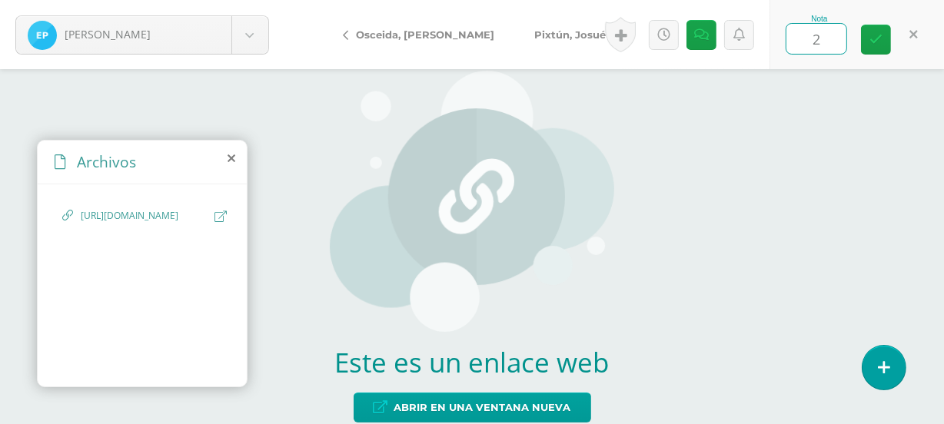
type input "20"
click at [534, 33] on span "Pixtún, Josué" at bounding box center [569, 34] width 71 height 12
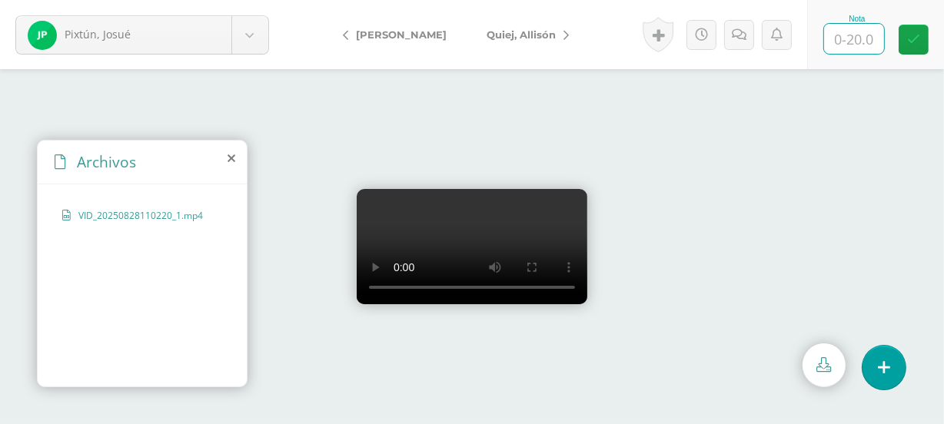
click at [853, 43] on input "text" at bounding box center [854, 39] width 60 height 30
type input "20"
click at [508, 37] on span "Quiej, Allisón" at bounding box center [520, 34] width 69 height 12
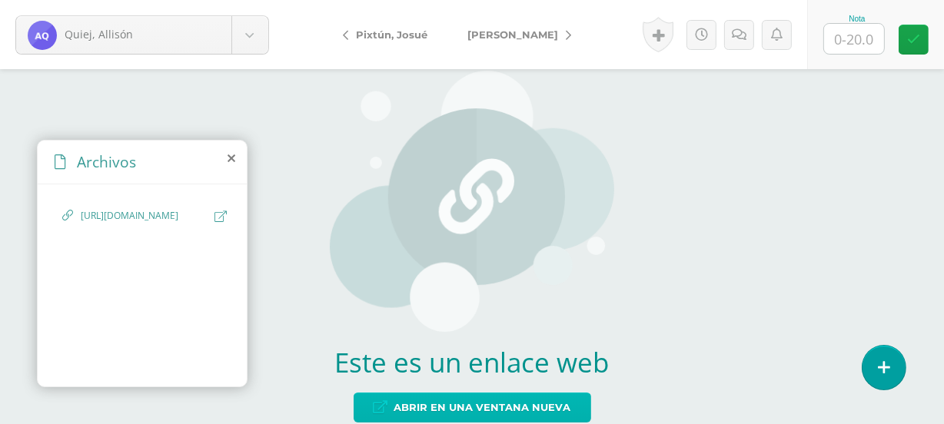
click at [528, 399] on span "Abrir en una ventana nueva" at bounding box center [482, 407] width 177 height 28
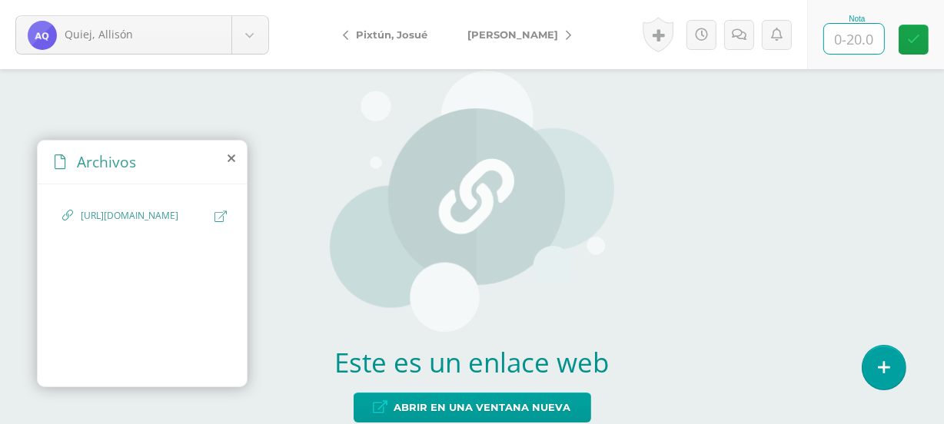
click at [853, 49] on input "text" at bounding box center [854, 39] width 60 height 30
type input "20"
click at [502, 42] on link "[PERSON_NAME], Yesli" at bounding box center [515, 34] width 136 height 37
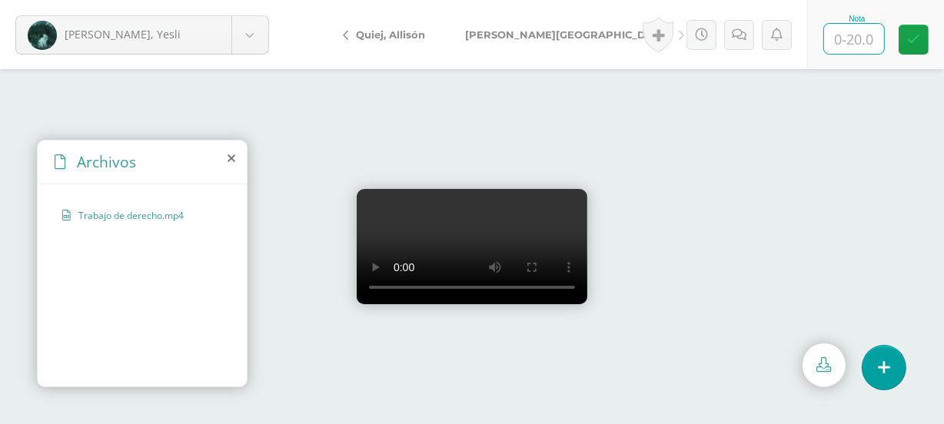
click at [844, 46] on input "text" at bounding box center [854, 39] width 60 height 30
type input "20"
click at [494, 31] on span "[PERSON_NAME][GEOGRAPHIC_DATA]" at bounding box center [568, 34] width 206 height 12
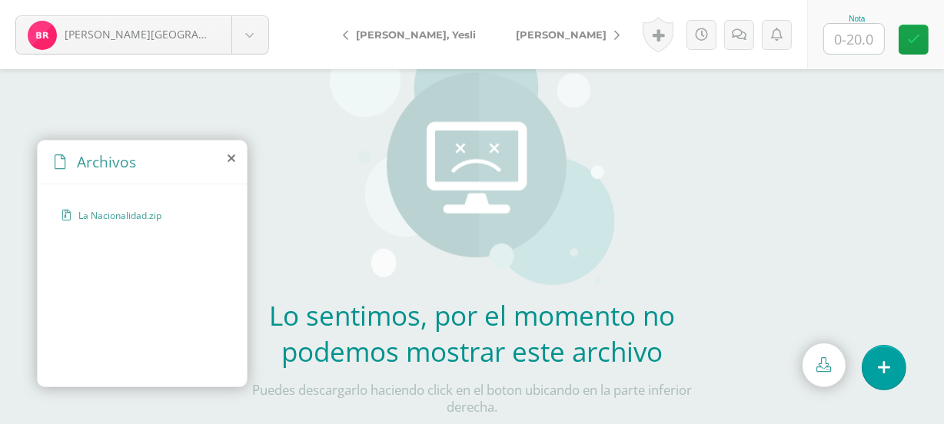
scroll to position [192, 0]
click at [876, 36] on input "text" at bounding box center [854, 39] width 60 height 30
type input "2"
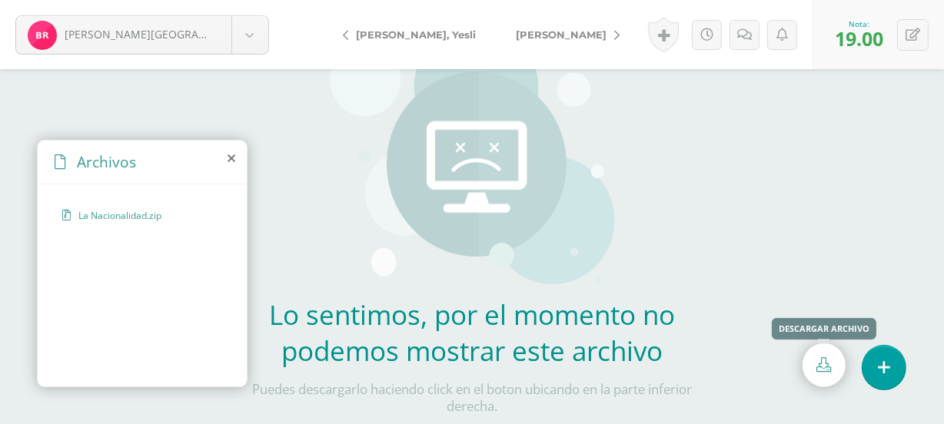
click at [829, 381] on link at bounding box center [823, 365] width 43 height 44
click at [915, 22] on button at bounding box center [913, 35] width 32 height 32
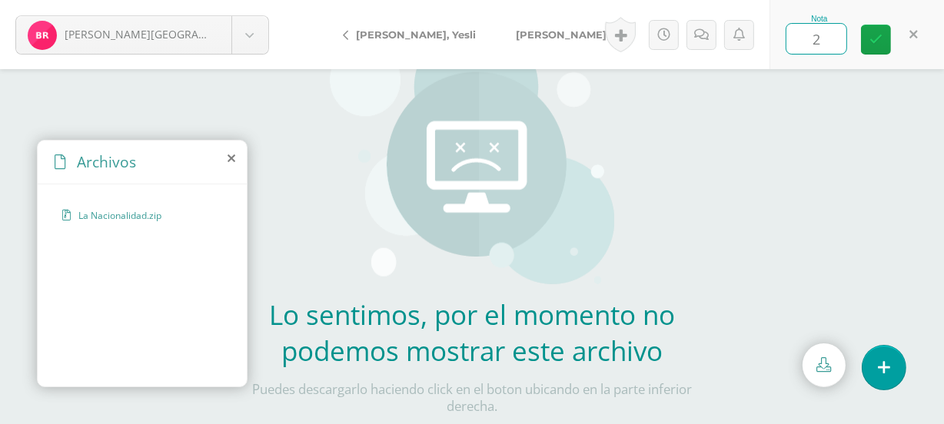
type input "20"
click at [529, 42] on link "[PERSON_NAME]" at bounding box center [564, 34] width 136 height 37
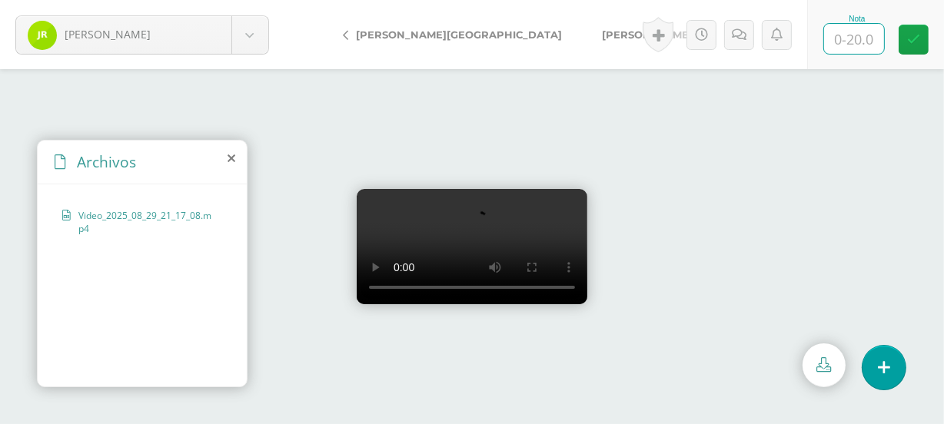
click at [852, 41] on input "text" at bounding box center [854, 39] width 60 height 30
type input "20"
click at [602, 34] on span "[PERSON_NAME]" at bounding box center [647, 34] width 91 height 12
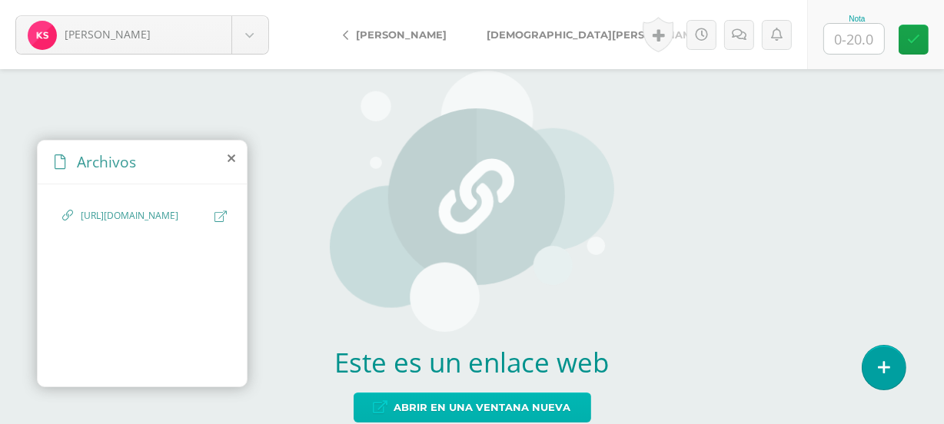
click at [457, 400] on span "Abrir en una ventana nueva" at bounding box center [482, 407] width 177 height 28
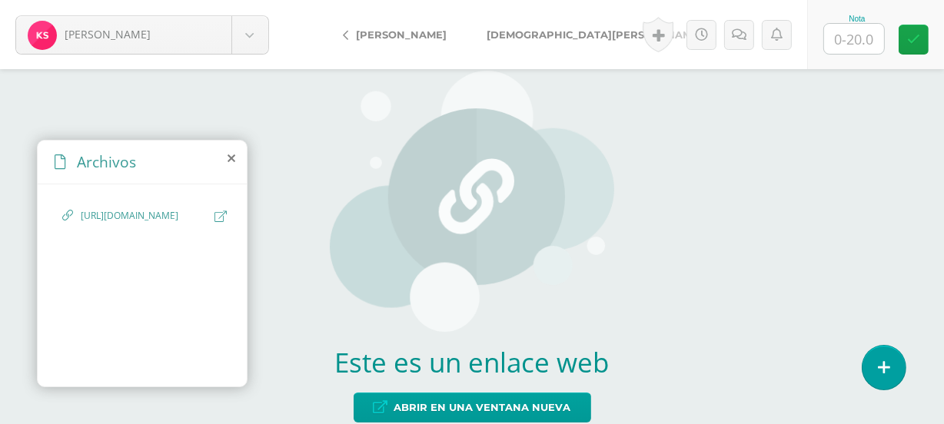
click at [838, 38] on input "text" at bounding box center [854, 39] width 60 height 30
type input "0"
click at [745, 43] on link at bounding box center [739, 35] width 30 height 30
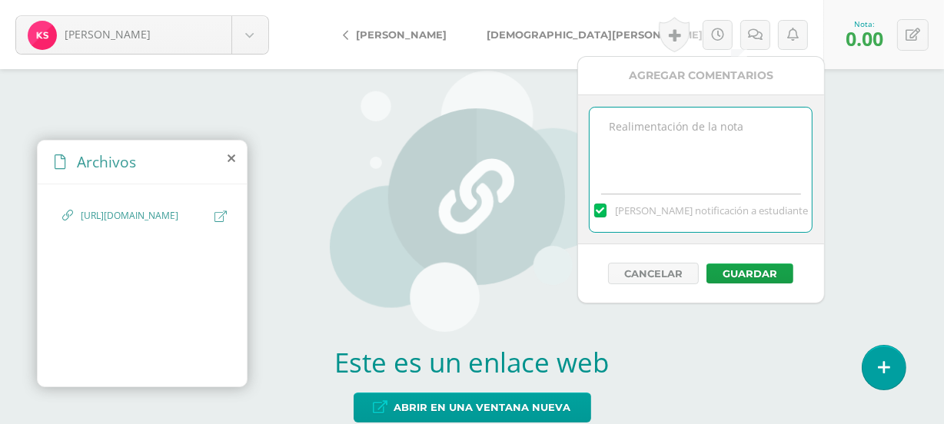
click at [722, 121] on textarea at bounding box center [700, 146] width 222 height 77
type textarea "Permitir acceso Gracias."
click at [741, 270] on button "Guardar" at bounding box center [749, 274] width 87 height 20
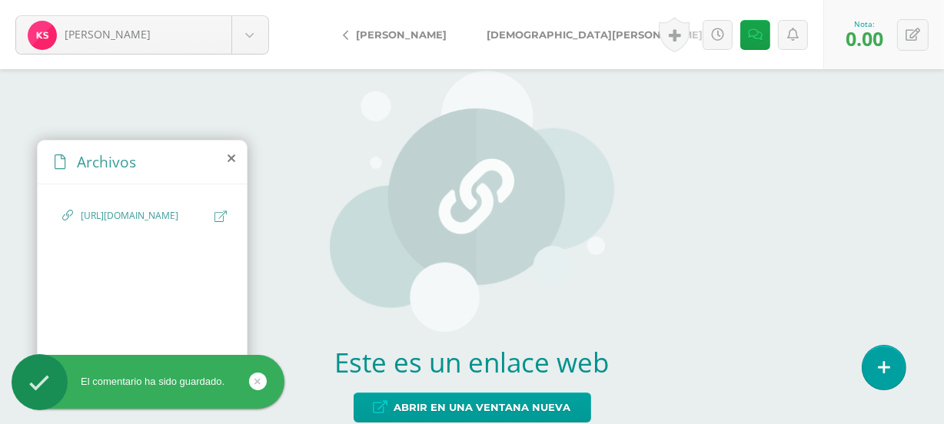
click at [509, 35] on span "[DEMOGRAPHIC_DATA], Keyla" at bounding box center [594, 34] width 216 height 12
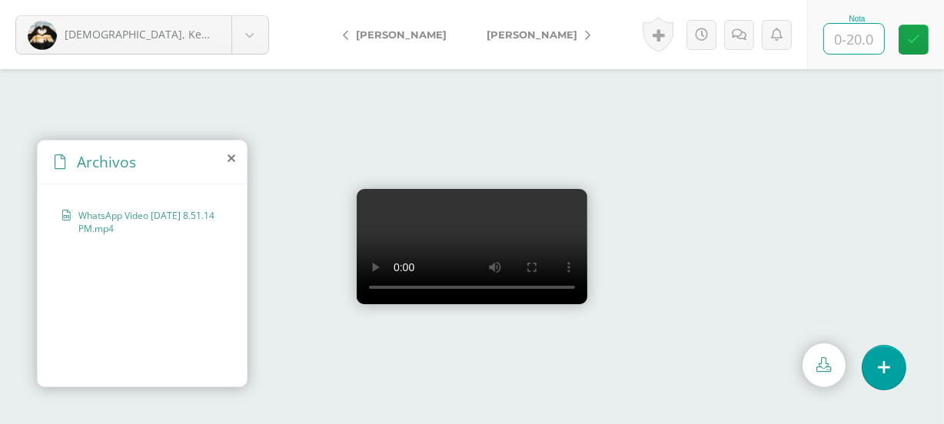
click at [851, 46] on input "text" at bounding box center [854, 39] width 60 height 30
type input "20"
click at [511, 37] on span "[PERSON_NAME]" at bounding box center [531, 34] width 91 height 12
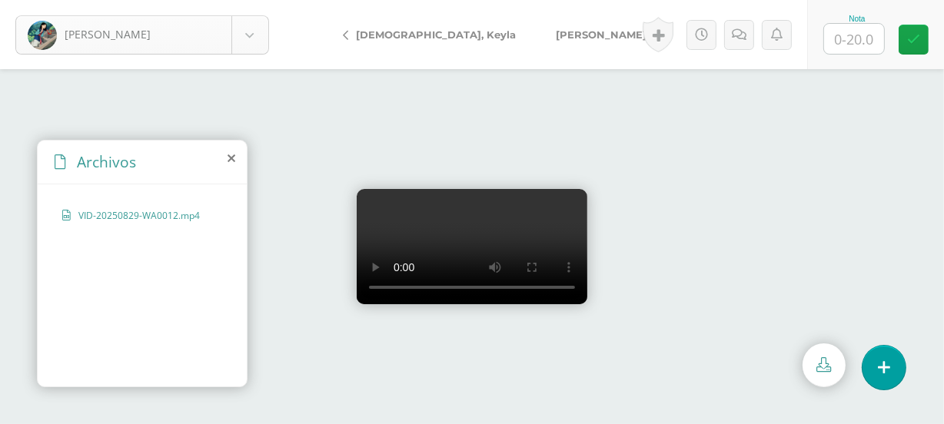
click at [255, 0] on body "Sosa, Hamily Aldana de, Leidy Aldana, Ashley Antuche, Lesther Barillas, Pablo B…" at bounding box center [472, 0] width 944 height 0
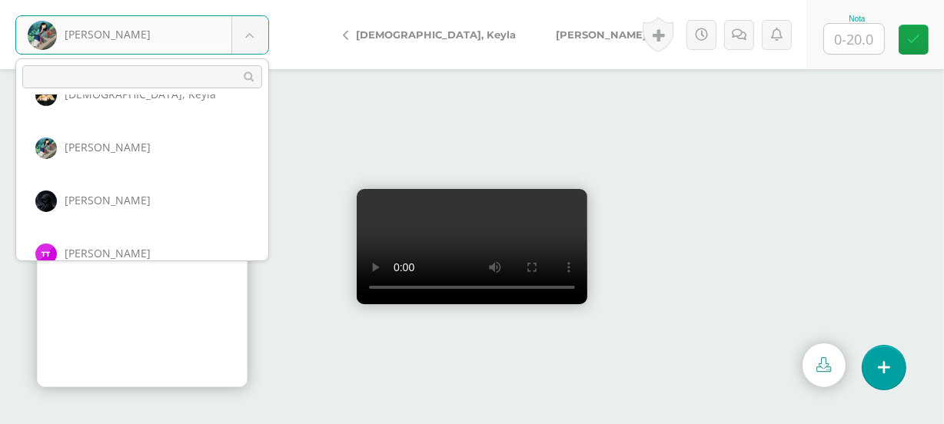
scroll to position [1436, 0]
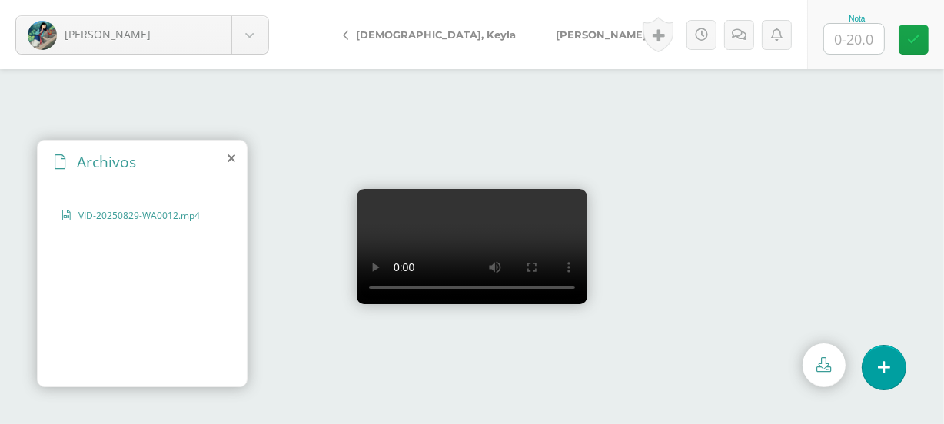
click at [847, 0] on body "Sosa, Hamily Aldana de, Leidy Aldana, Ashley Antuche, Lesther Barillas, Pablo B…" at bounding box center [472, 0] width 944 height 0
click at [857, 41] on input "text" at bounding box center [854, 39] width 60 height 30
type input "20"
click at [556, 33] on span "Soto, Angel" at bounding box center [601, 34] width 91 height 12
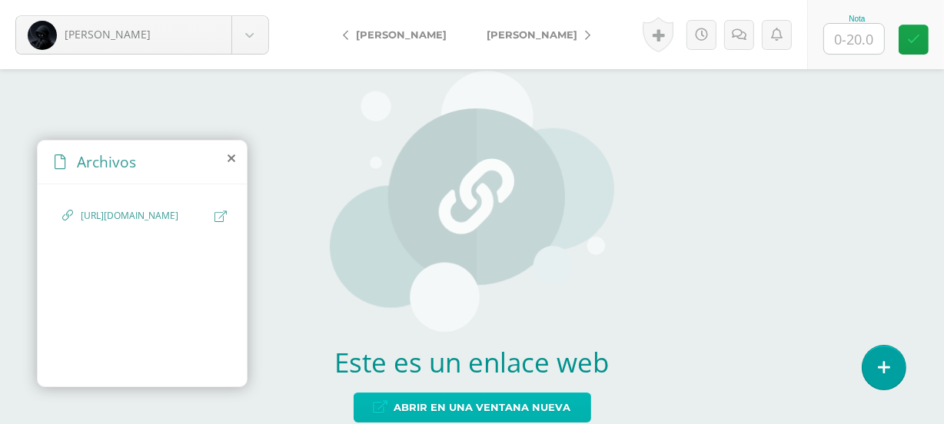
click at [504, 407] on span "Abrir en una ventana nueva" at bounding box center [482, 407] width 177 height 28
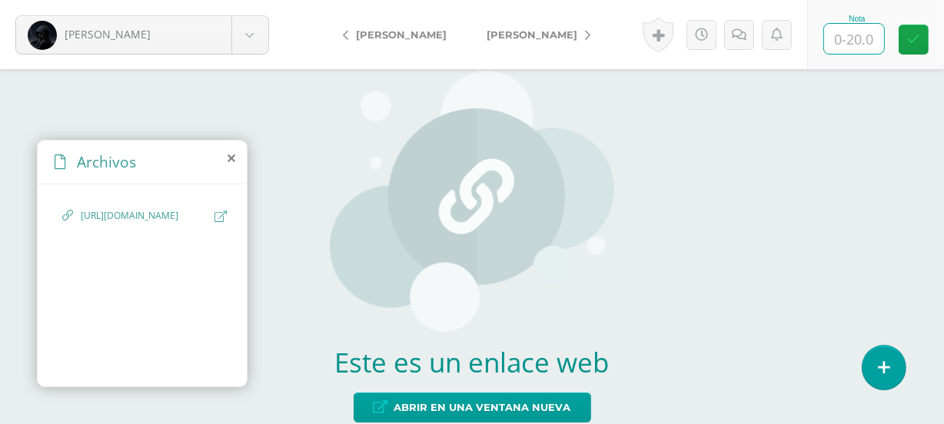
click at [843, 47] on input "text" at bounding box center [854, 39] width 60 height 30
type input "20"
click at [496, 38] on span "[PERSON_NAME]" at bounding box center [531, 34] width 91 height 12
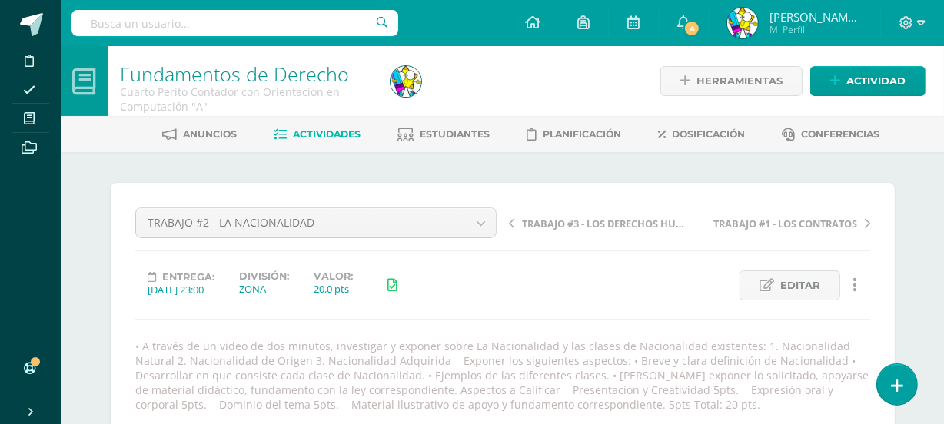
click at [320, 134] on span "Actividades" at bounding box center [328, 134] width 68 height 12
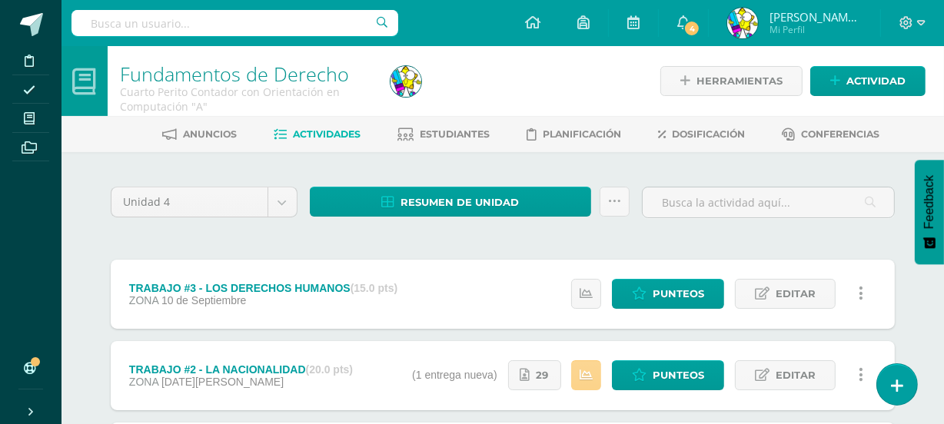
click at [588, 363] on link at bounding box center [586, 375] width 30 height 30
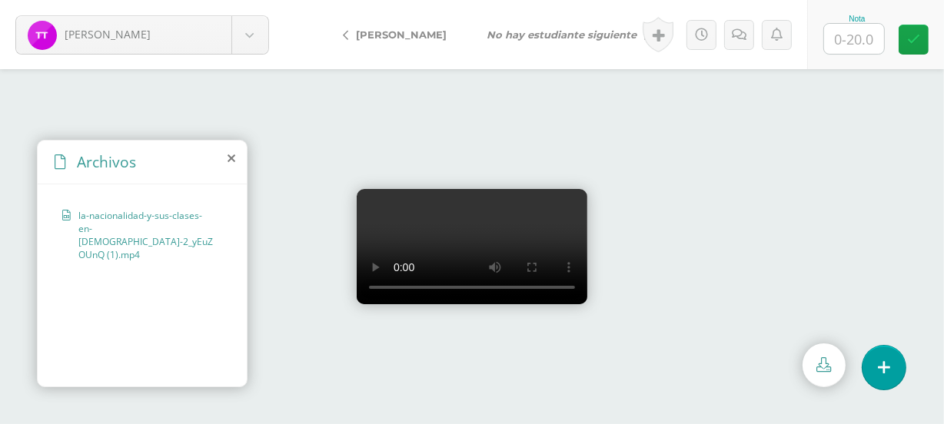
click at [861, 45] on input "text" at bounding box center [854, 39] width 60 height 30
type input "18"
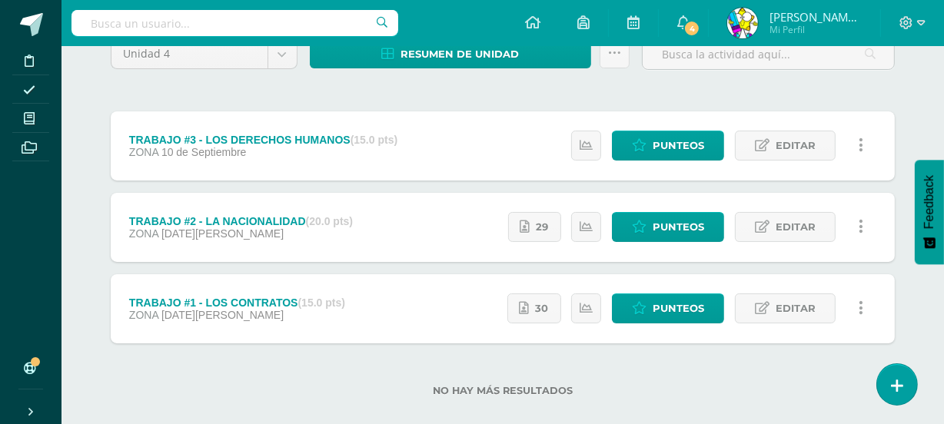
scroll to position [169, 0]
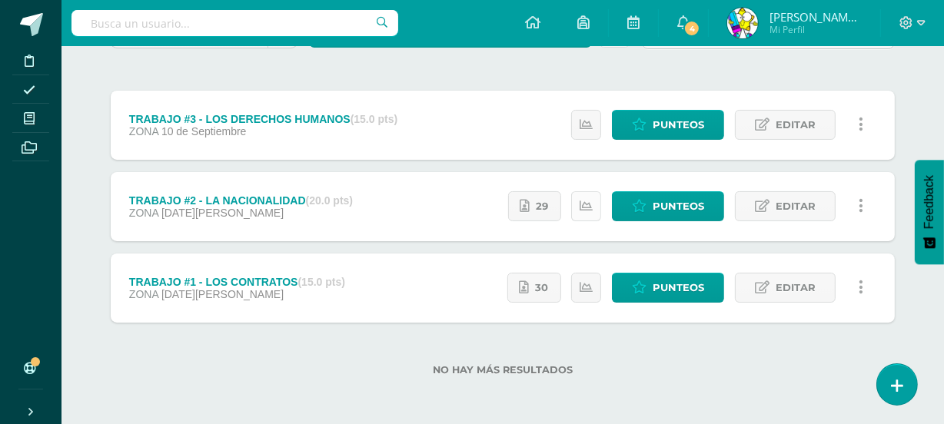
click at [582, 214] on link at bounding box center [586, 206] width 30 height 30
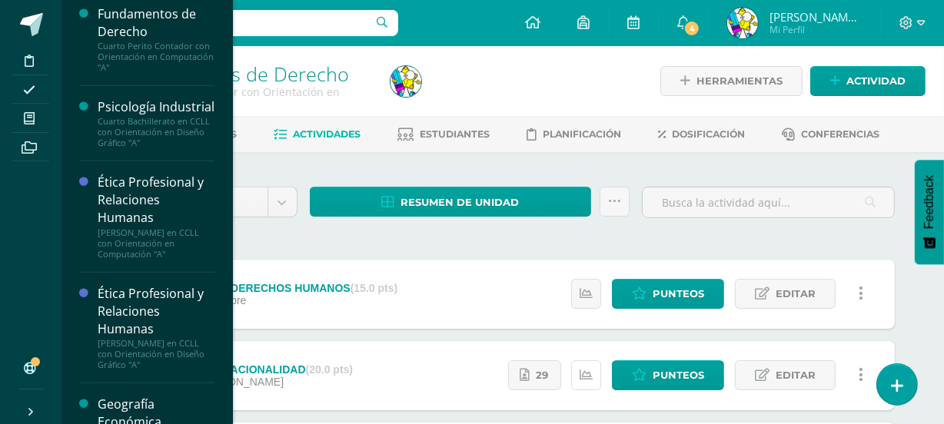
scroll to position [629, 0]
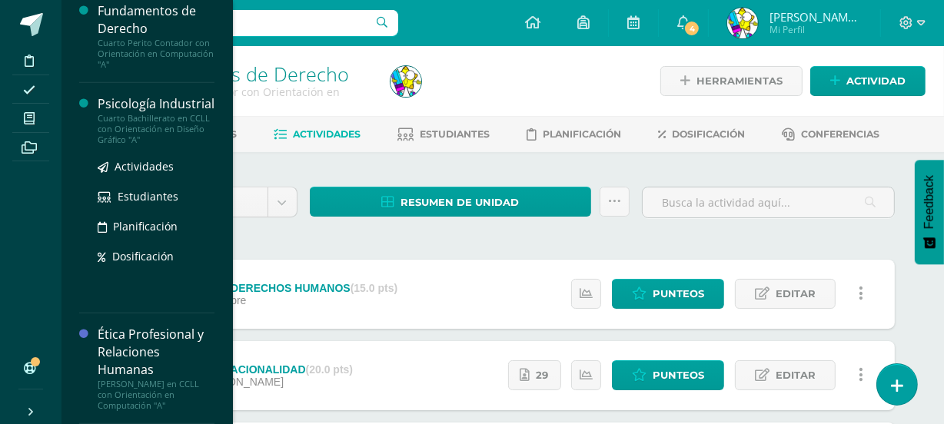
click at [173, 109] on div "Psicología Industrial" at bounding box center [156, 104] width 117 height 18
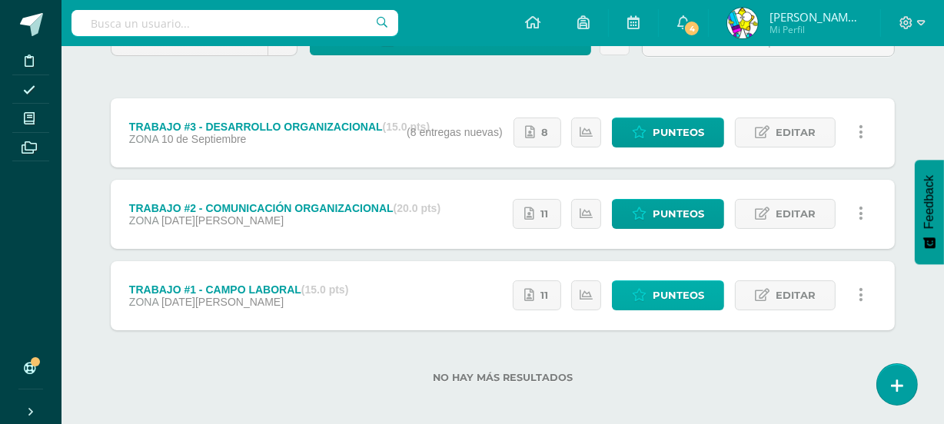
scroll to position [163, 0]
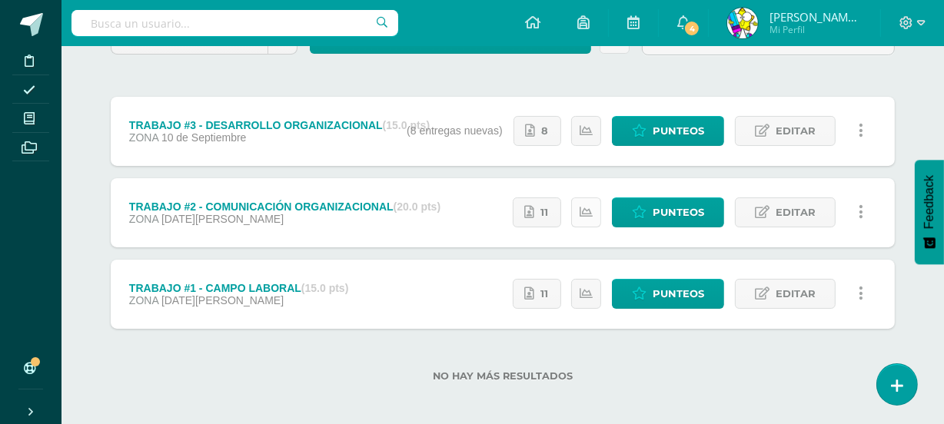
click at [582, 221] on link at bounding box center [586, 212] width 30 height 30
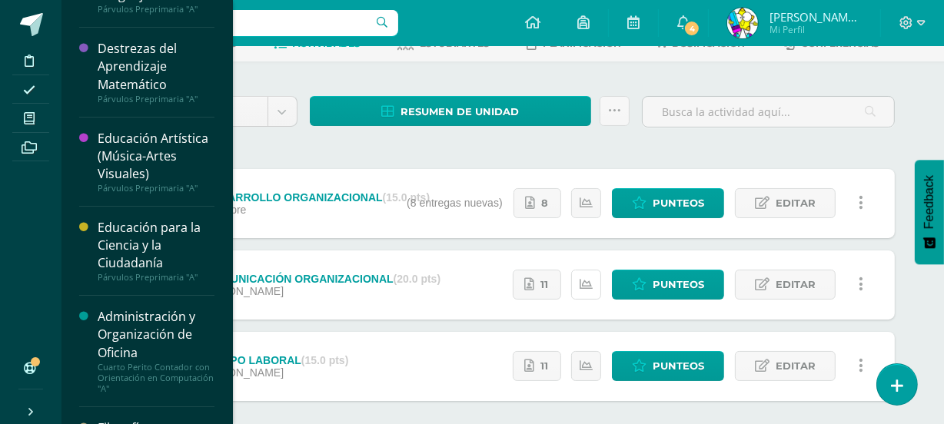
scroll to position [0, 0]
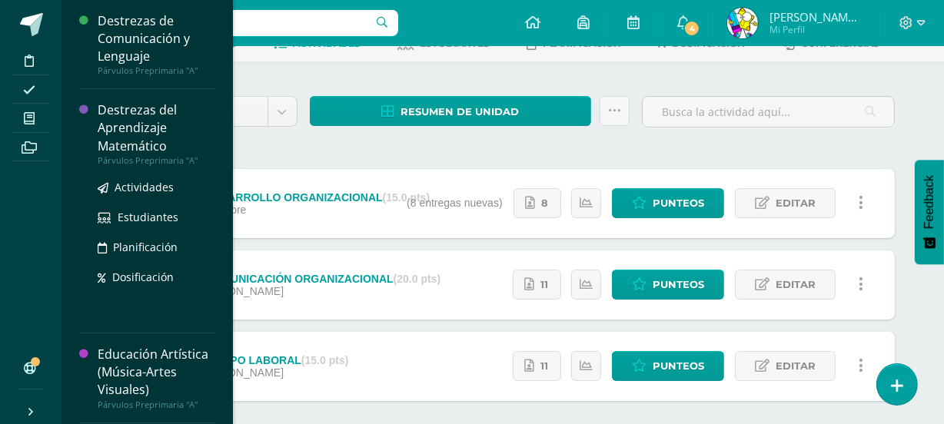
click at [167, 121] on div "Destrezas del Aprendizaje Matemático" at bounding box center [156, 127] width 117 height 53
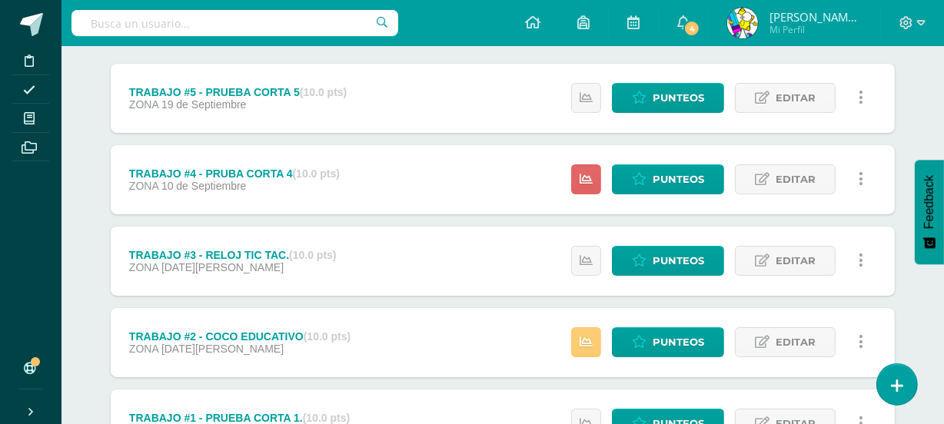
scroll to position [201, 0]
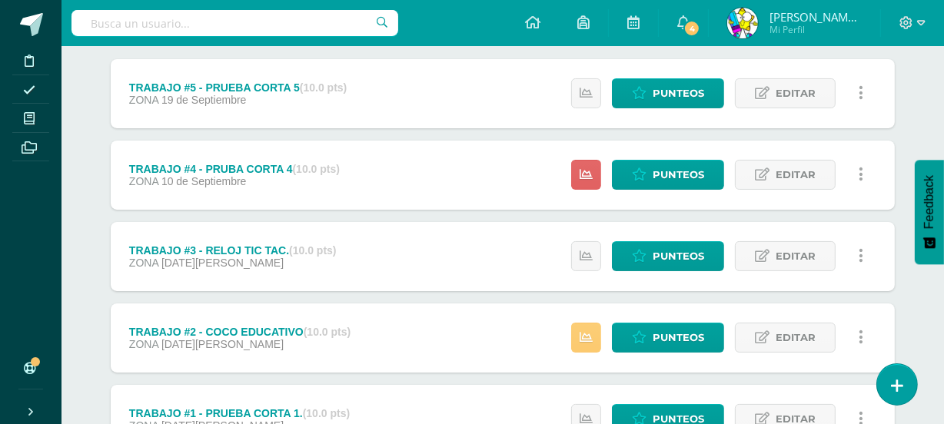
click at [418, 176] on div "TRABAJO #4 - PRUBA CORTA 4 (10.0 pts) ZONA 10 de Septiembre Estatus de Activida…" at bounding box center [503, 175] width 784 height 69
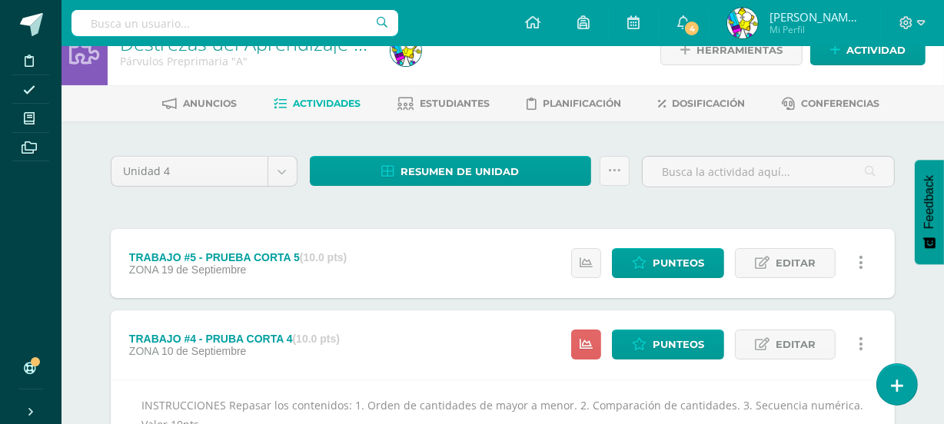
scroll to position [1, 0]
